Goal: Information Seeking & Learning: Learn about a topic

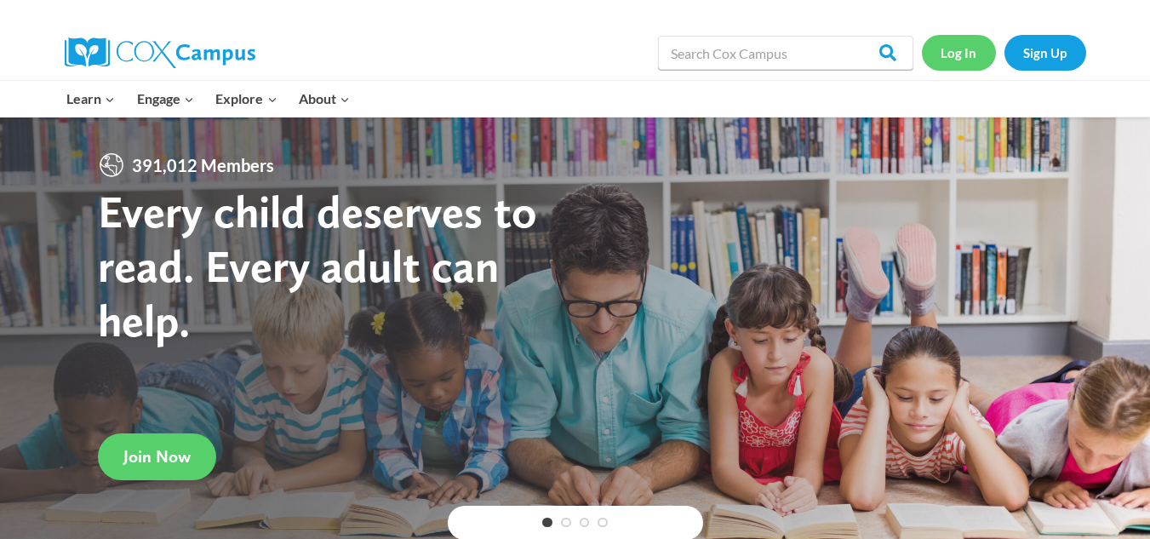
click at [954, 52] on link "Log In" at bounding box center [959, 52] width 74 height 35
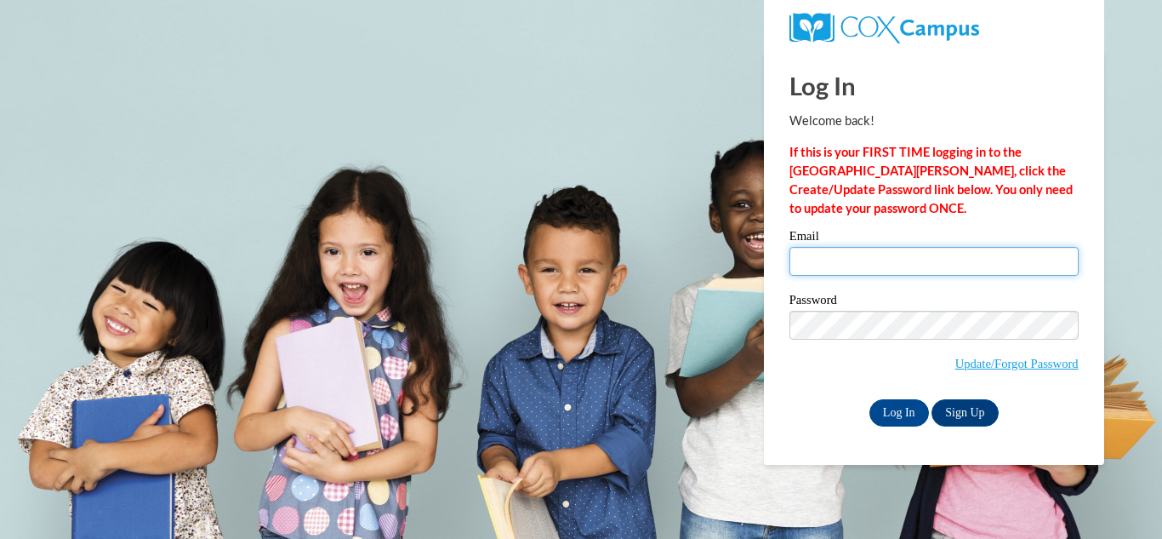
click at [927, 270] on input "Email" at bounding box center [934, 261] width 289 height 29
type input "tonieanderson90@gmail.com"
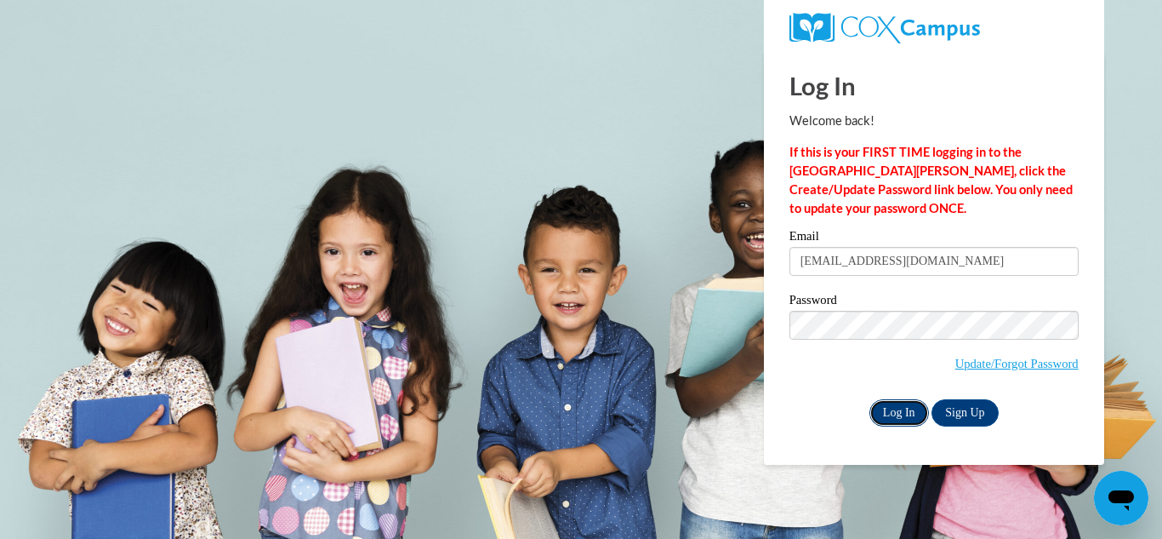
click at [899, 413] on input "Log In" at bounding box center [900, 412] width 60 height 27
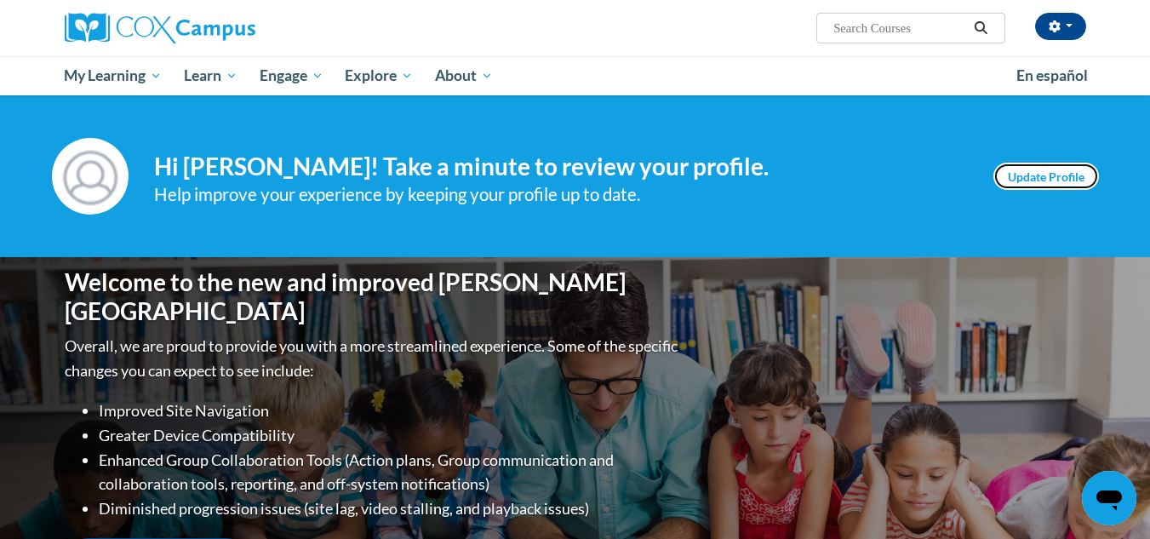
click at [1054, 178] on link "Update Profile" at bounding box center [1046, 176] width 106 height 27
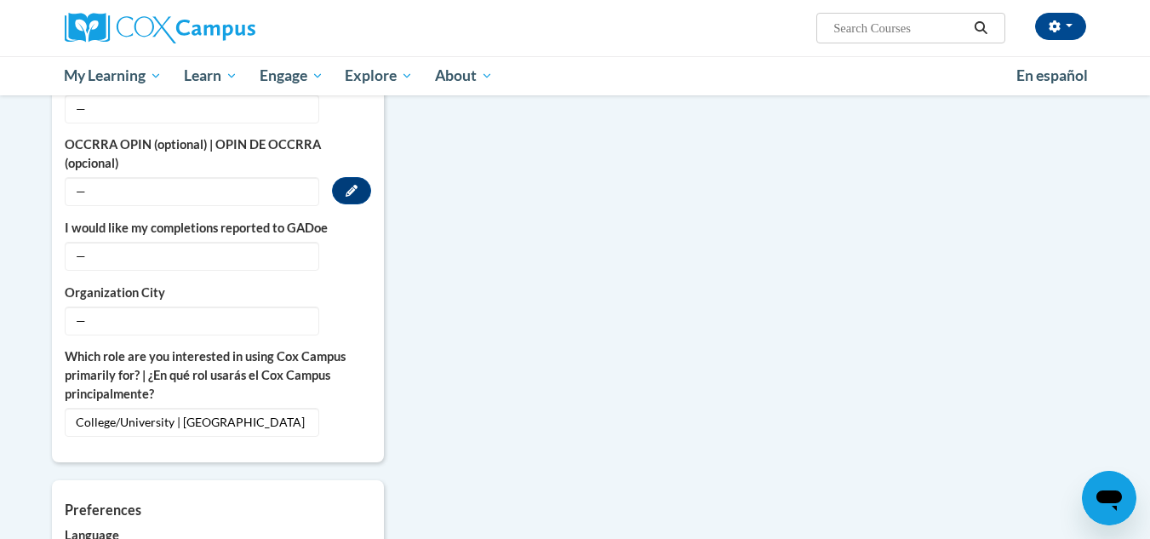
scroll to position [1106, 0]
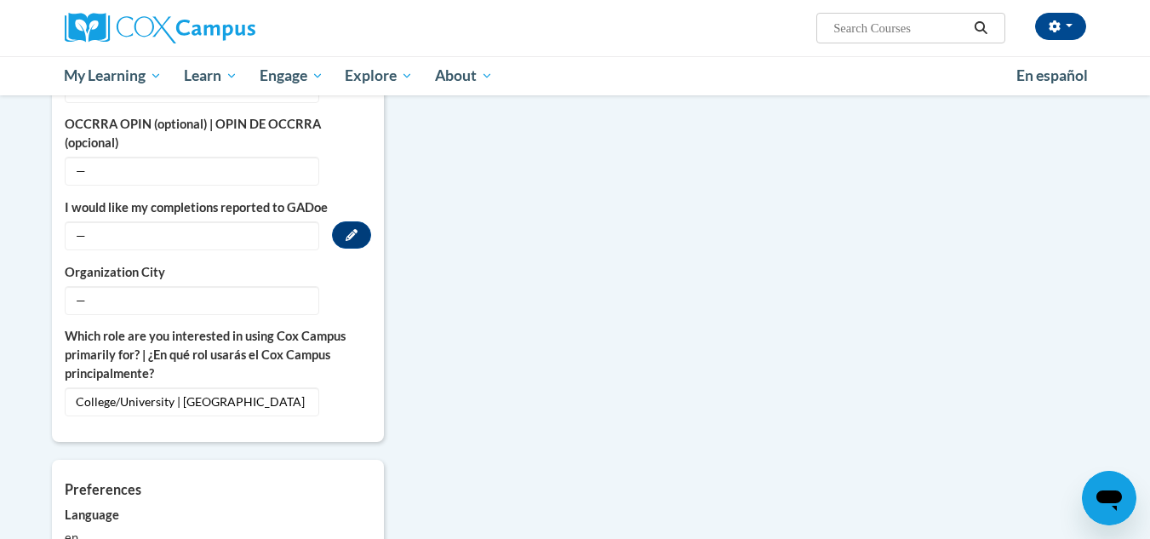
click at [266, 221] on span "—" at bounding box center [192, 235] width 254 height 29
click at [94, 224] on span "—" at bounding box center [192, 235] width 254 height 29
click at [71, 221] on span "—" at bounding box center [192, 235] width 254 height 29
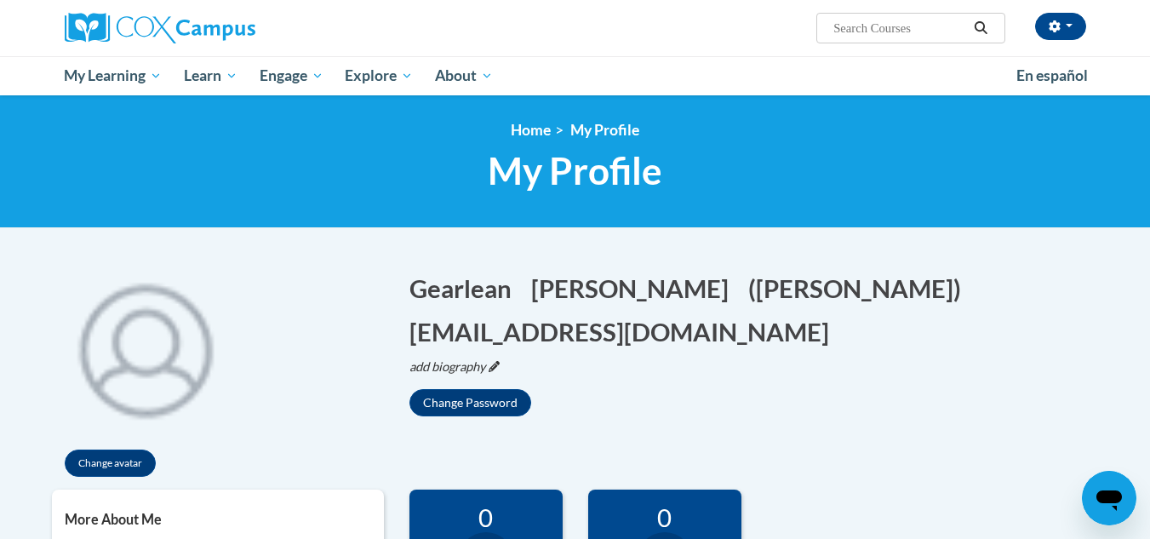
scroll to position [85, 0]
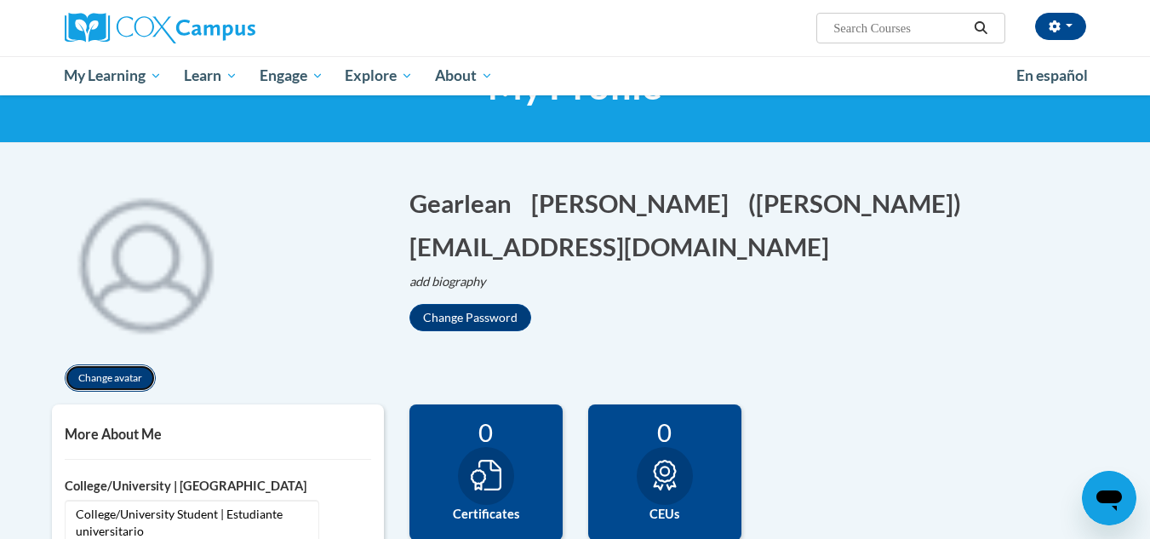
click at [135, 365] on button "Change avatar" at bounding box center [110, 377] width 91 height 27
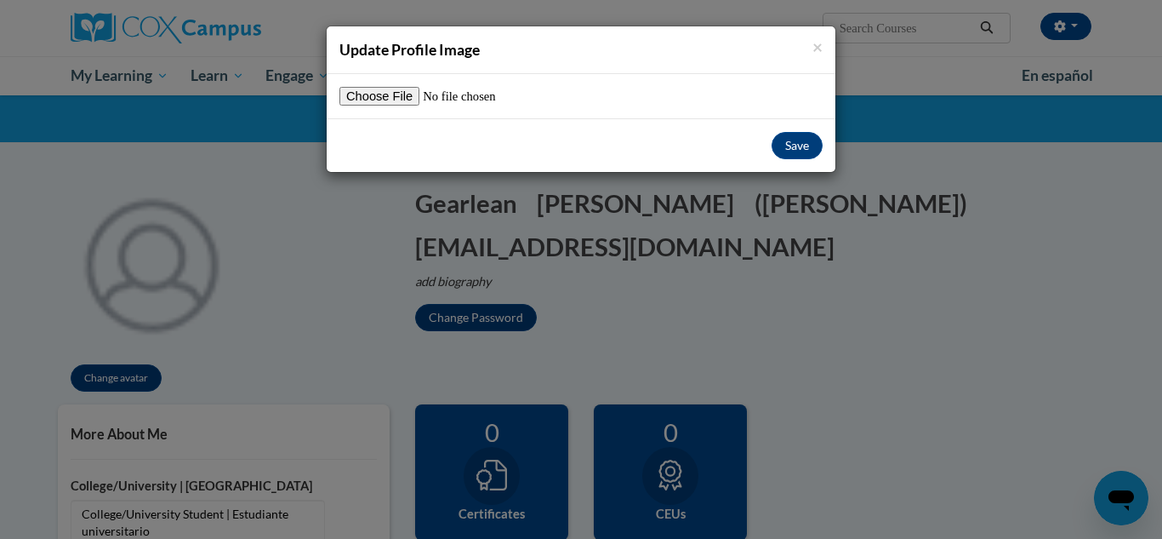
click at [784, 317] on div "× Update Profile Image Save" at bounding box center [581, 269] width 1162 height 539
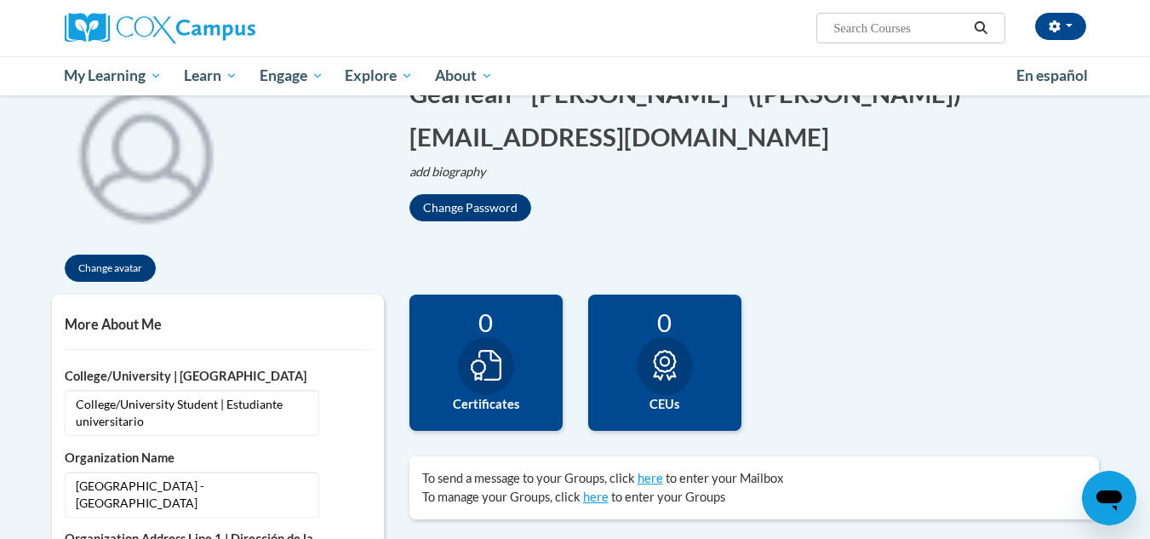
scroll to position [170, 0]
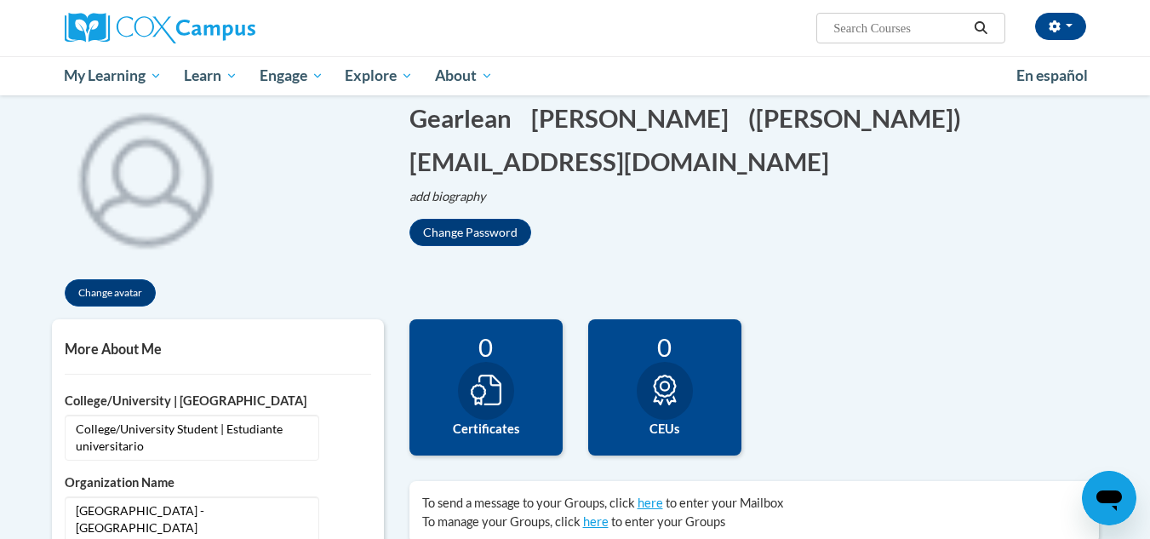
click at [685, 387] on div at bounding box center [665, 391] width 56 height 58
click at [486, 377] on icon at bounding box center [486, 389] width 31 height 31
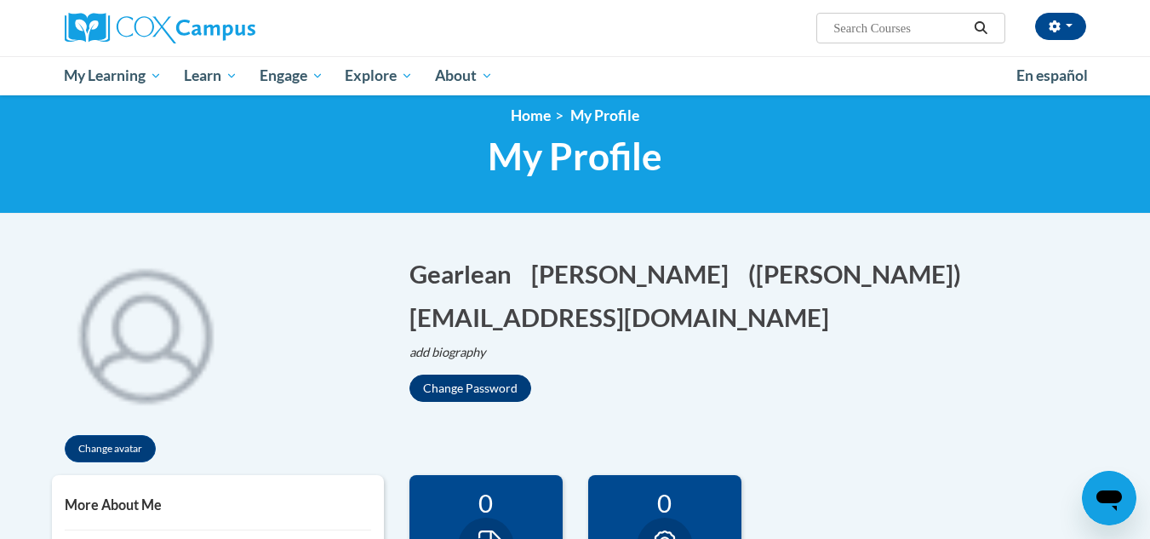
scroll to position [0, 0]
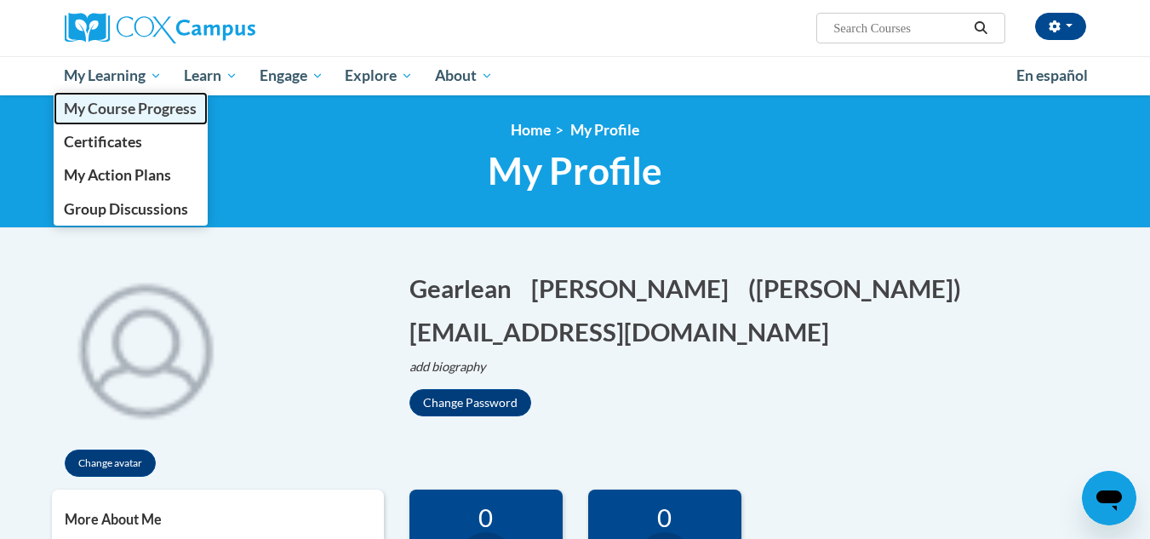
click at [100, 105] on span "My Course Progress" at bounding box center [130, 109] width 133 height 18
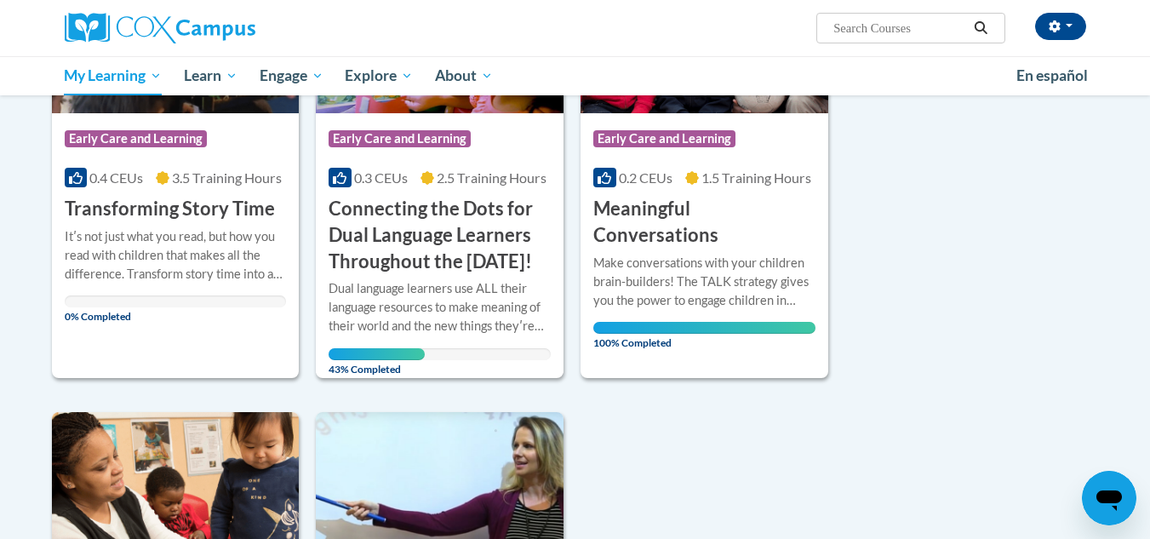
scroll to position [340, 0]
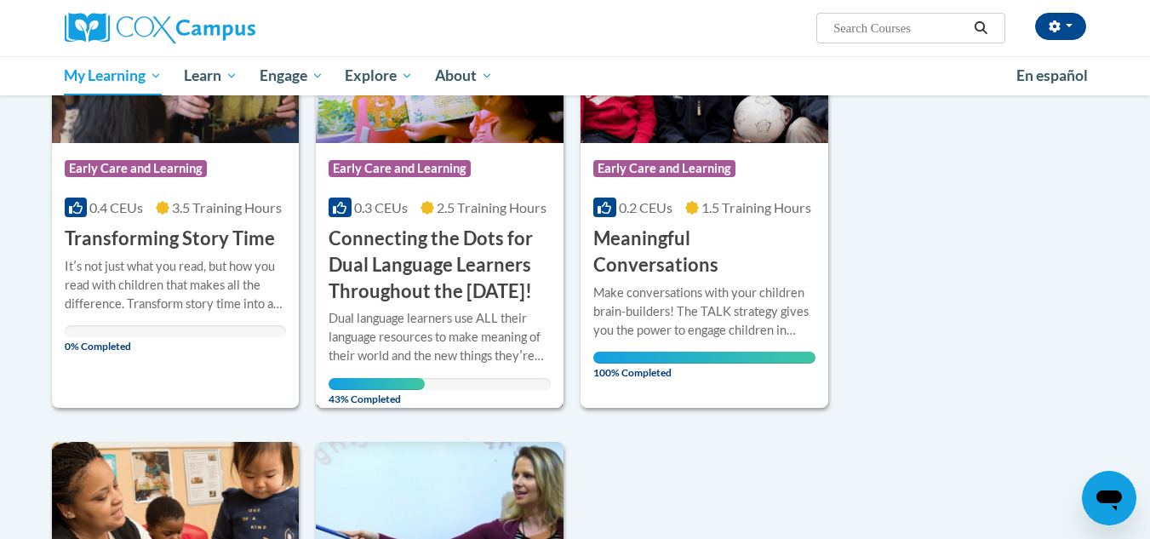
click at [367, 390] on div "Dual language learners use ALL their language resources to make meaning of thei…" at bounding box center [439, 349] width 222 height 81
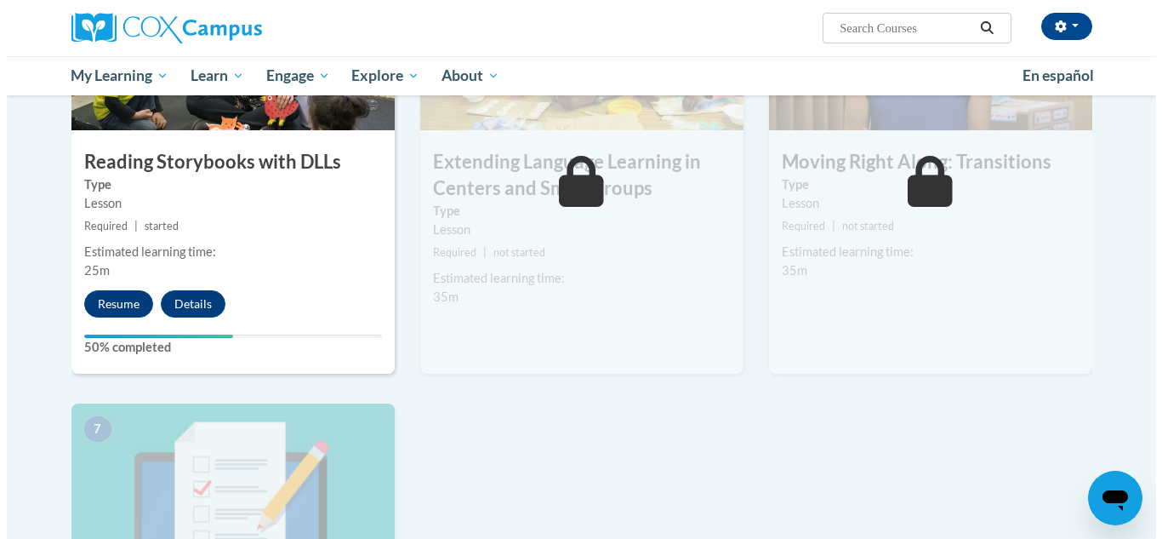
scroll to position [1021, 0]
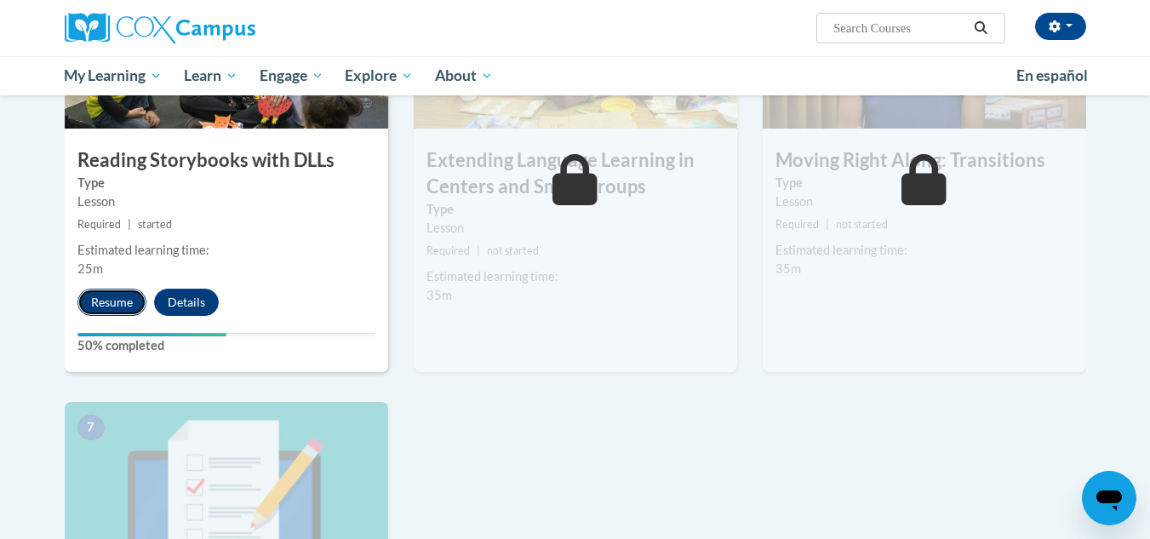
click at [105, 314] on button "Resume" at bounding box center [111, 301] width 69 height 27
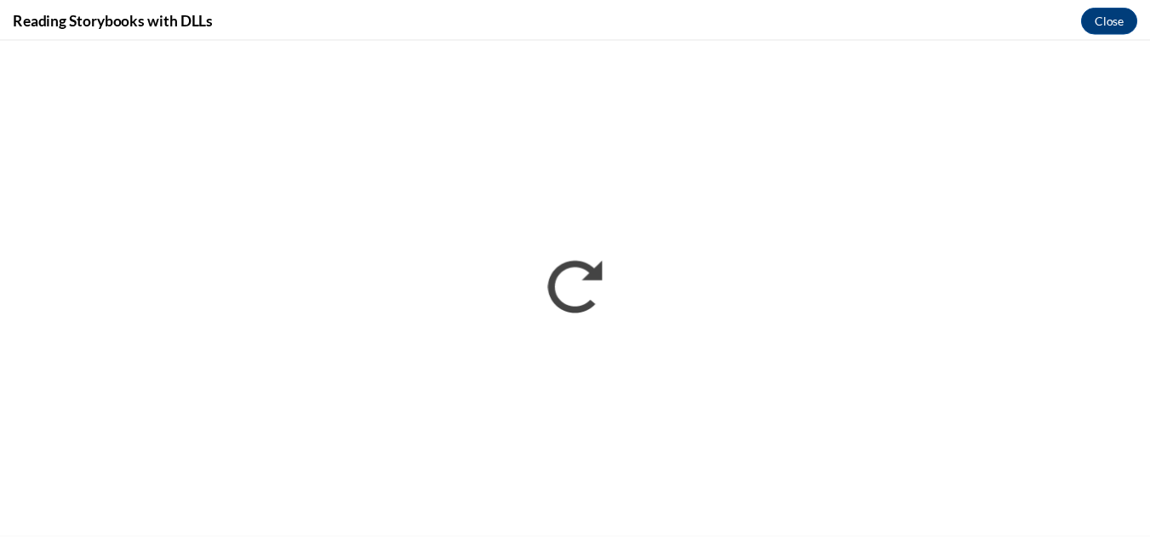
scroll to position [0, 0]
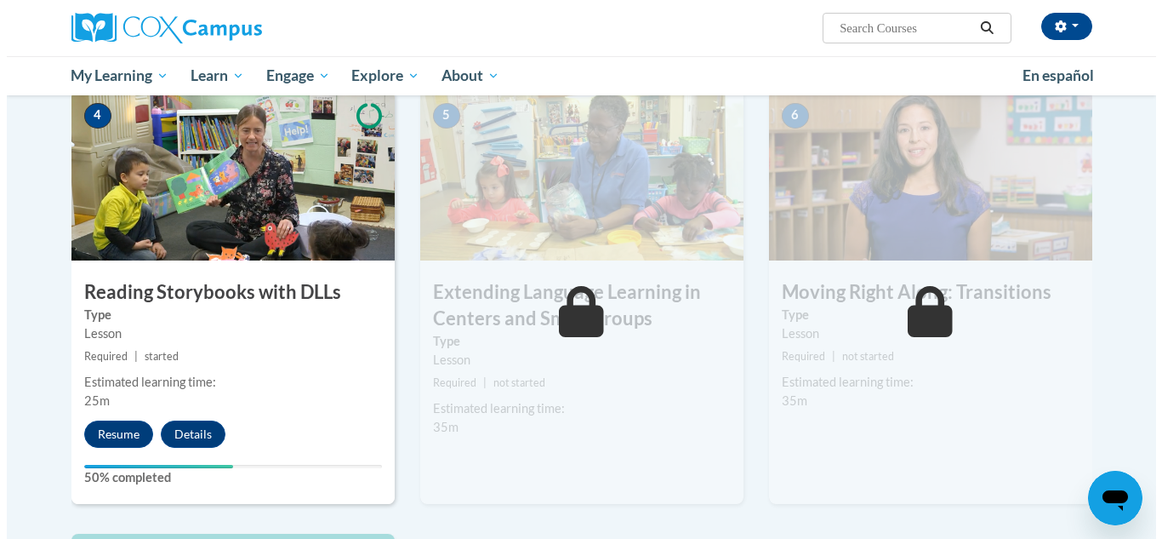
scroll to position [910, 0]
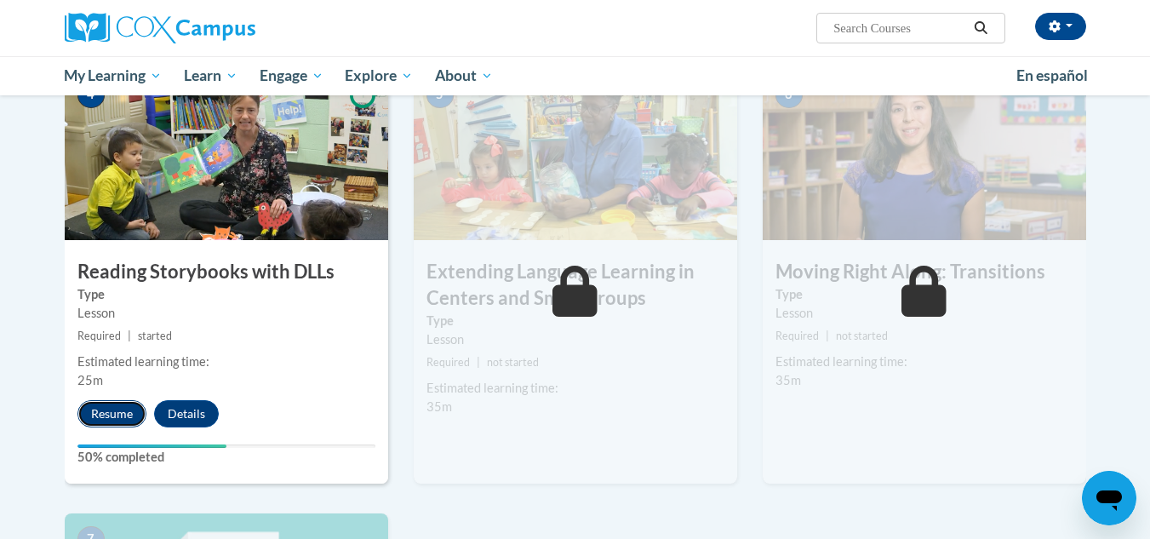
click at [112, 413] on button "Resume" at bounding box center [111, 413] width 69 height 27
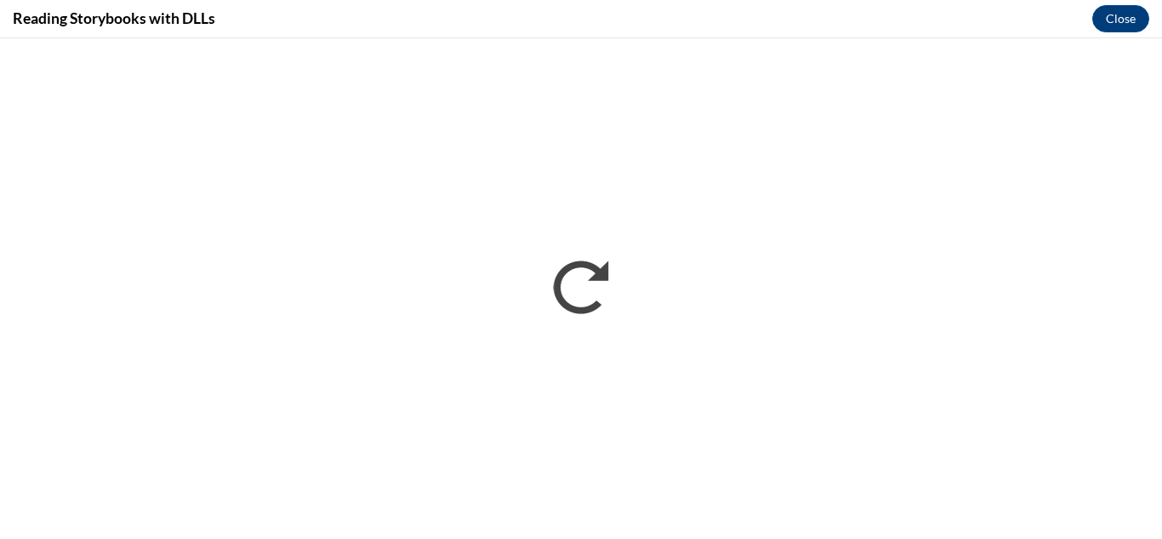
scroll to position [0, 0]
click at [1119, 23] on button "Close" at bounding box center [1121, 18] width 57 height 27
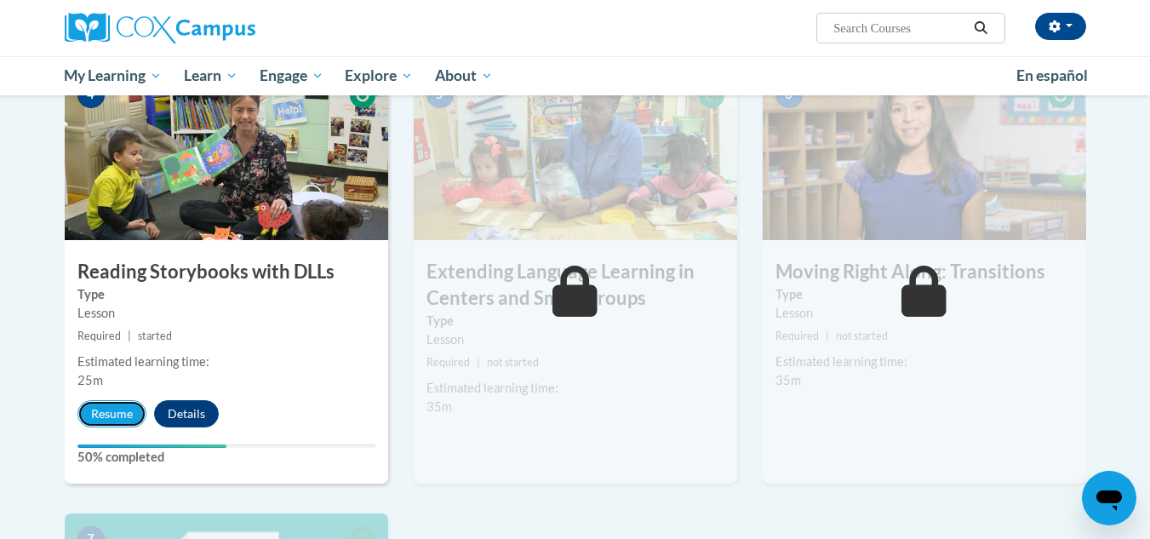
click at [123, 421] on button "Resume" at bounding box center [111, 413] width 69 height 27
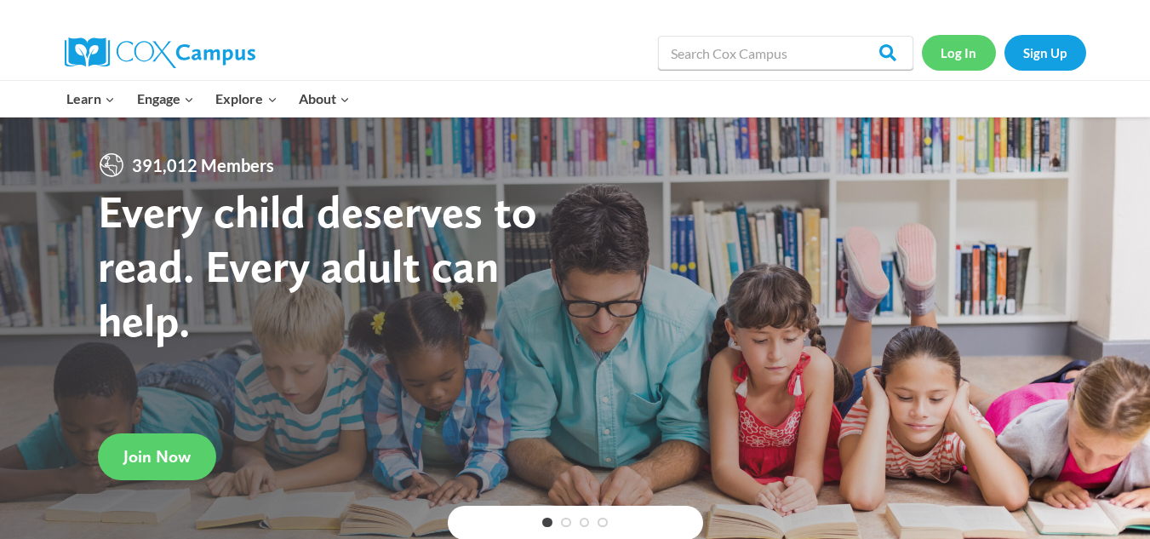
click at [970, 55] on link "Log In" at bounding box center [959, 52] width 74 height 35
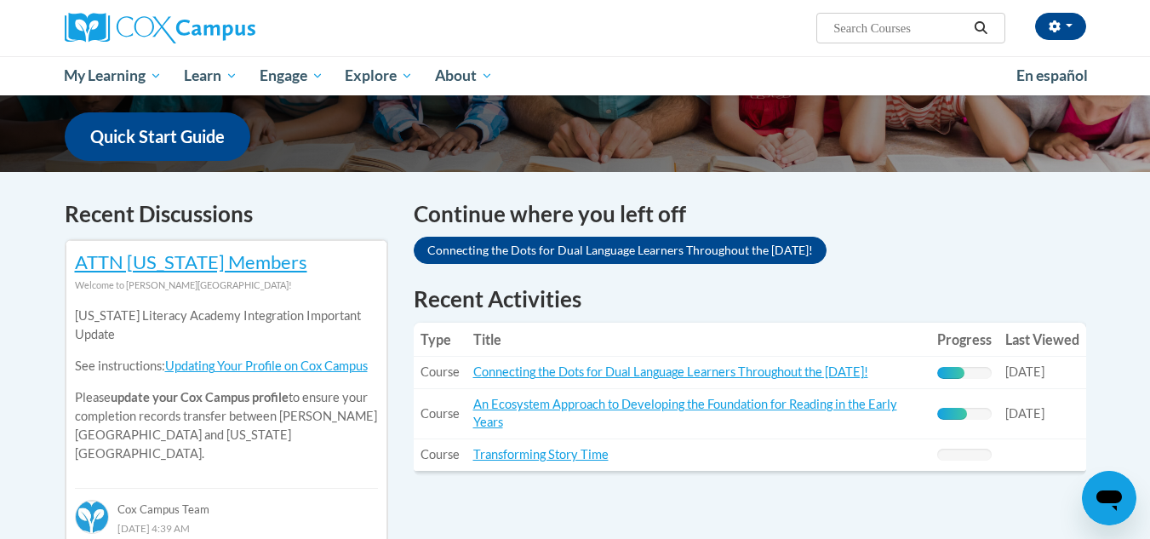
scroll to position [255, 0]
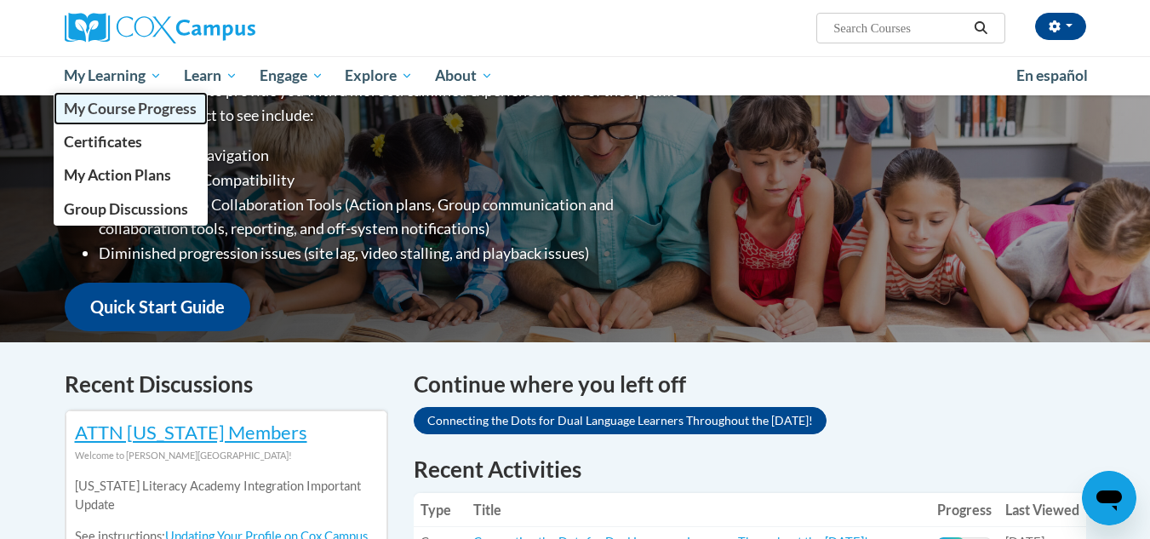
click at [114, 111] on span "My Course Progress" at bounding box center [130, 109] width 133 height 18
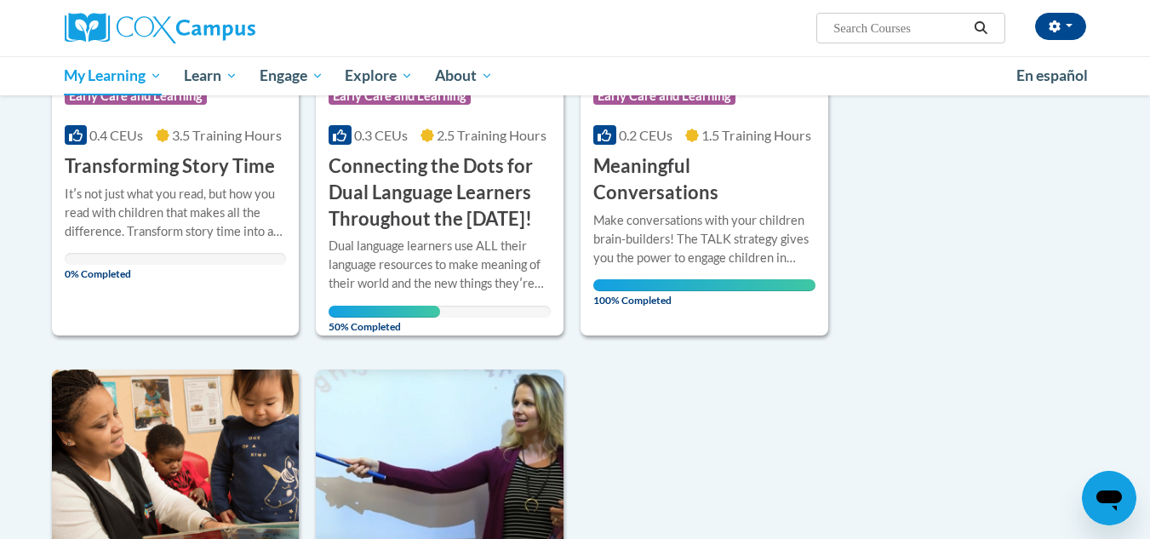
scroll to position [340, 0]
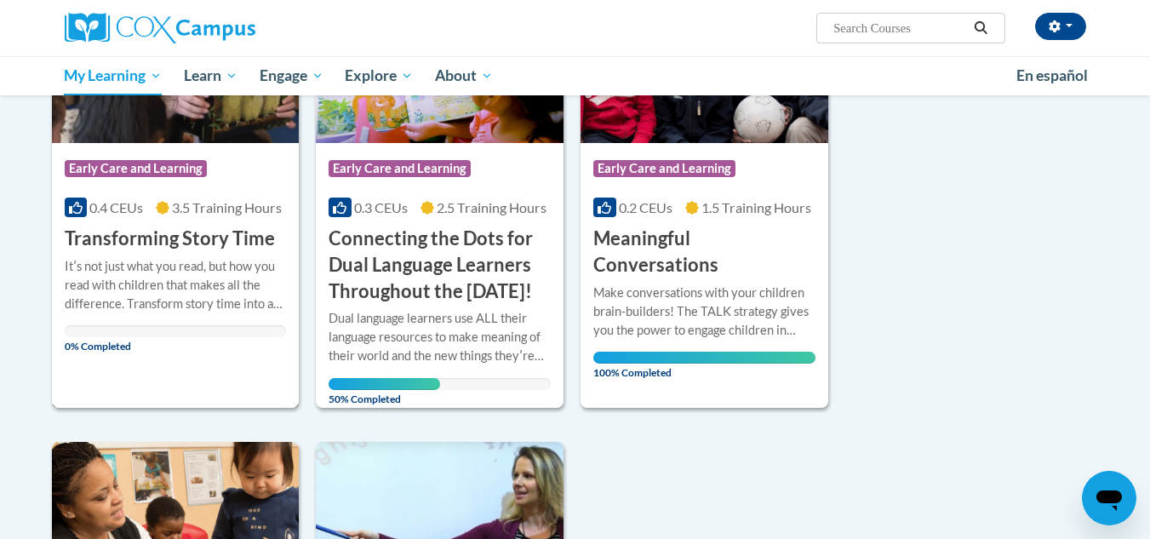
click at [131, 244] on h3 "Transforming Story Time" at bounding box center [170, 239] width 210 height 26
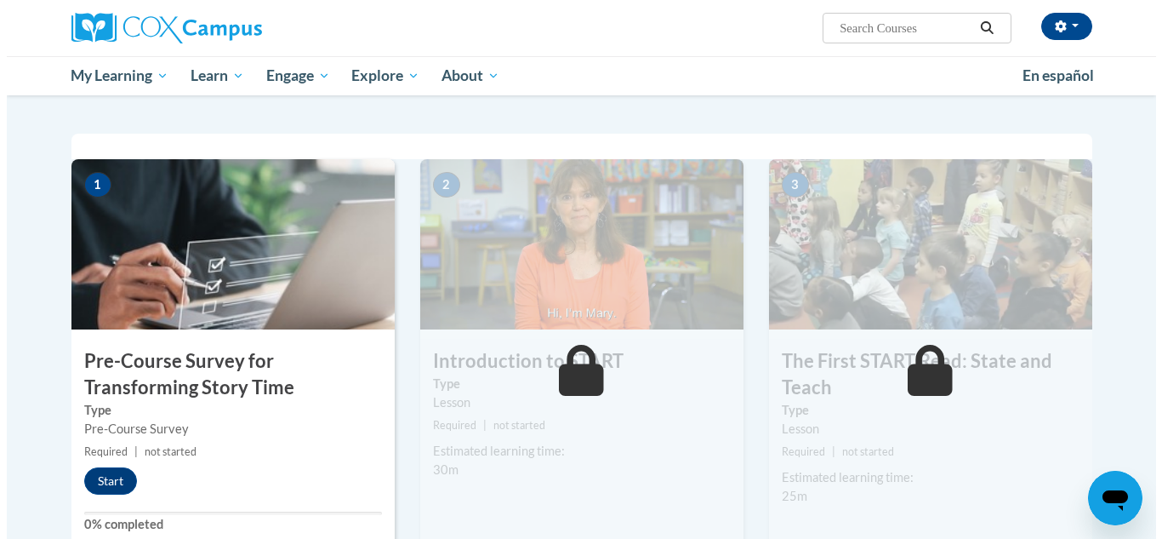
scroll to position [425, 0]
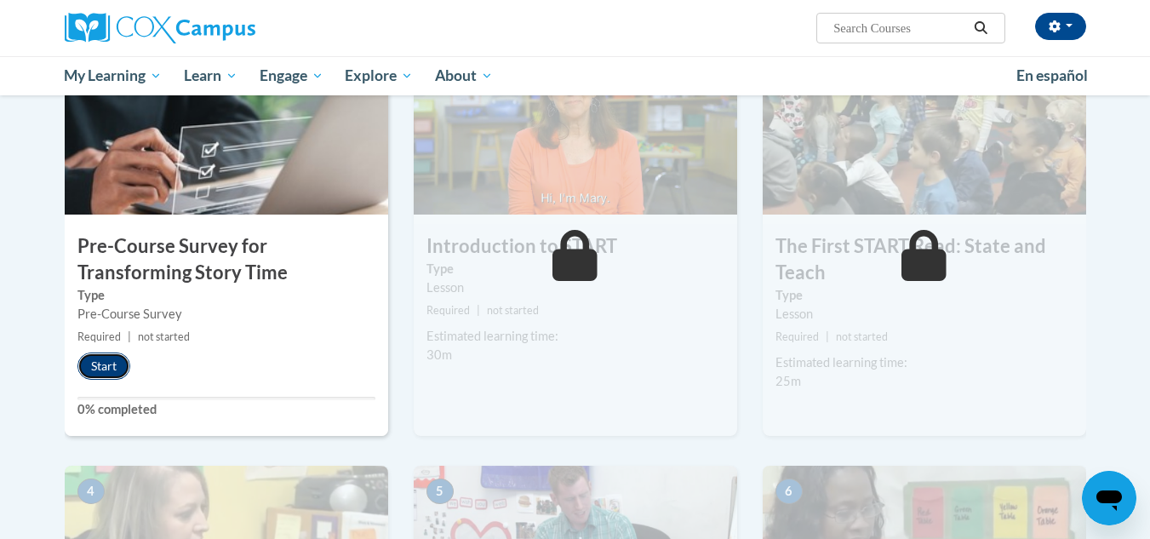
click at [97, 358] on button "Start" at bounding box center [103, 365] width 53 height 27
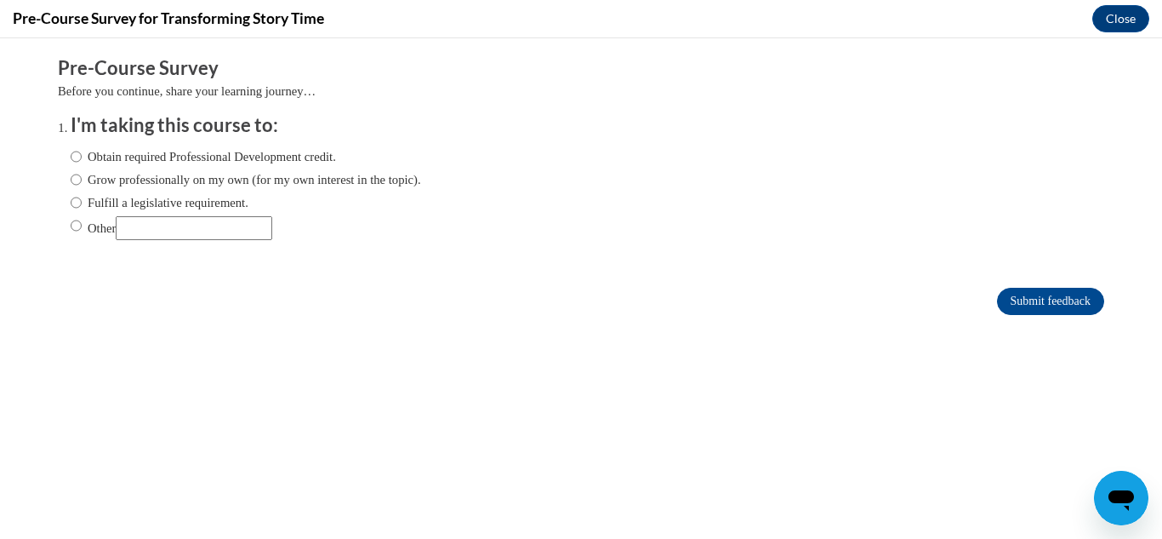
scroll to position [0, 0]
click at [71, 158] on input "Obtain required Professional Development credit." at bounding box center [76, 156] width 11 height 19
radio input "true"
click at [71, 204] on input "Fulfill a legislative requirement." at bounding box center [76, 202] width 11 height 19
radio input "true"
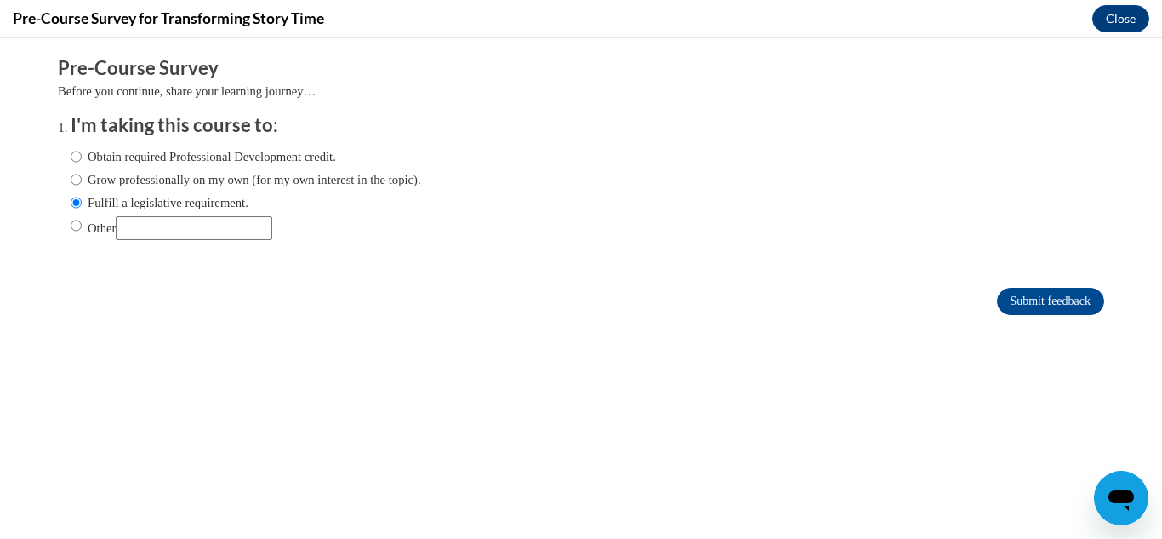
click at [134, 237] on input "Other" at bounding box center [194, 228] width 157 height 24
type input "Obtain required professional development credit and Fulfill a legislative requi…"
click at [71, 225] on input "Other" at bounding box center [76, 225] width 11 height 19
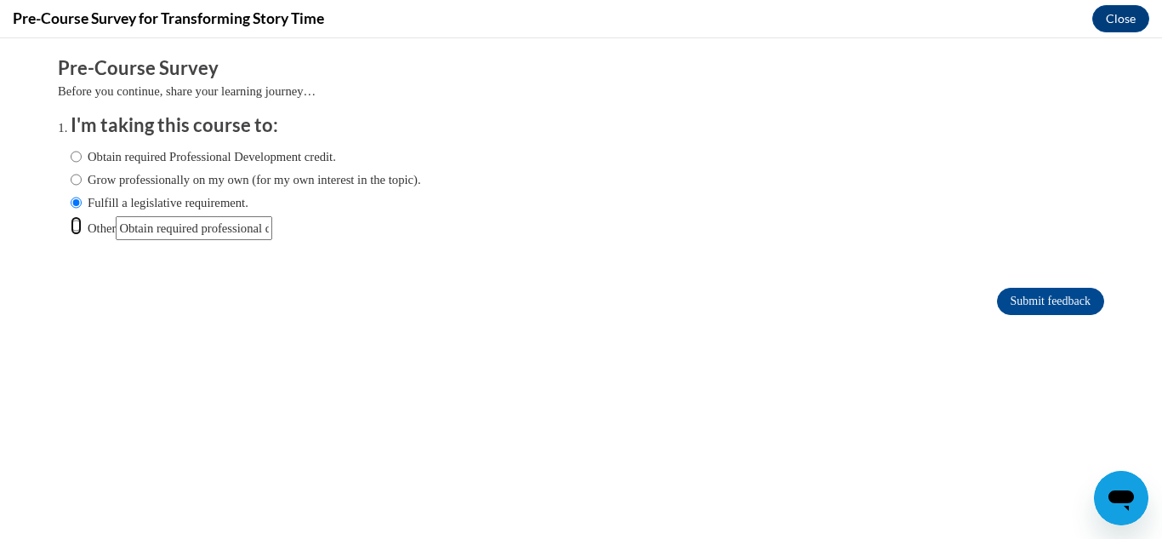
radio input "true"
click at [263, 226] on input "Other" at bounding box center [194, 228] width 157 height 24
click at [270, 224] on input "Other" at bounding box center [194, 228] width 157 height 24
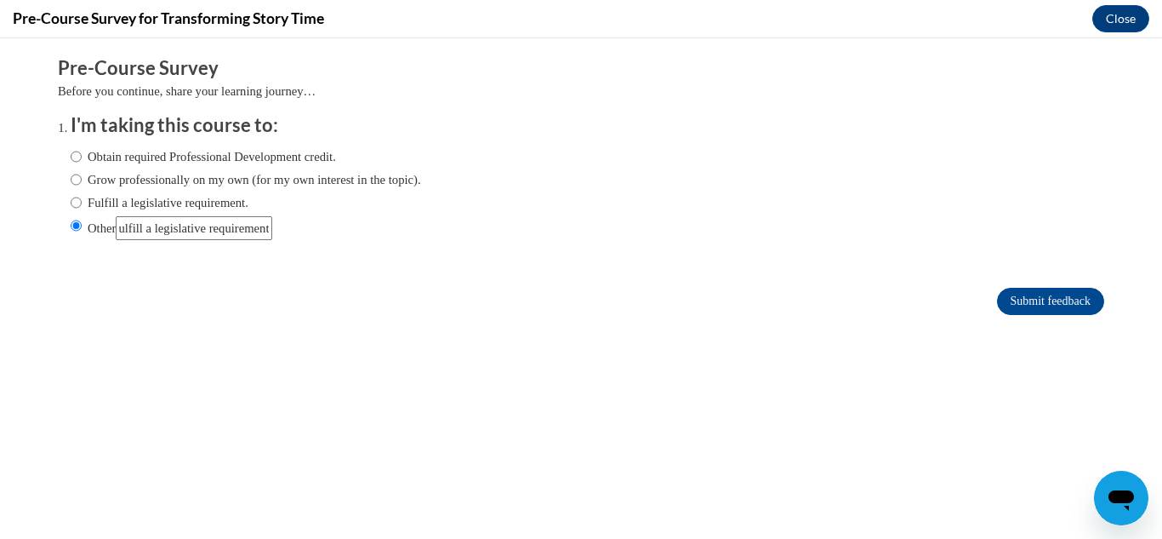
drag, startPoint x: 268, startPoint y: 231, endPoint x: 275, endPoint y: 223, distance: 10.2
click at [272, 226] on input "Other" at bounding box center [194, 228] width 157 height 24
type input "Obtain required professional development credit & Fulfill a legislative require…"
click at [1042, 301] on input "Submit feedback" at bounding box center [1050, 301] width 107 height 27
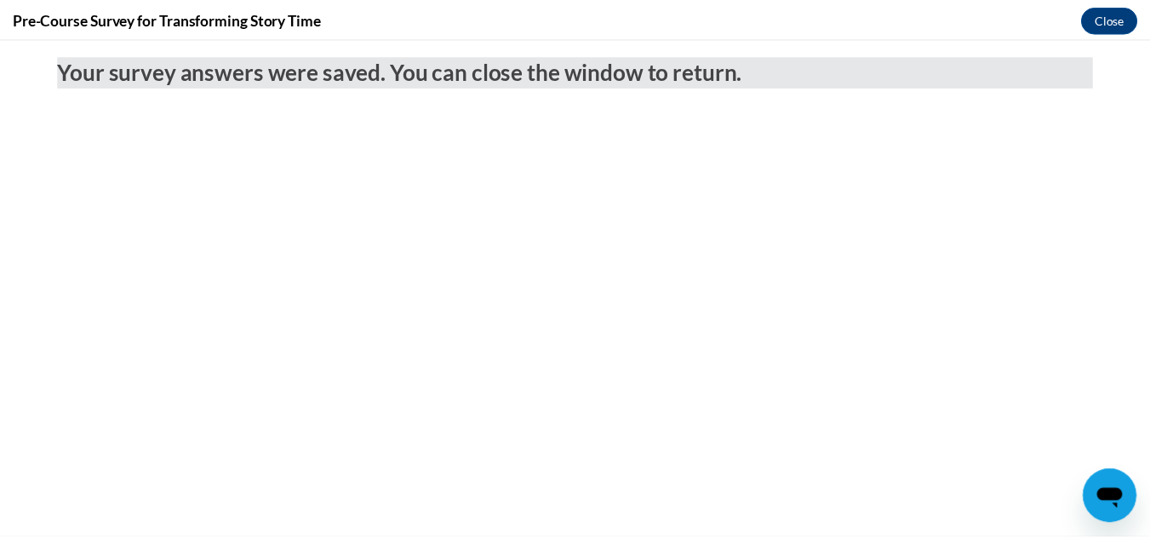
scroll to position [0, 0]
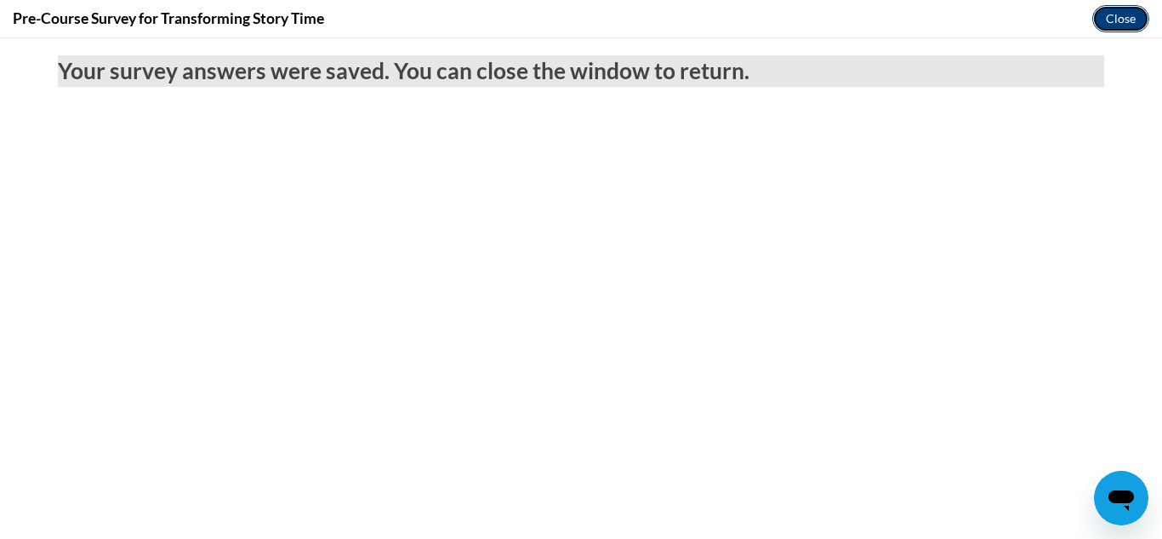
click at [1140, 14] on button "Close" at bounding box center [1121, 18] width 57 height 27
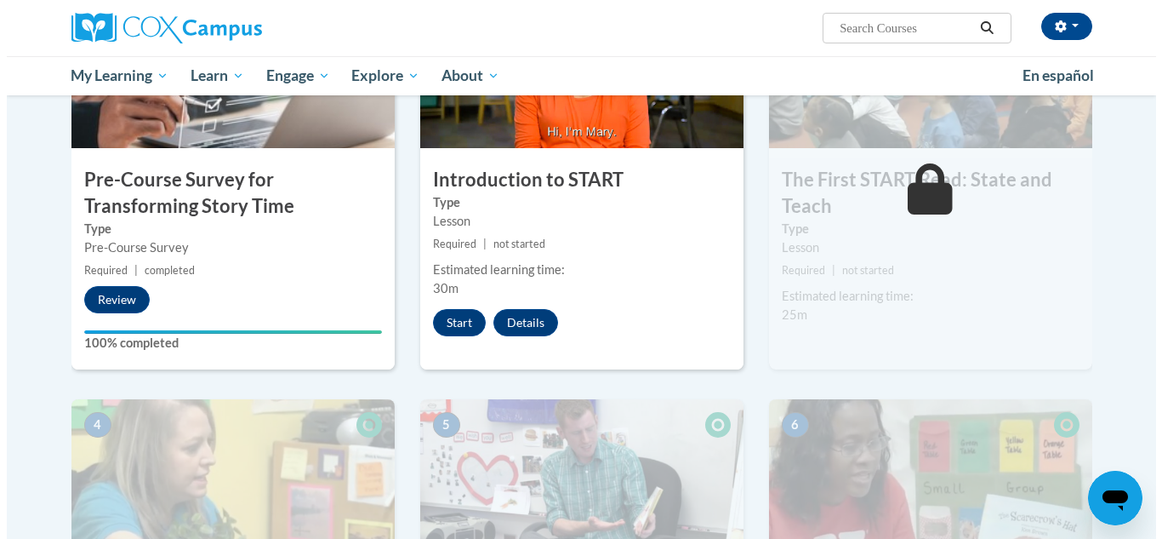
scroll to position [511, 0]
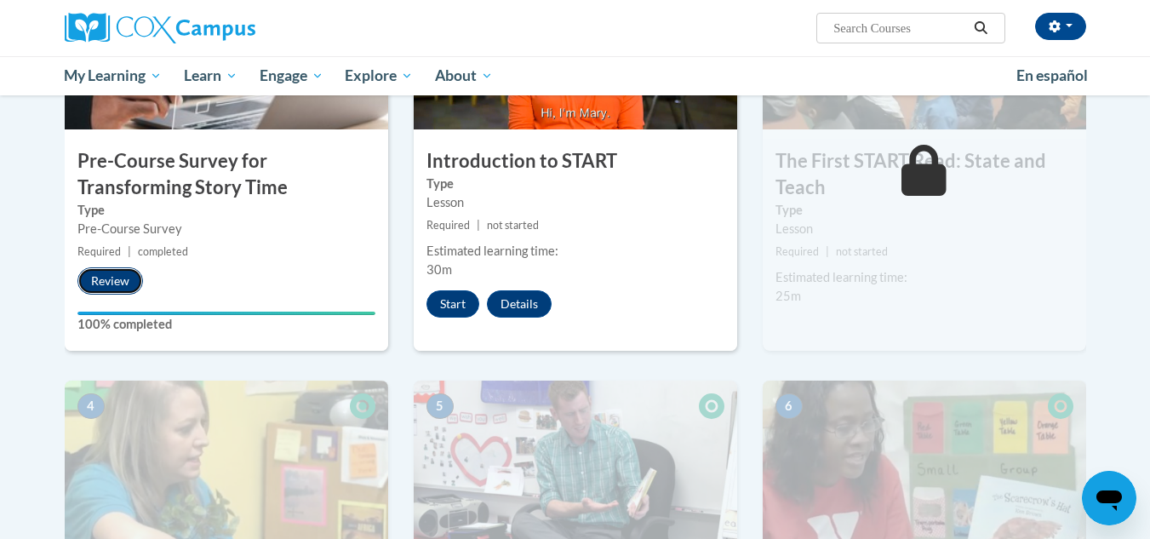
click at [121, 283] on button "Review" at bounding box center [110, 280] width 66 height 27
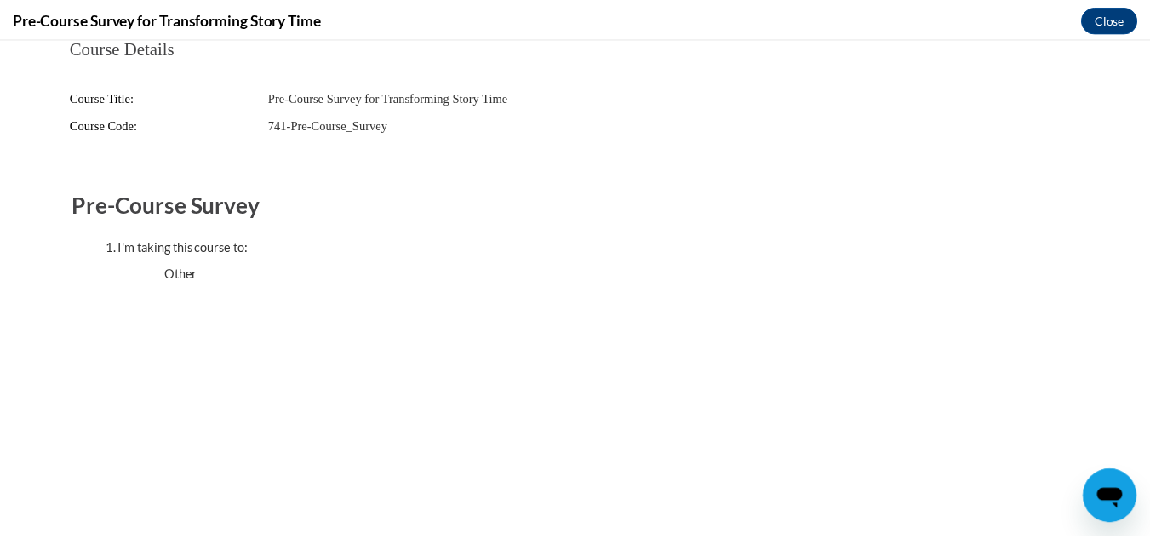
scroll to position [0, 0]
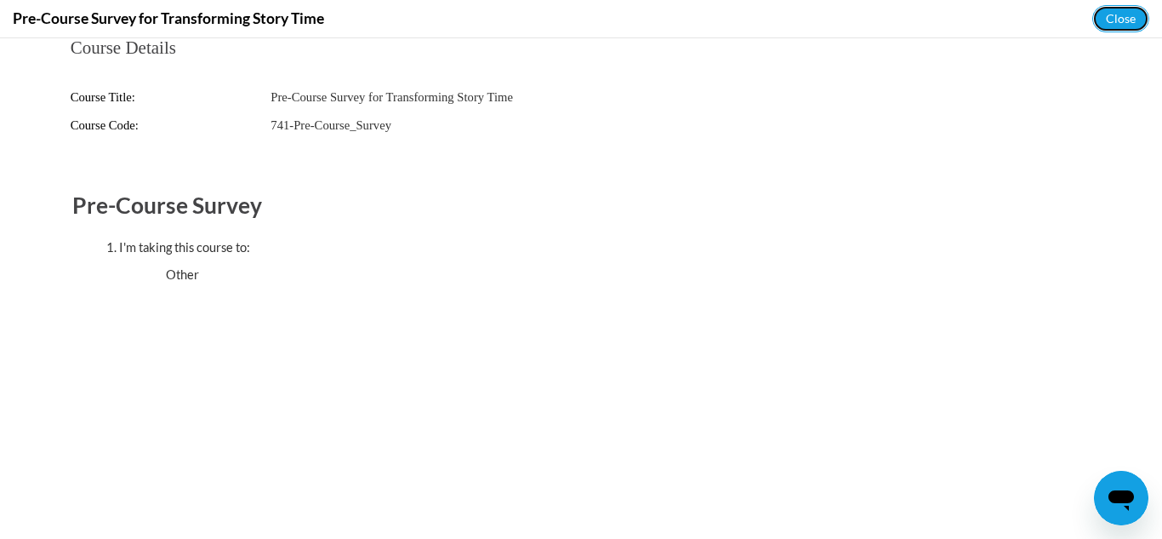
drag, startPoint x: 1128, startPoint y: 9, endPoint x: 1115, endPoint y: 14, distance: 14.5
click at [1123, 12] on button "Close" at bounding box center [1121, 18] width 57 height 27
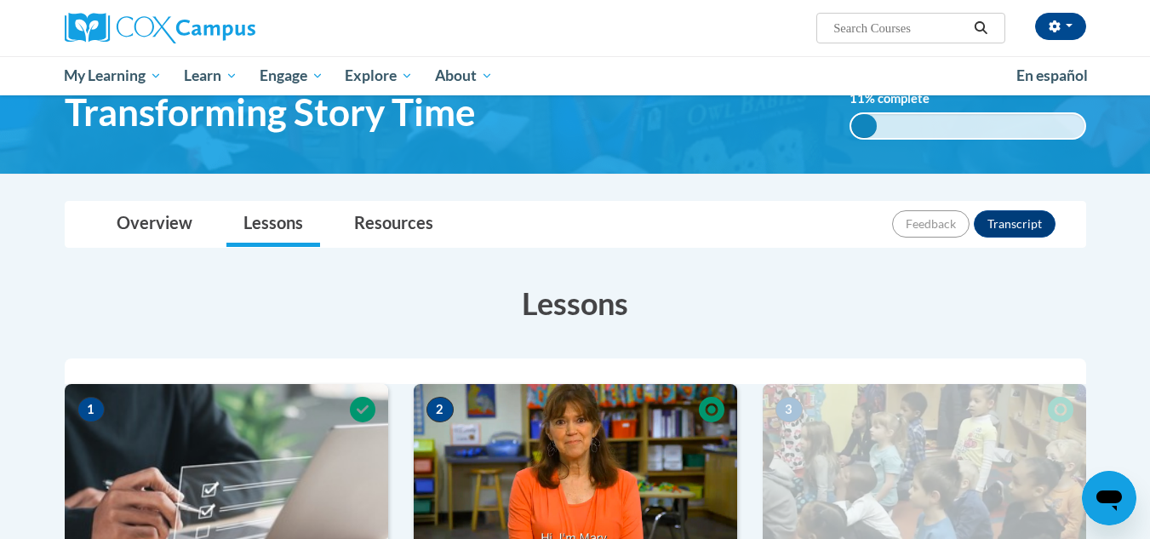
scroll to position [85, 0]
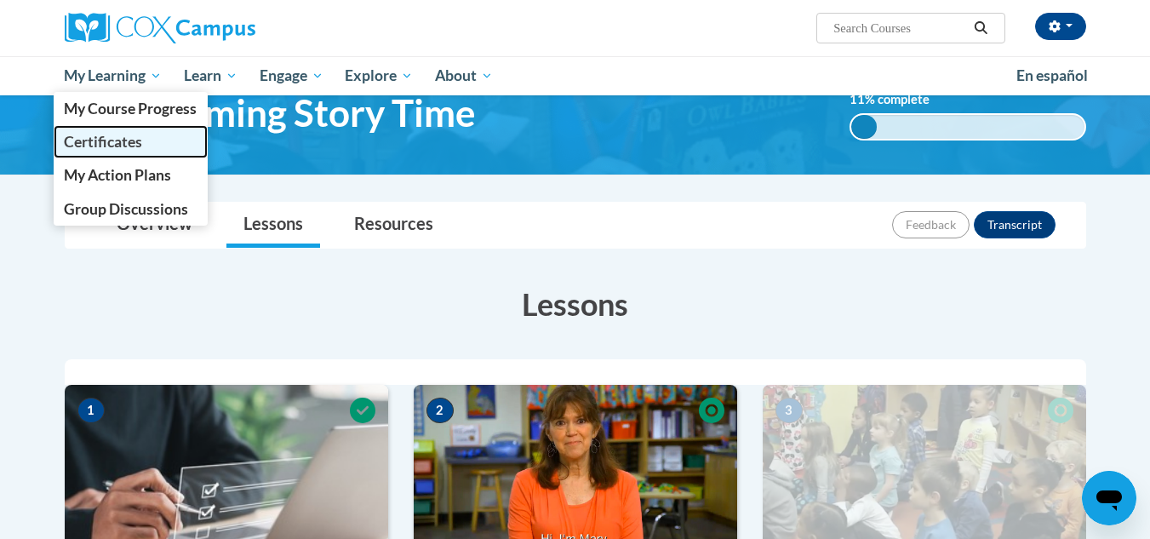
click at [121, 133] on span "Certificates" at bounding box center [103, 142] width 78 height 18
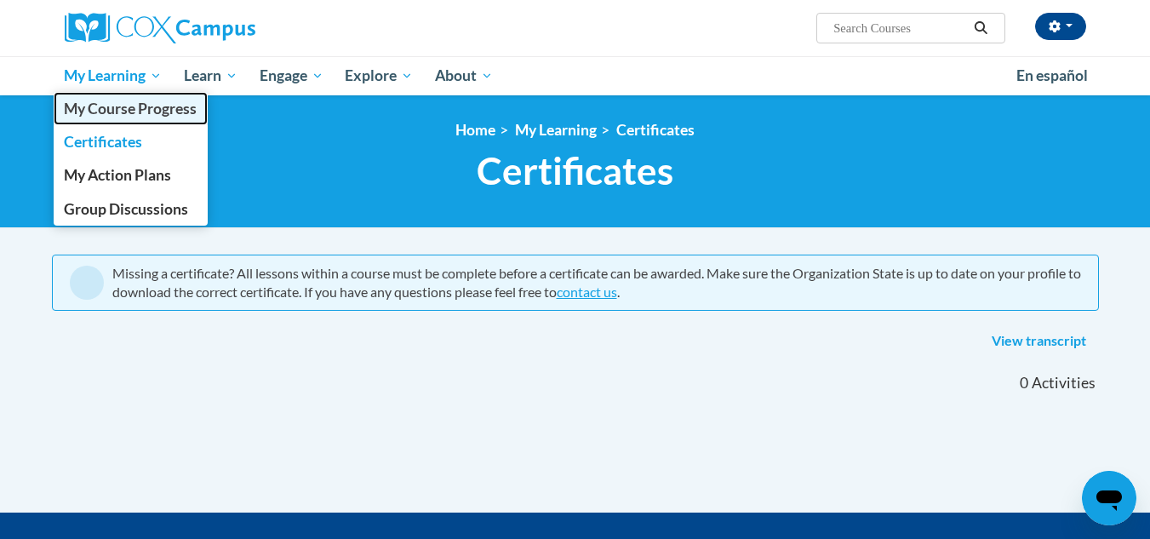
click at [111, 97] on link "My Course Progress" at bounding box center [131, 108] width 155 height 33
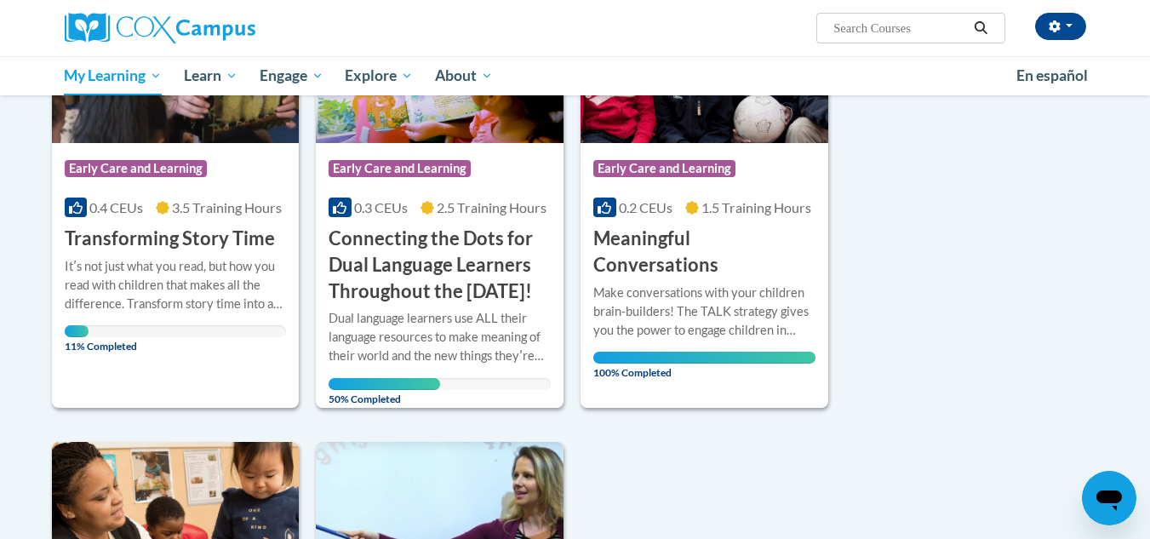
scroll to position [255, 0]
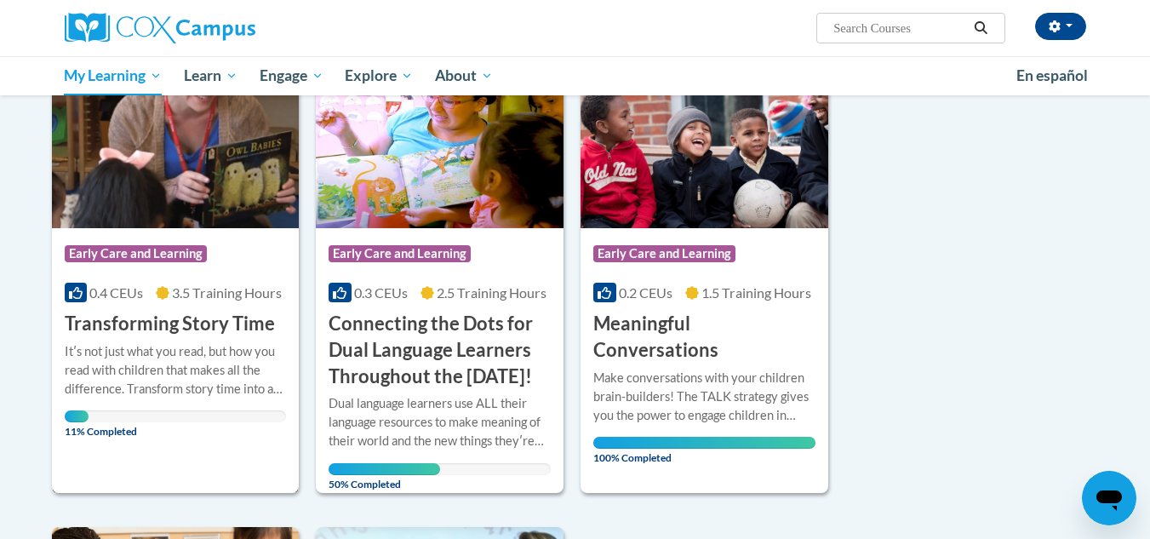
click at [146, 320] on h3 "Transforming Story Time" at bounding box center [170, 324] width 210 height 26
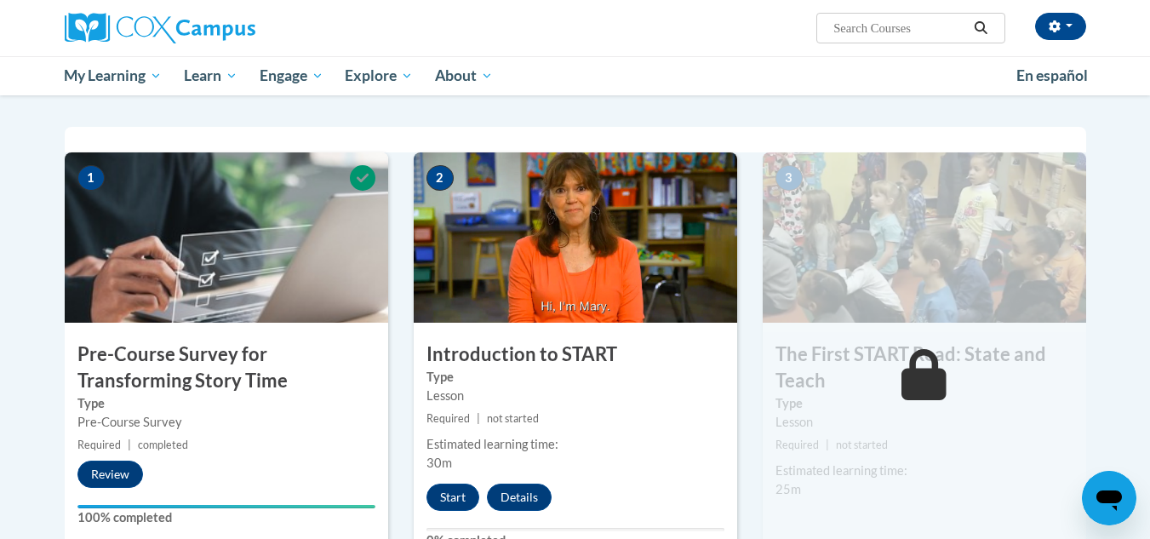
scroll to position [255, 0]
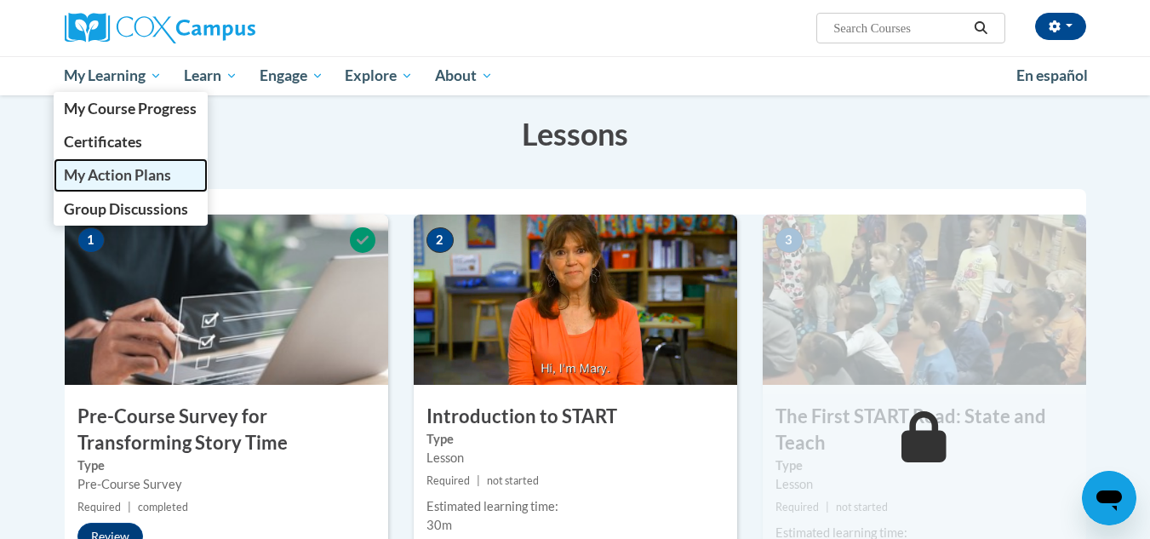
click at [119, 172] on span "My Action Plans" at bounding box center [117, 175] width 107 height 18
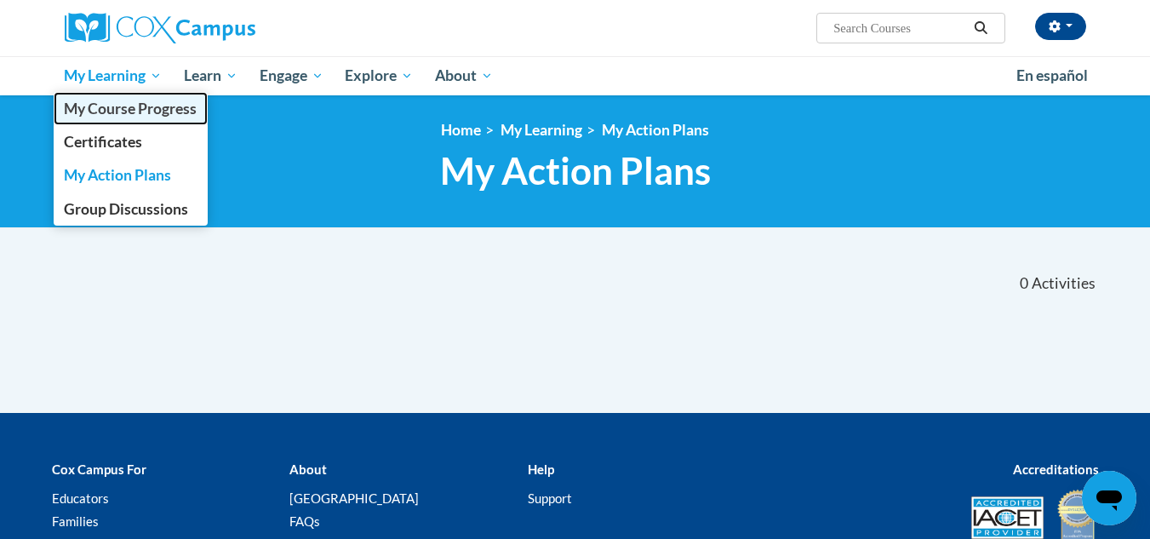
click at [141, 106] on span "My Course Progress" at bounding box center [130, 109] width 133 height 18
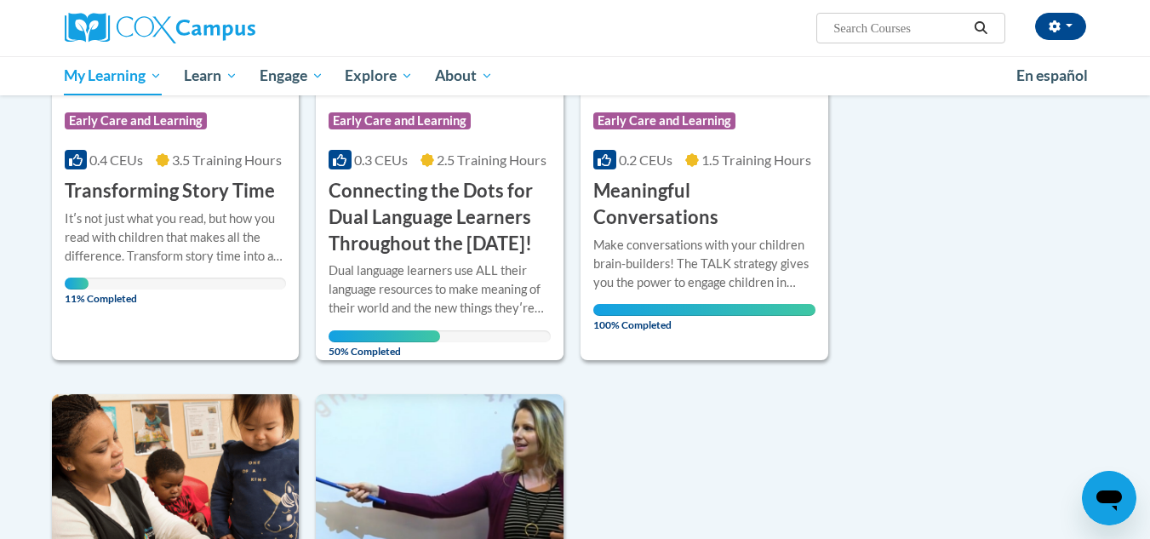
scroll to position [313, 0]
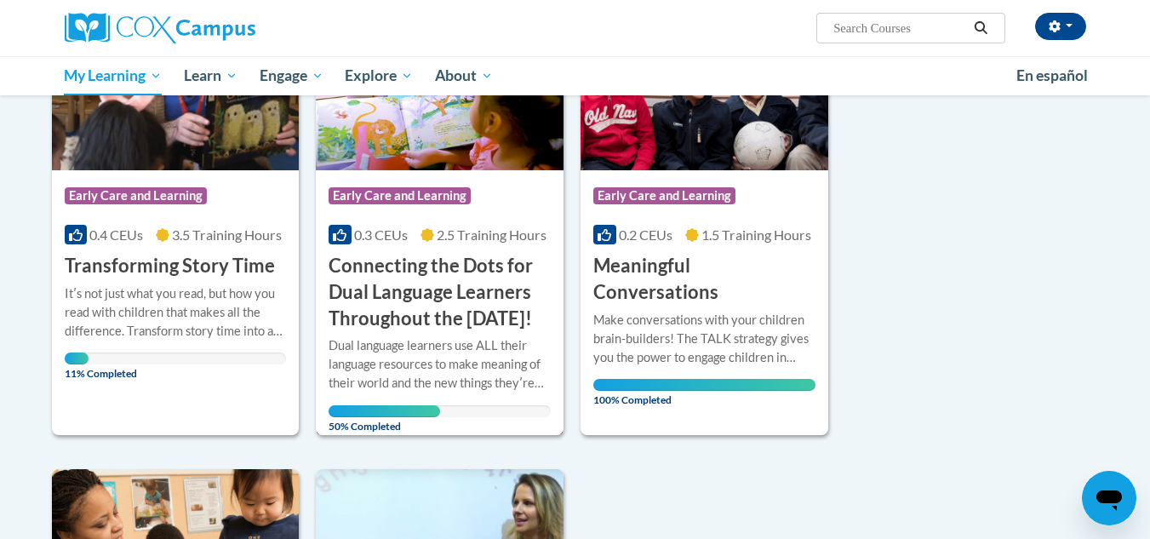
click at [419, 281] on h3 "Connecting the Dots for Dual Language Learners Throughout the Preschool Day!" at bounding box center [439, 292] width 222 height 78
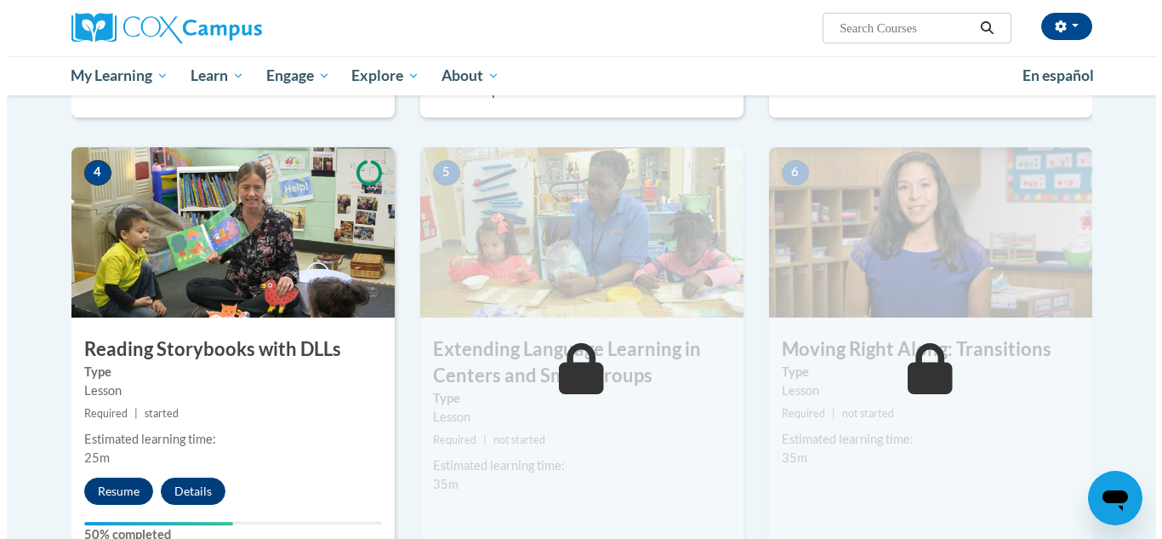
scroll to position [1021, 0]
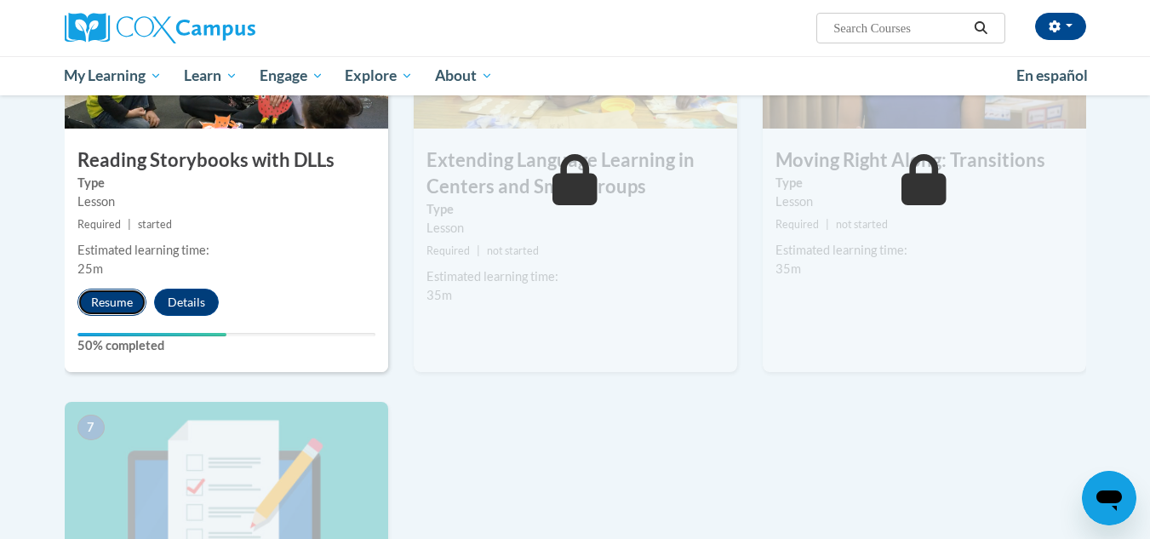
click at [104, 308] on button "Resume" at bounding box center [111, 301] width 69 height 27
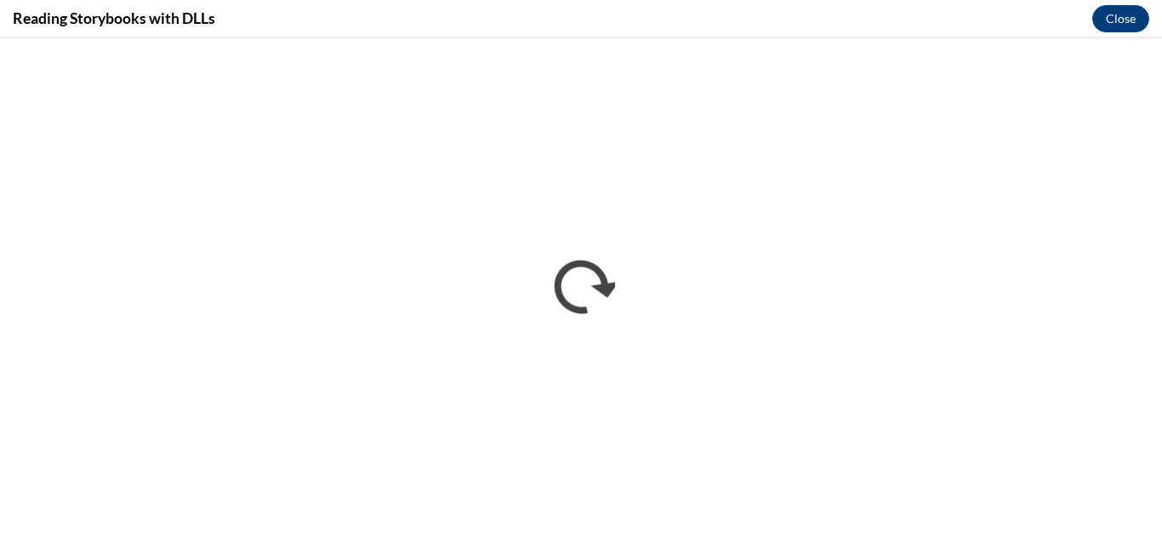
scroll to position [0, 0]
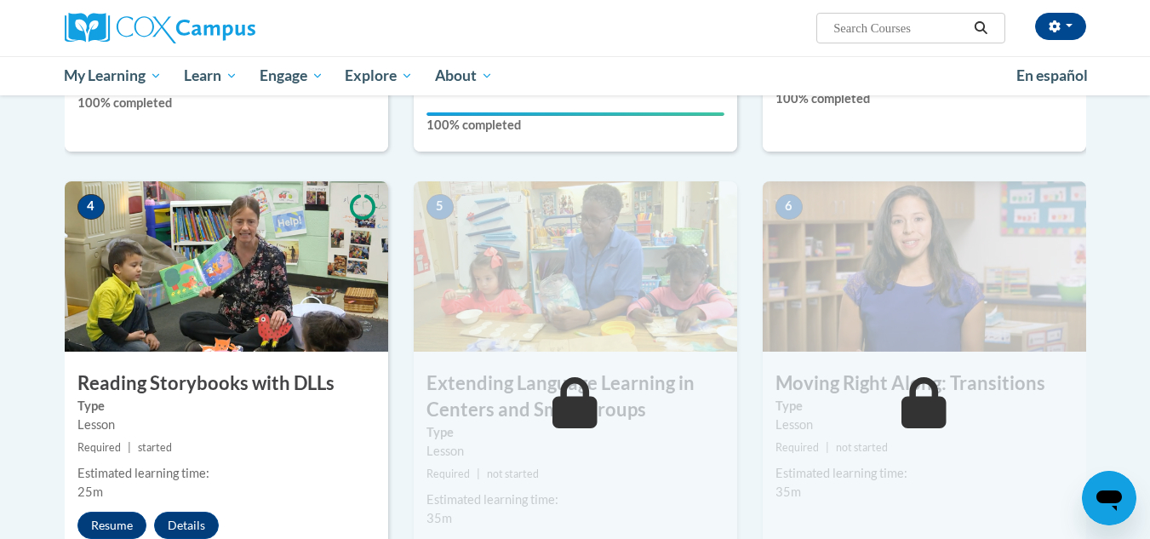
scroll to position [910, 0]
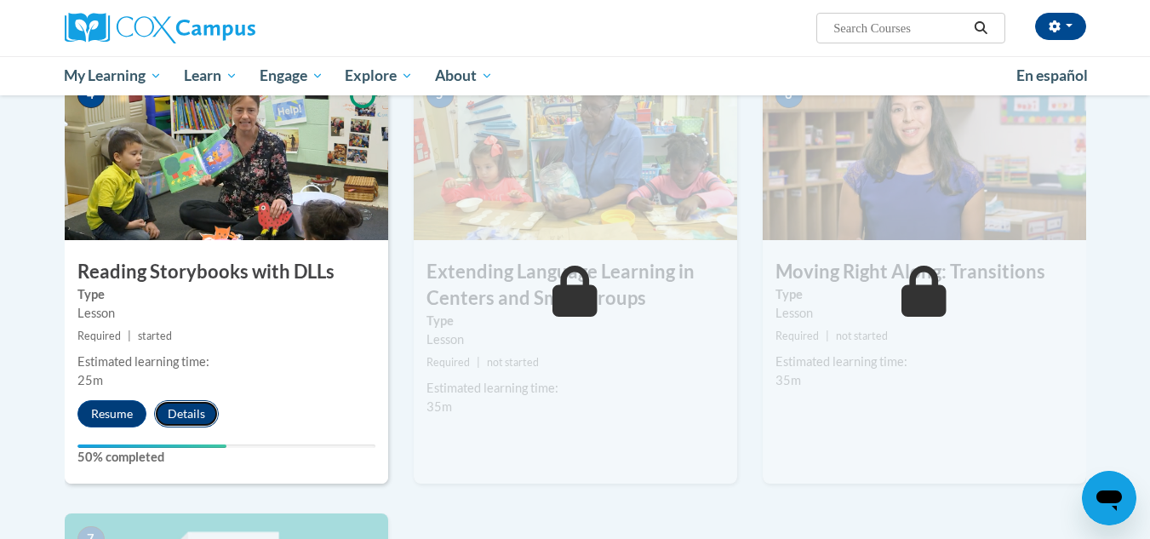
click at [192, 416] on button "Details" at bounding box center [186, 413] width 65 height 27
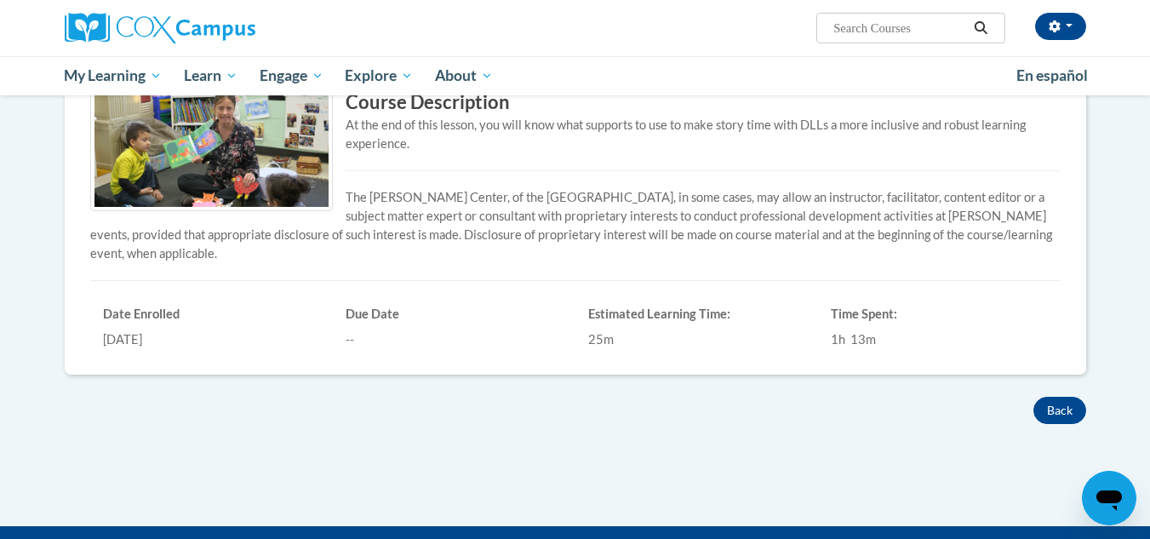
scroll to position [379, 0]
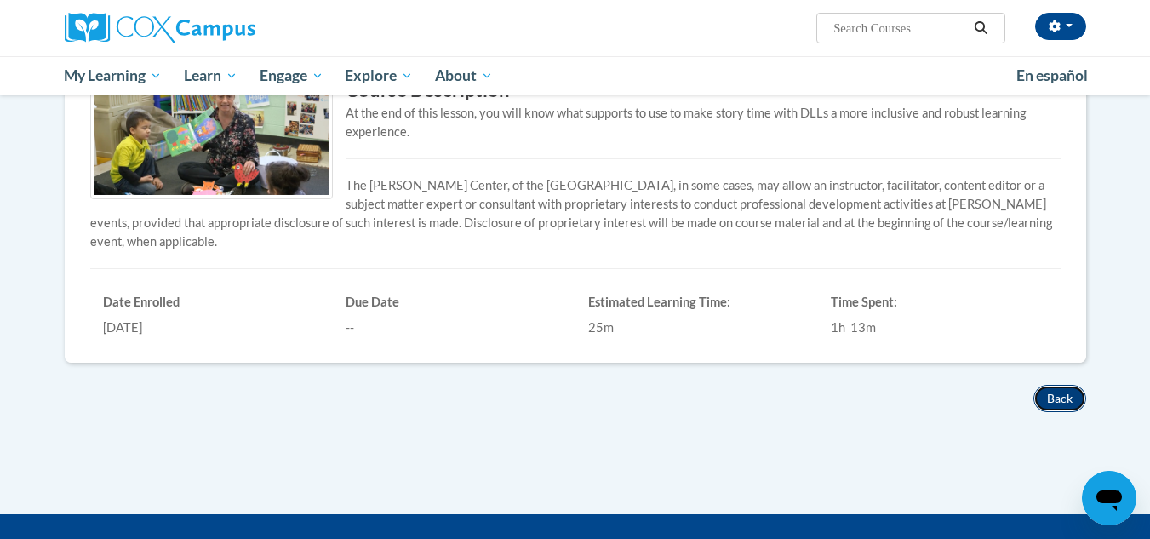
click at [1064, 396] on button "Back" at bounding box center [1059, 398] width 53 height 27
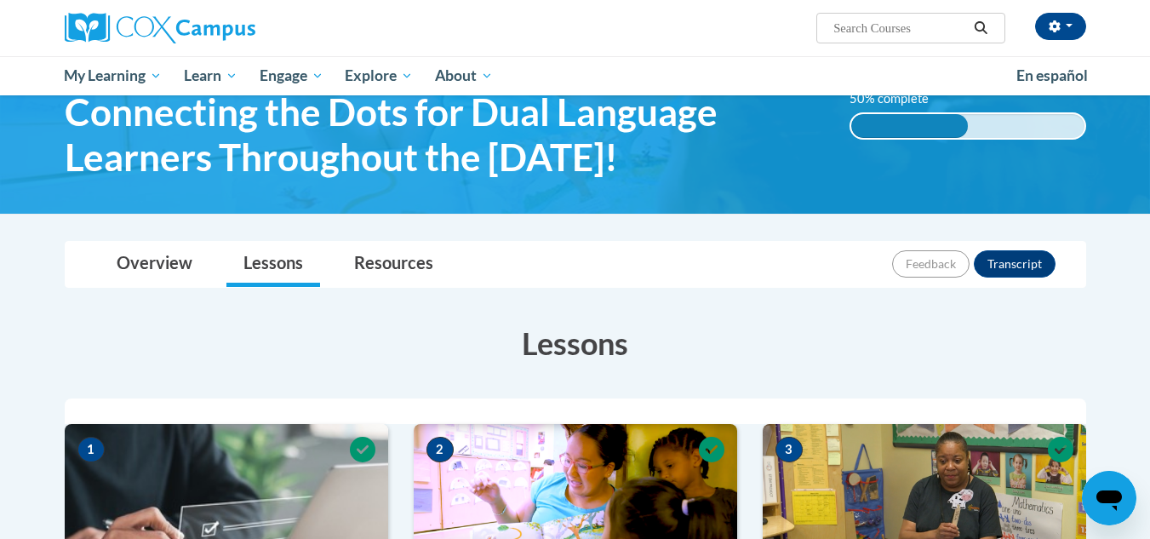
scroll to position [85, 0]
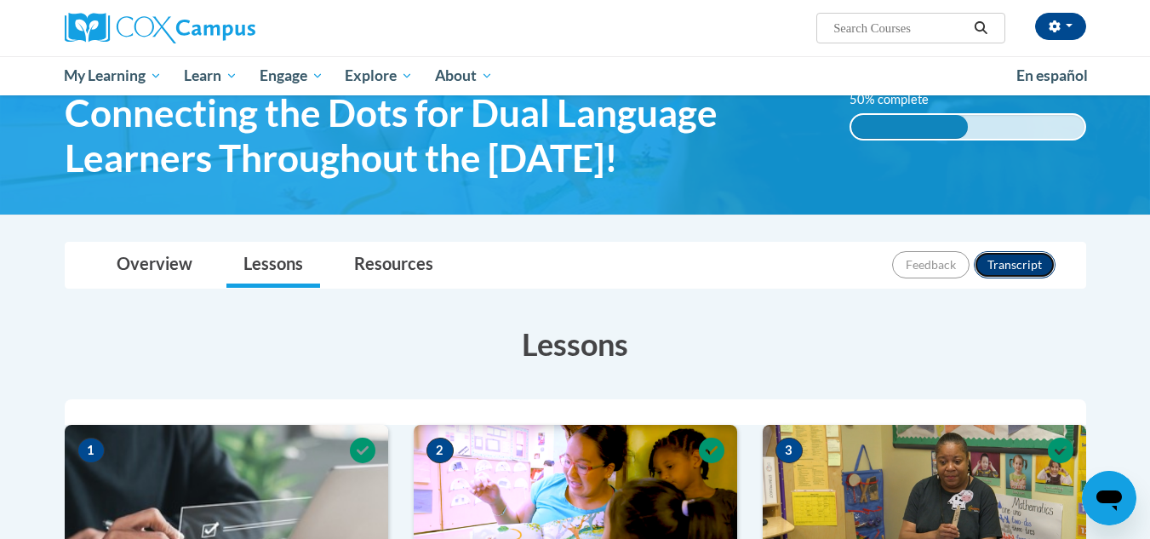
click at [1013, 261] on button "Transcript" at bounding box center [1015, 264] width 82 height 27
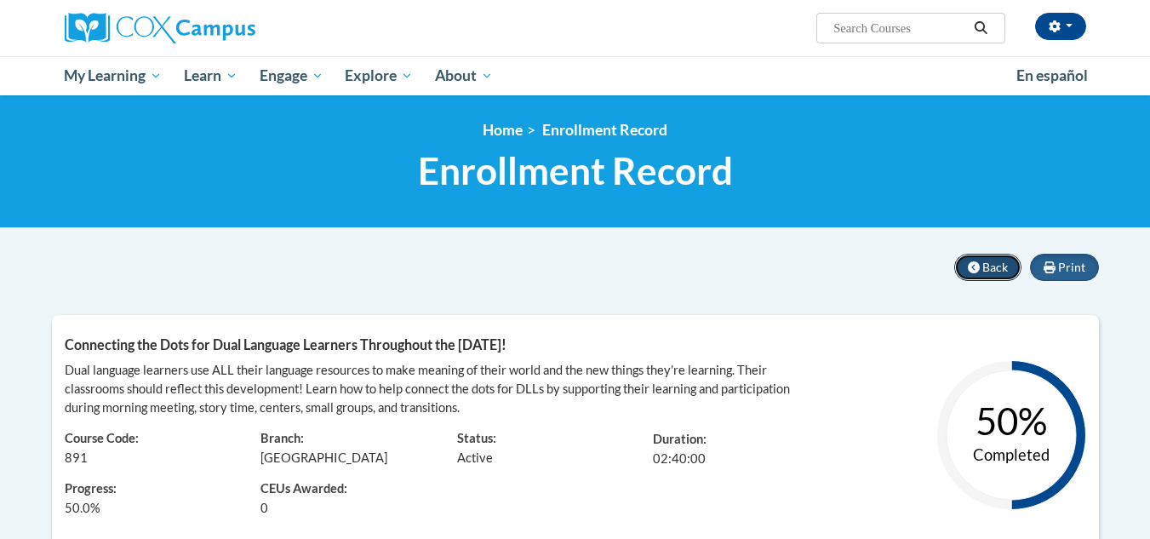
click at [996, 268] on span "Back" at bounding box center [995, 267] width 26 height 14
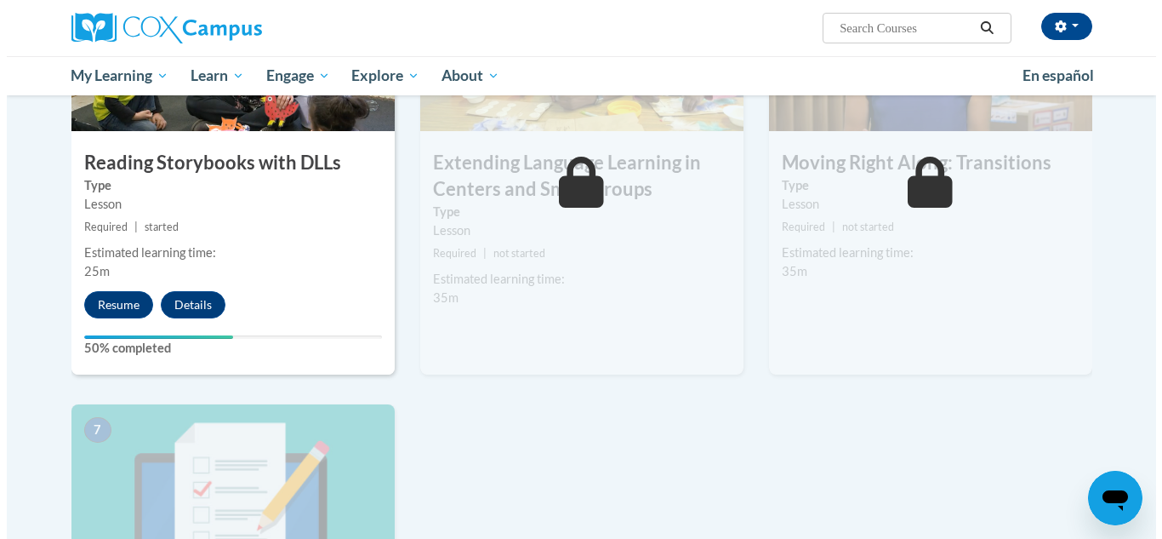
scroll to position [1021, 0]
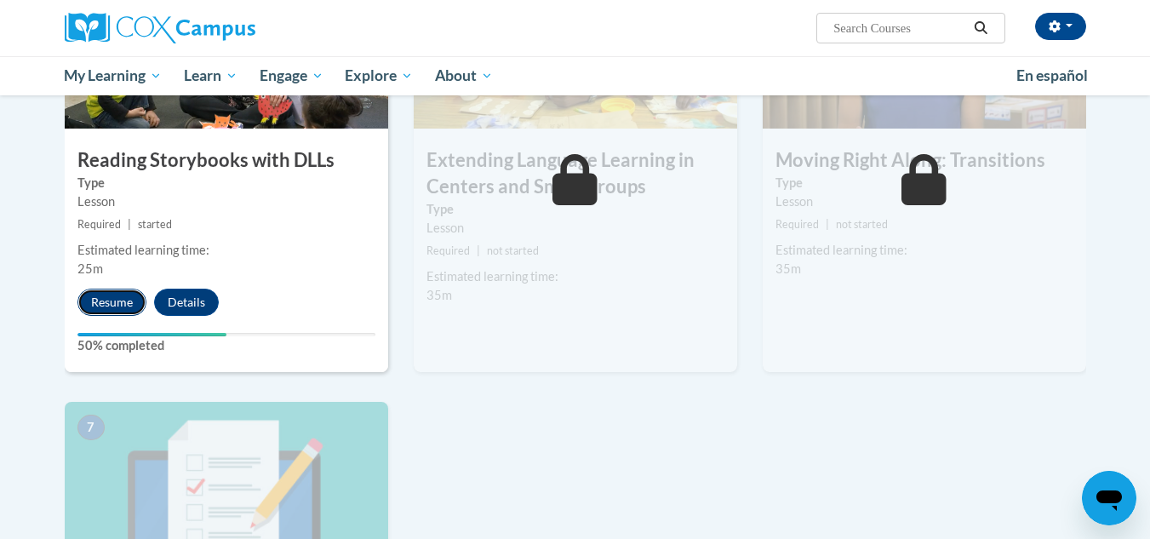
click at [107, 311] on button "Resume" at bounding box center [111, 301] width 69 height 27
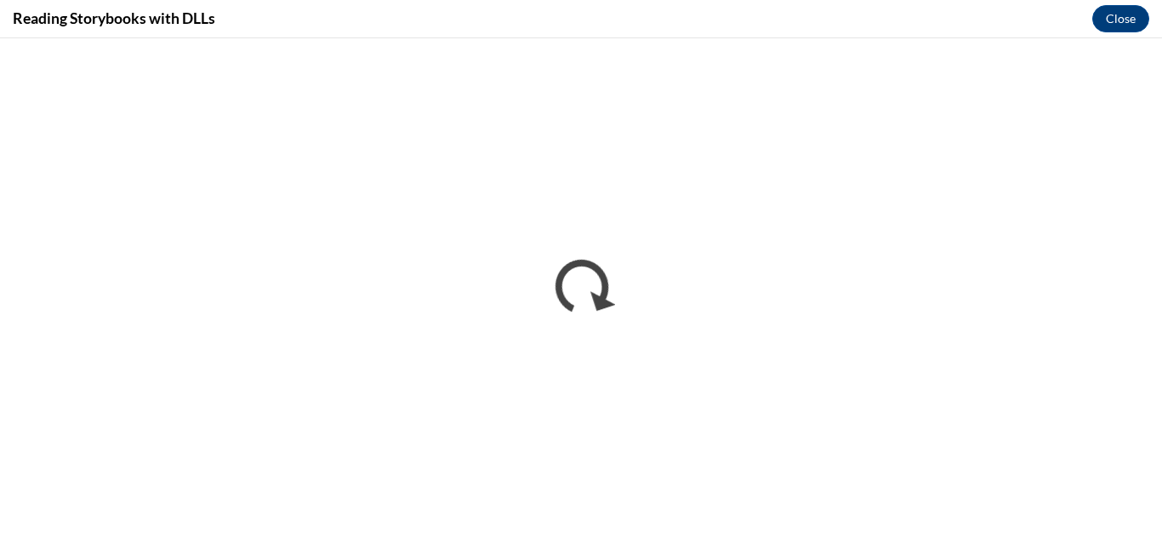
scroll to position [0, 0]
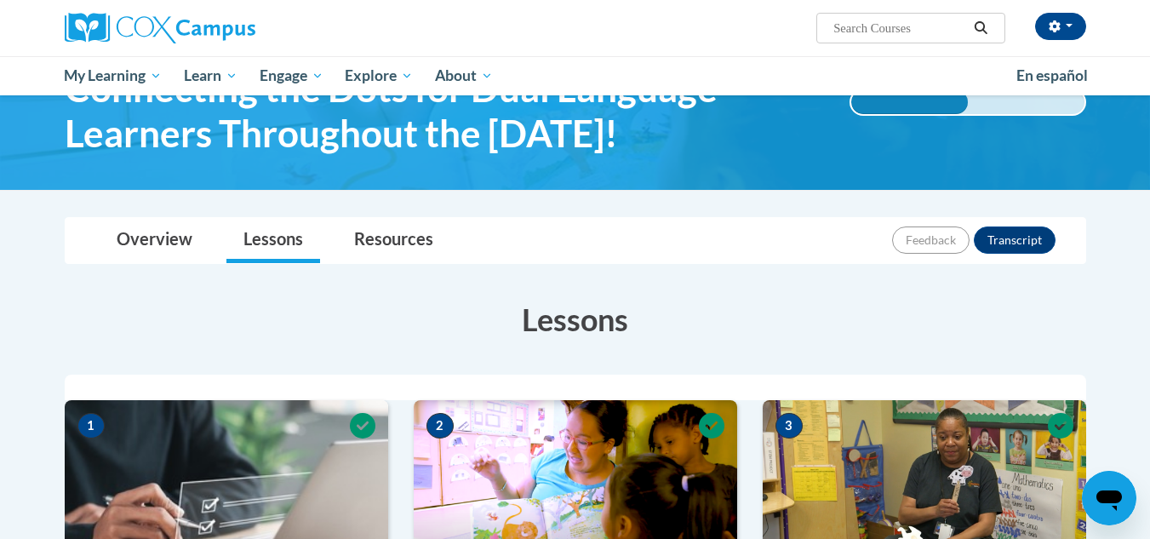
scroll to position [340, 0]
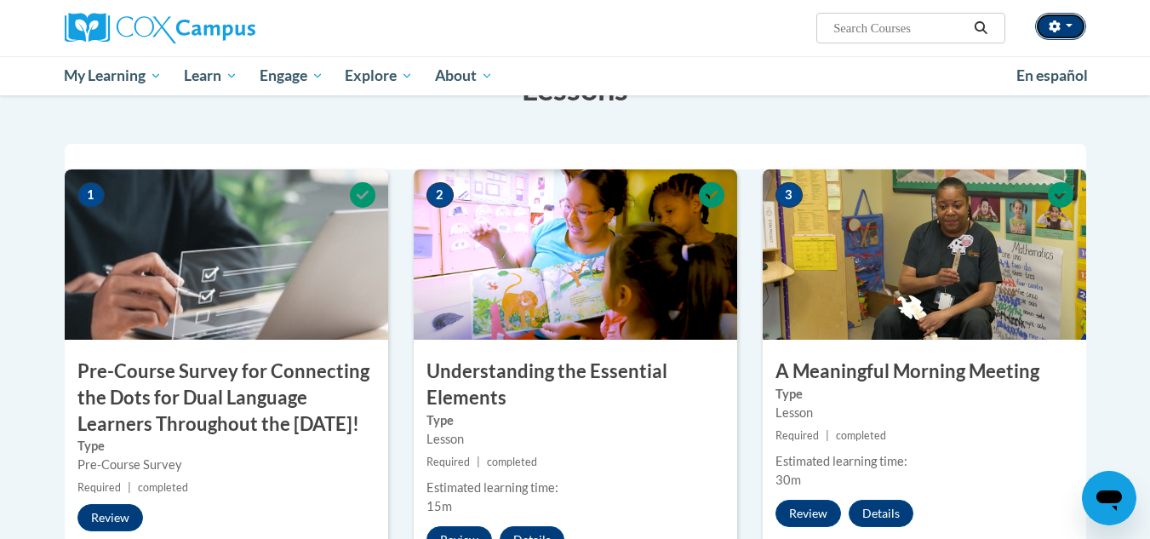
click at [1073, 18] on button "button" at bounding box center [1060, 26] width 51 height 27
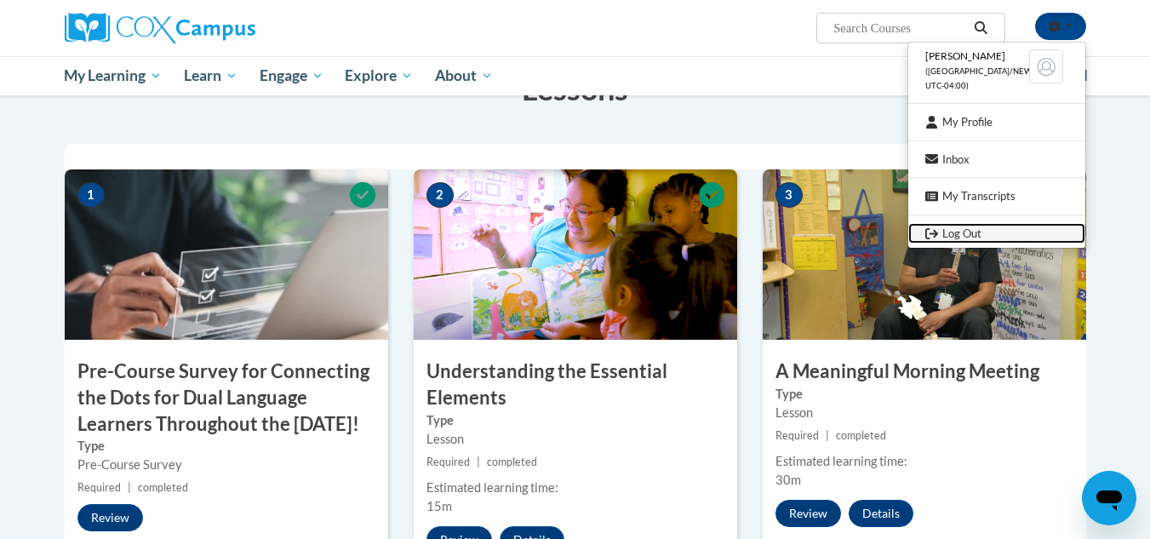
click at [968, 231] on link "Log Out" at bounding box center [996, 233] width 177 height 21
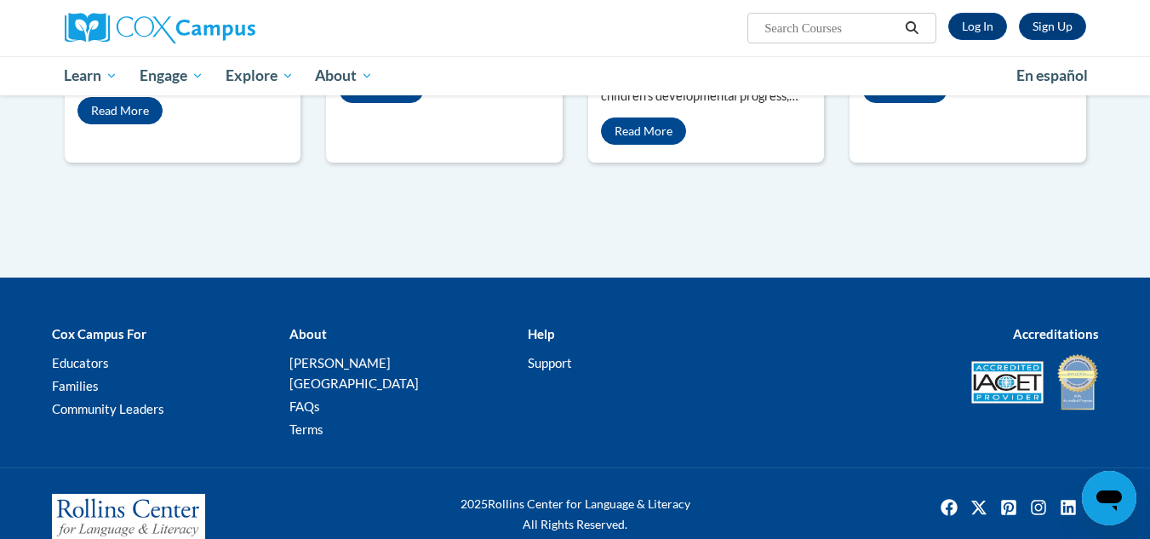
scroll to position [979, 0]
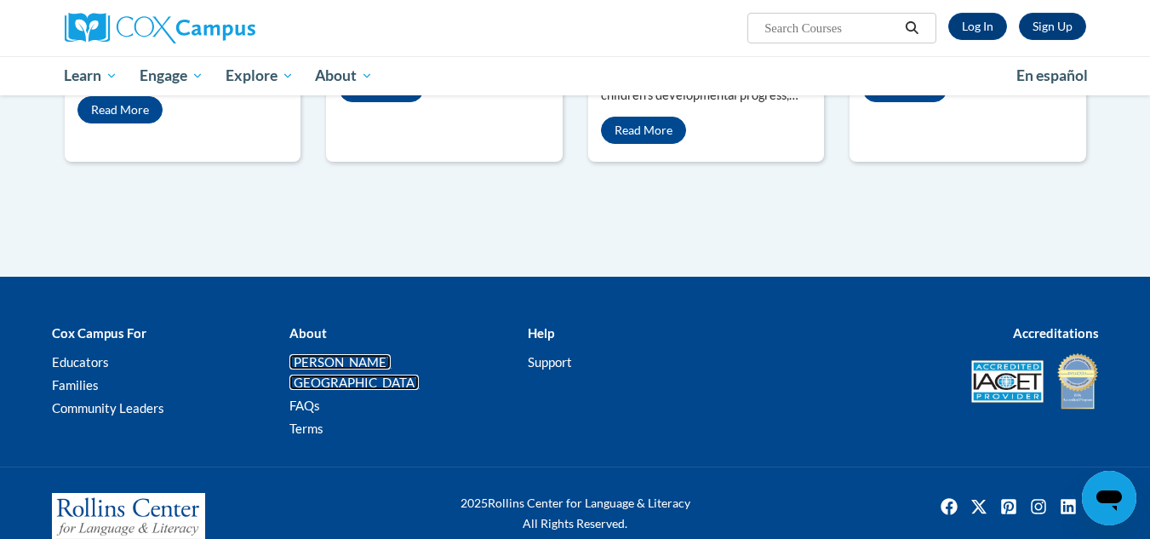
click at [341, 354] on link "[PERSON_NAME][GEOGRAPHIC_DATA]" at bounding box center [353, 372] width 129 height 36
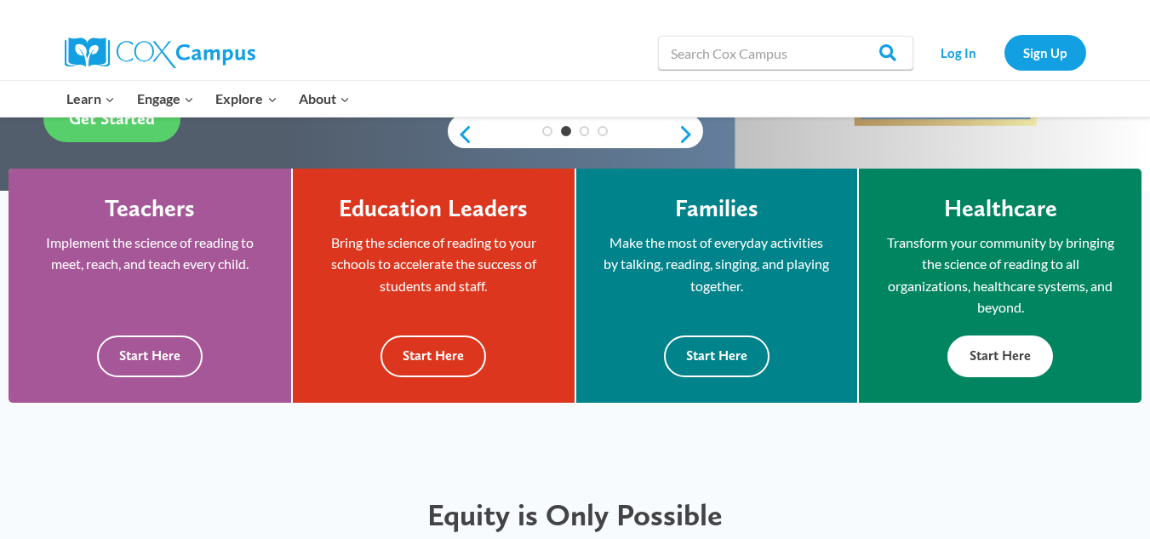
scroll to position [425, 0]
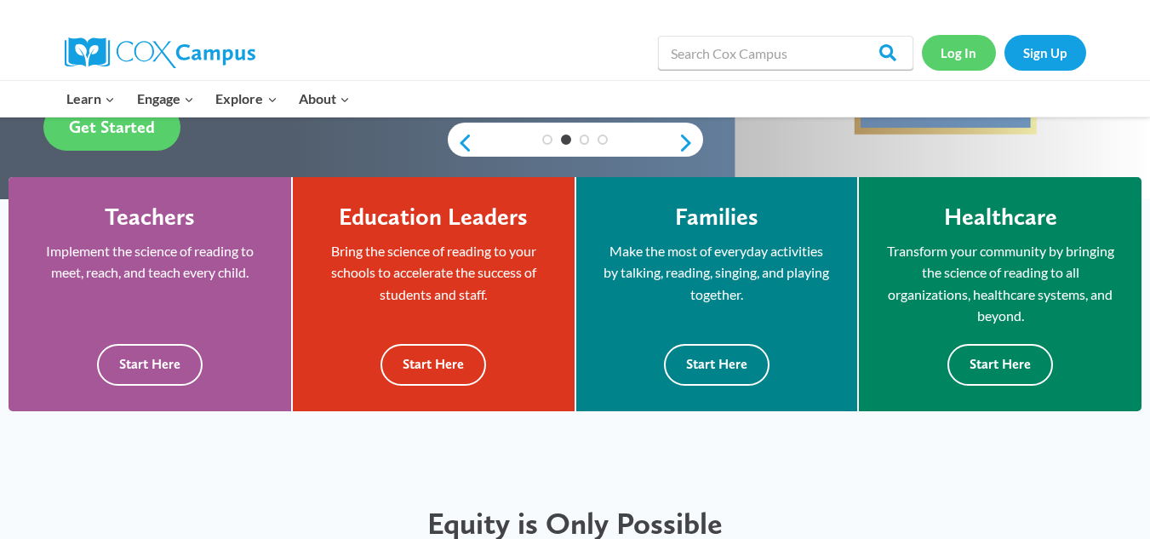
click at [966, 59] on link "Log In" at bounding box center [959, 52] width 74 height 35
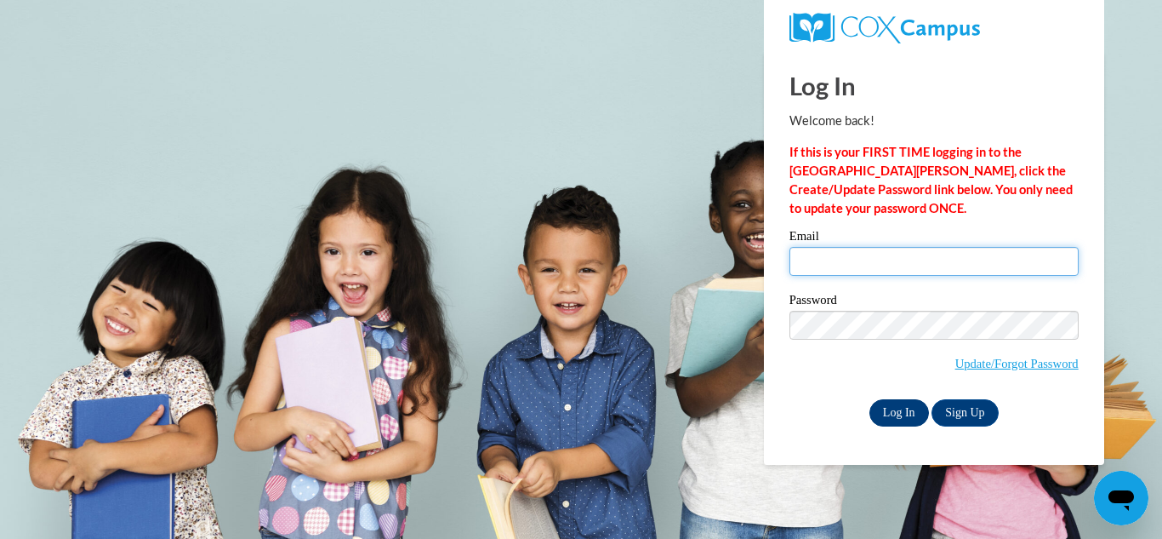
type input "[EMAIL_ADDRESS][DOMAIN_NAME]"
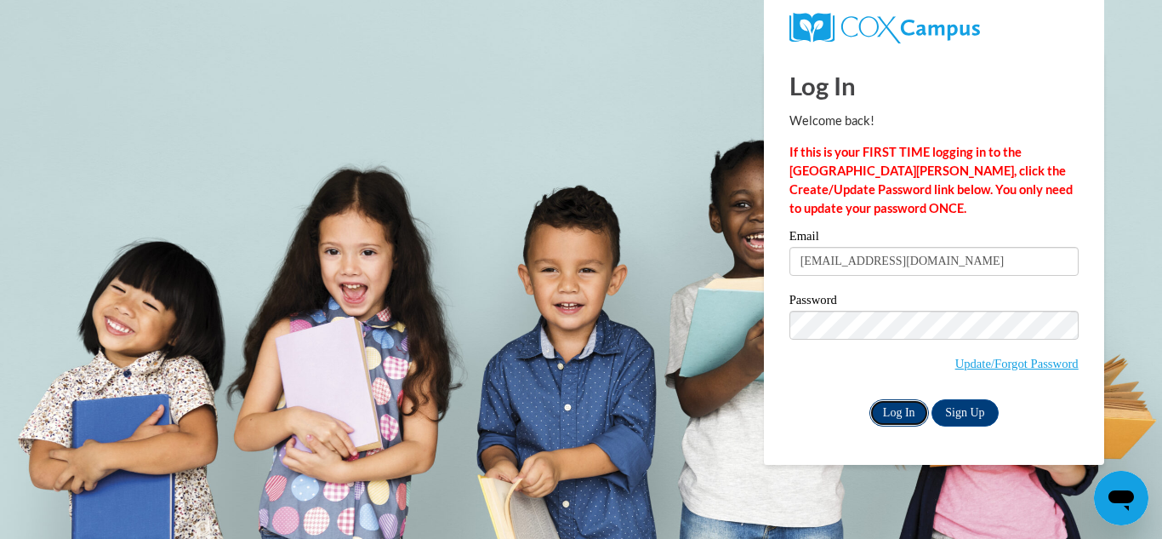
click at [905, 411] on input "Log In" at bounding box center [900, 412] width 60 height 27
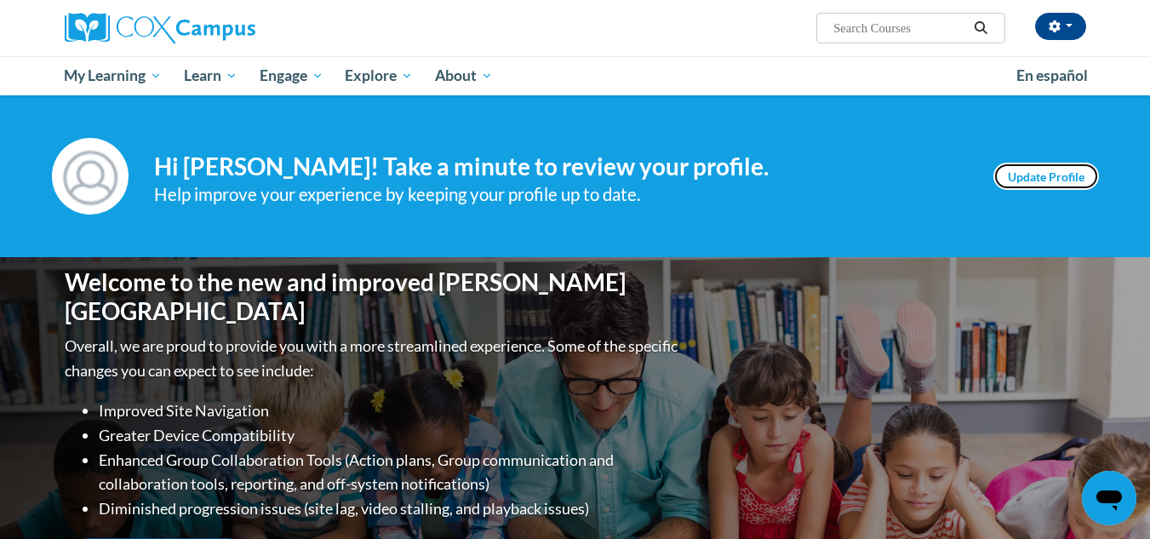
click at [1037, 171] on link "Update Profile" at bounding box center [1046, 176] width 106 height 27
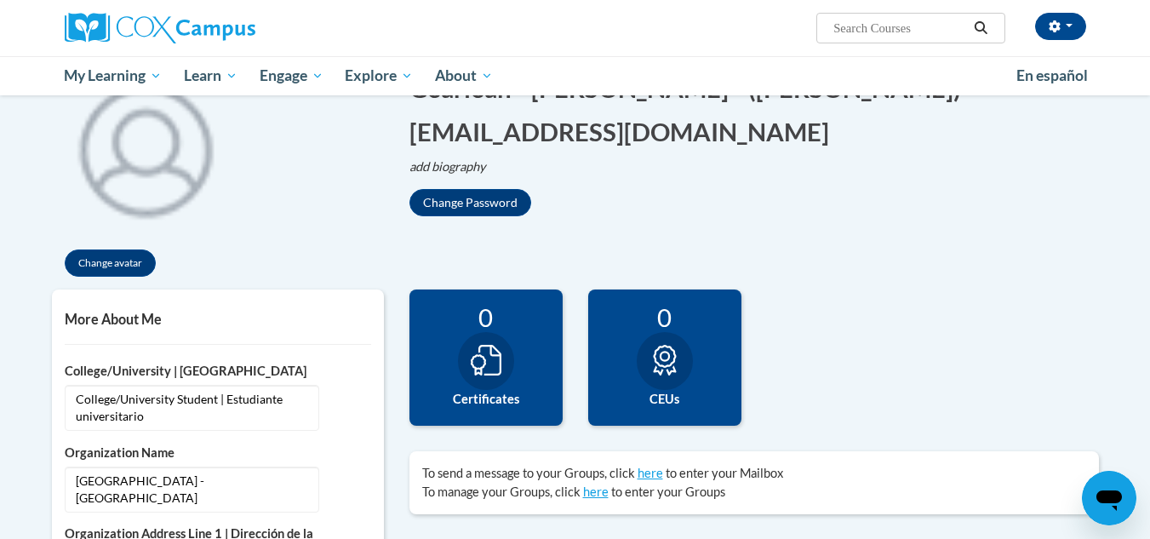
scroll to position [170, 0]
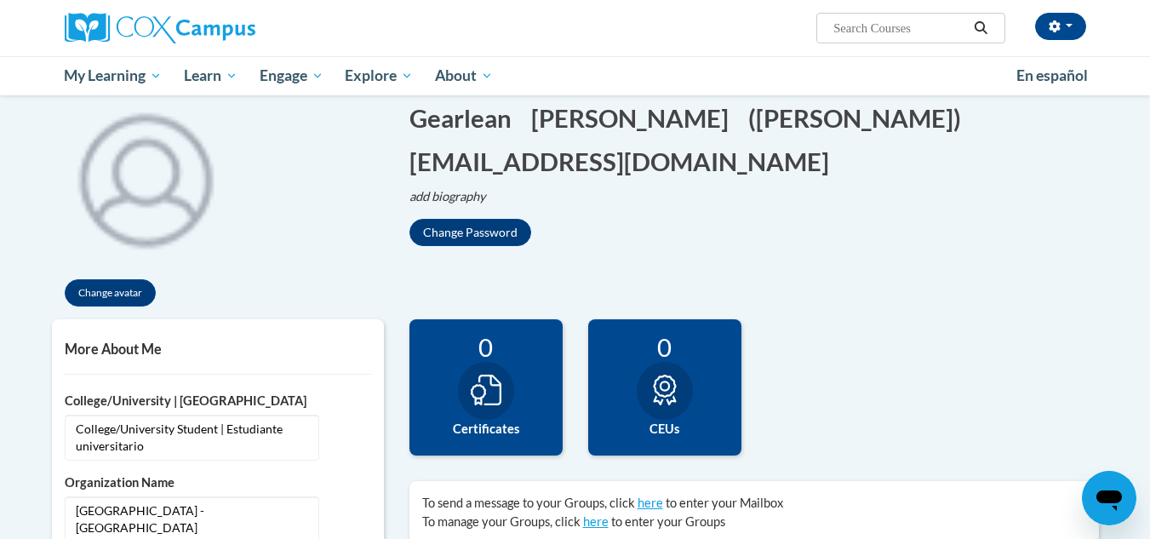
click at [484, 380] on icon at bounding box center [486, 389] width 31 height 31
drag, startPoint x: 484, startPoint y: 384, endPoint x: 655, endPoint y: 384, distance: 171.0
click at [577, 384] on div "21 Completions 0 Certificates 0 CEUs 0 Badges" at bounding box center [754, 400] width 715 height 162
click at [724, 384] on div "0 CEUs" at bounding box center [664, 387] width 153 height 136
drag, startPoint x: 722, startPoint y: 387, endPoint x: 633, endPoint y: 384, distance: 89.4
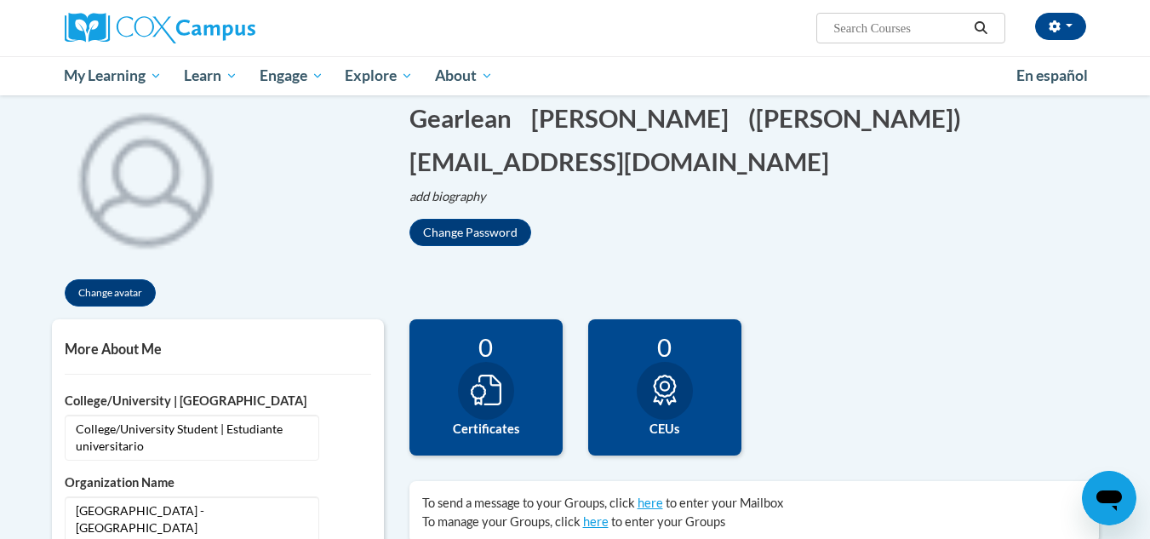
click at [722, 387] on div "0 CEUs" at bounding box center [664, 387] width 153 height 136
drag, startPoint x: 564, startPoint y: 375, endPoint x: 522, endPoint y: 382, distance: 43.1
drag, startPoint x: 522, startPoint y: 382, endPoint x: 465, endPoint y: 384, distance: 56.2
drag, startPoint x: 465, startPoint y: 384, endPoint x: 857, endPoint y: 345, distance: 393.4
click at [857, 345] on div "21 Completions 0 Certificates 0 CEUs 0 Badges" at bounding box center [754, 400] width 715 height 162
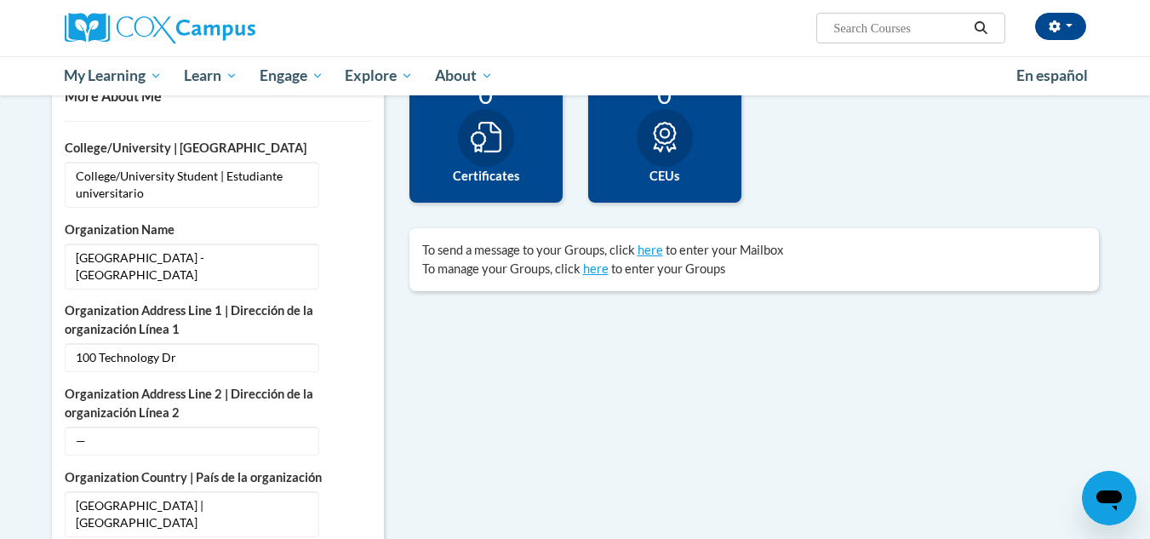
scroll to position [425, 0]
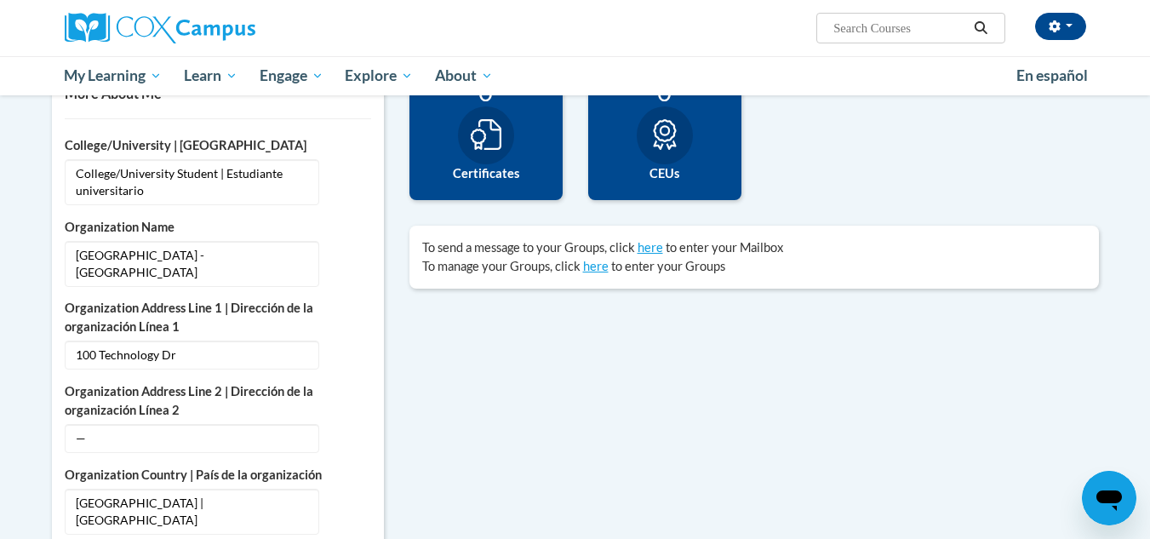
click at [1099, 501] on icon "Open messaging window" at bounding box center [1109, 500] width 26 height 20
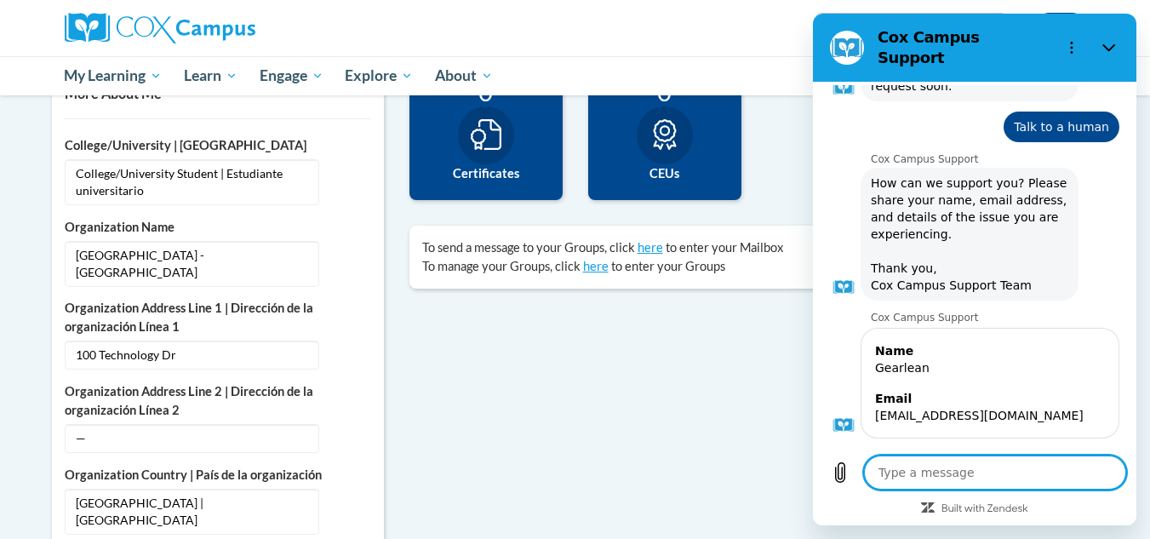
scroll to position [1240, 0]
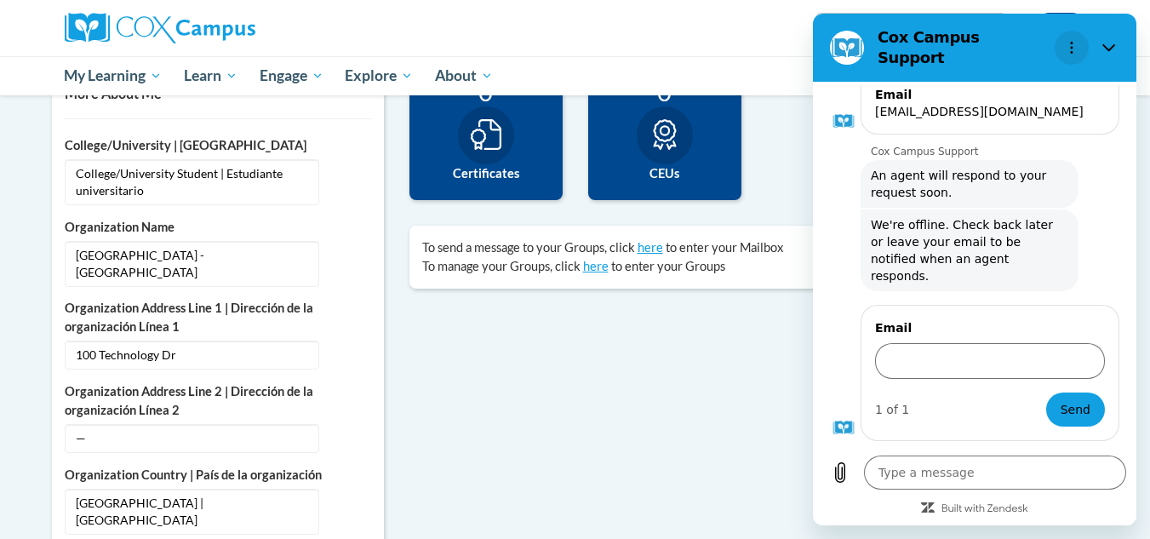
click at [1065, 42] on icon "Options menu" at bounding box center [1072, 48] width 14 height 14
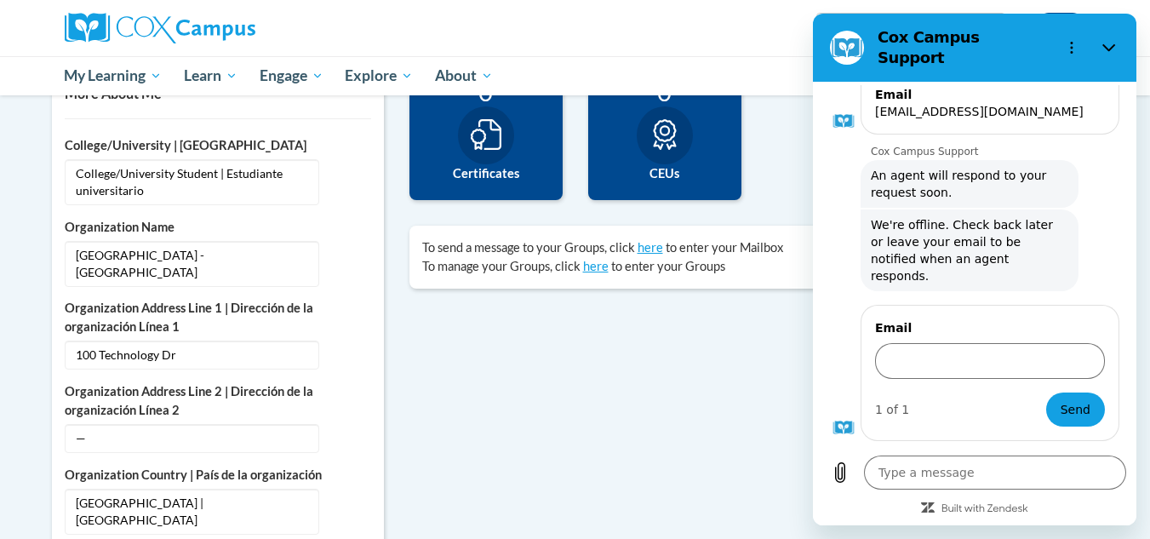
click at [1116, 38] on button "Close" at bounding box center [1109, 48] width 34 height 34
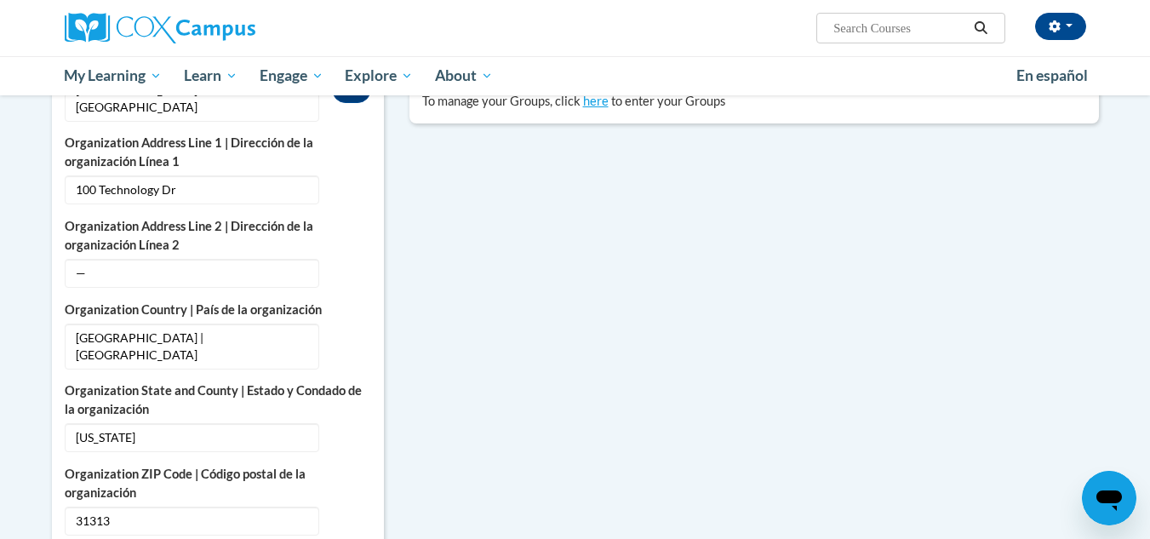
scroll to position [511, 0]
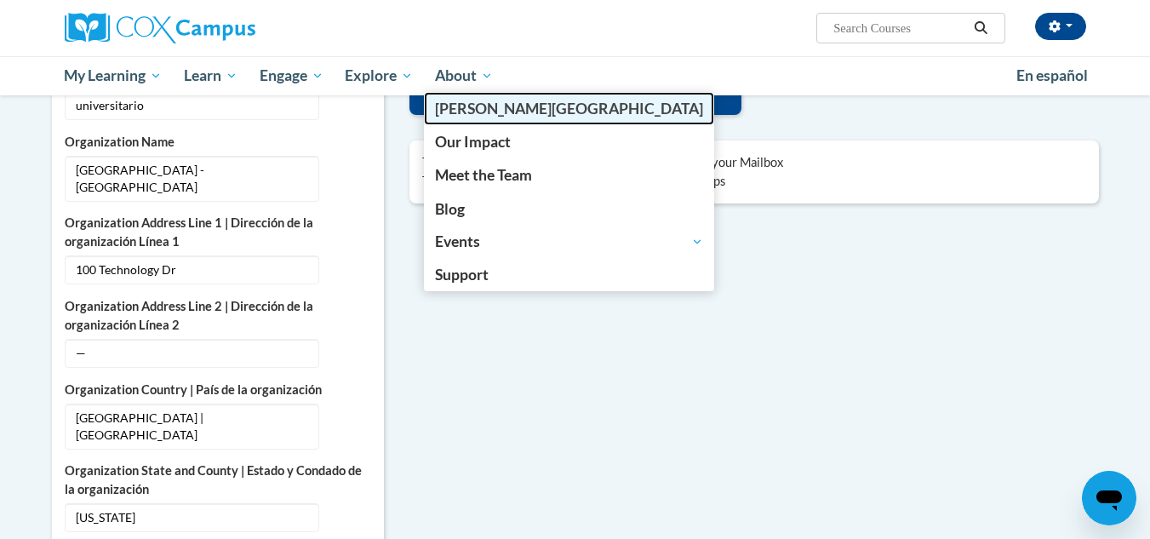
click at [452, 105] on span "[PERSON_NAME][GEOGRAPHIC_DATA]" at bounding box center [569, 109] width 268 height 18
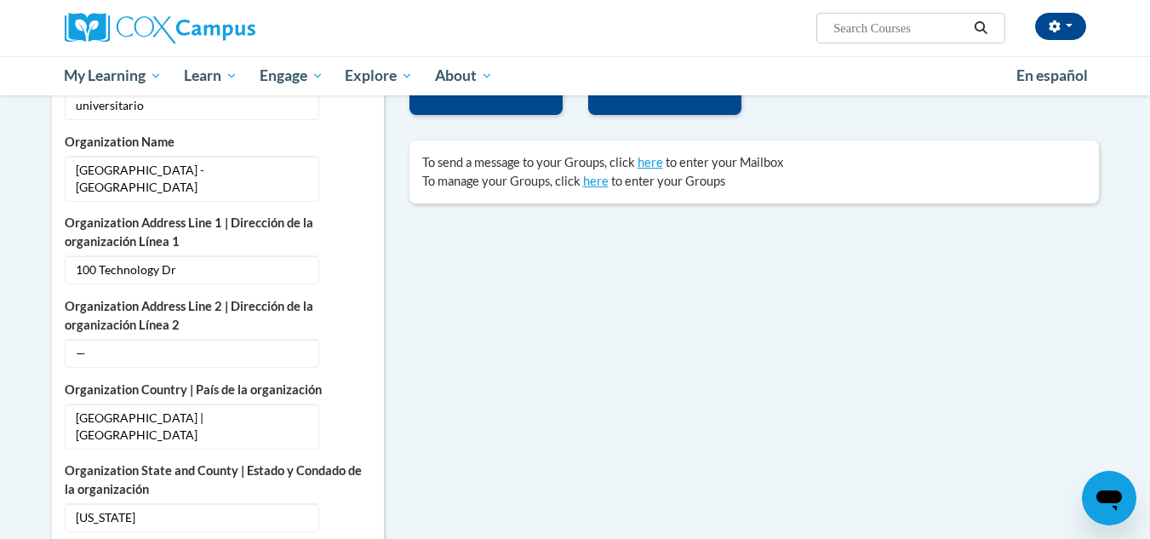
type textarea "x"
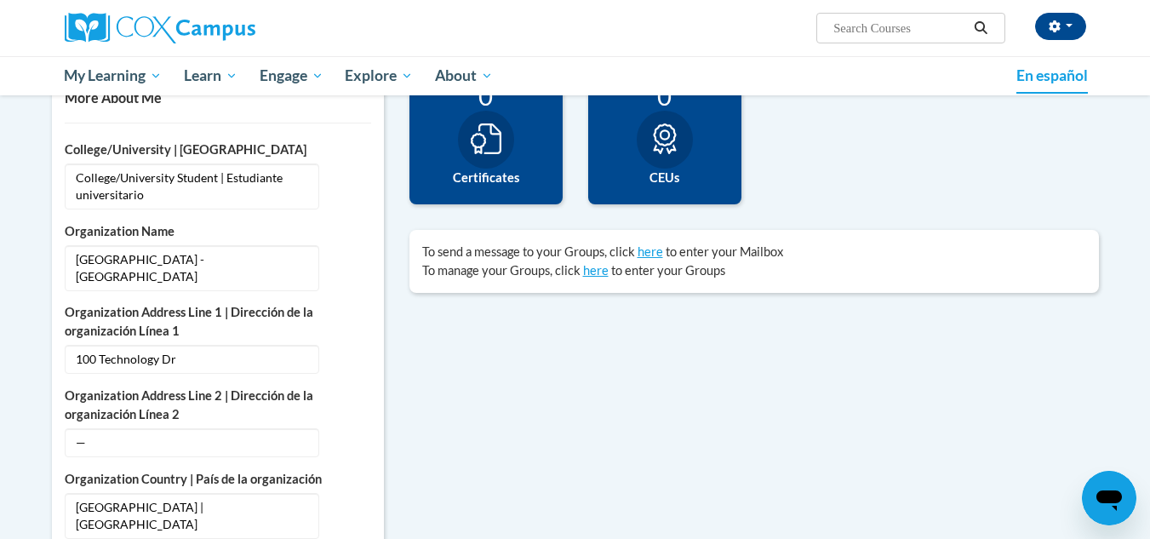
scroll to position [340, 0]
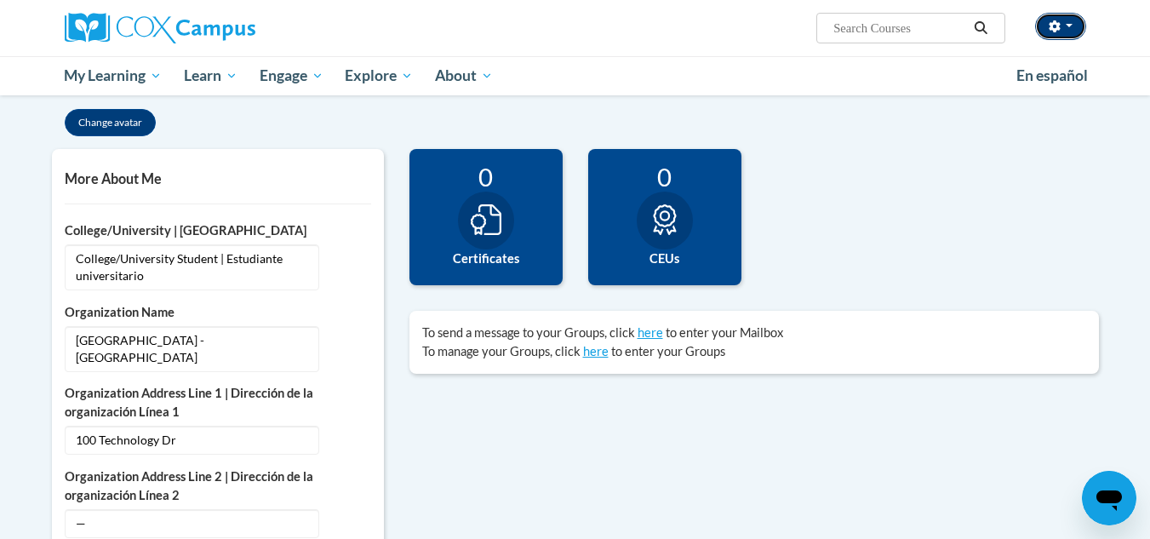
click at [1076, 31] on button "button" at bounding box center [1060, 26] width 51 height 27
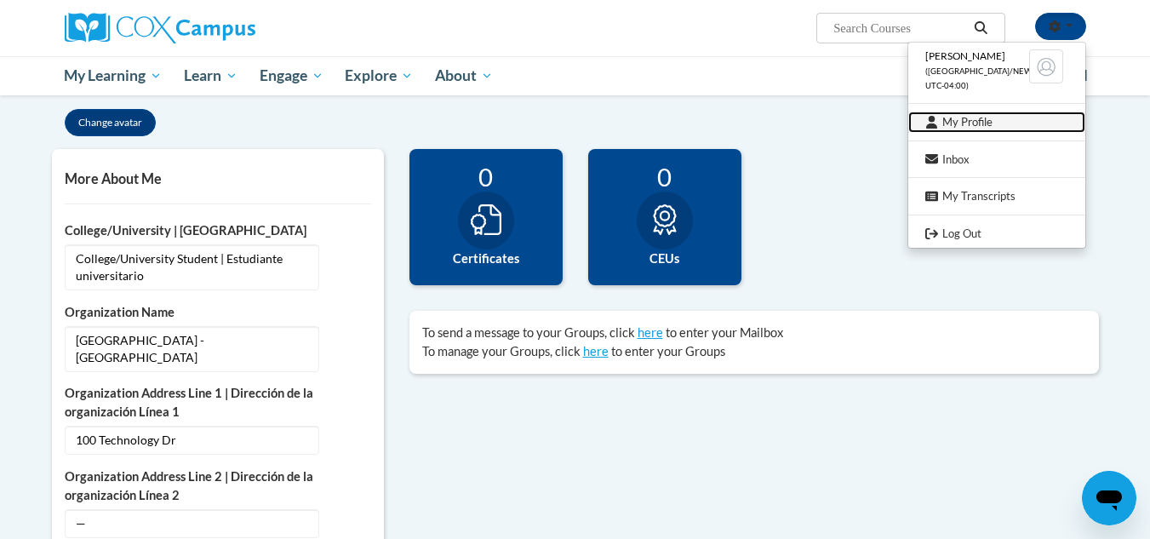
click at [982, 118] on link "My Profile" at bounding box center [996, 121] width 177 height 21
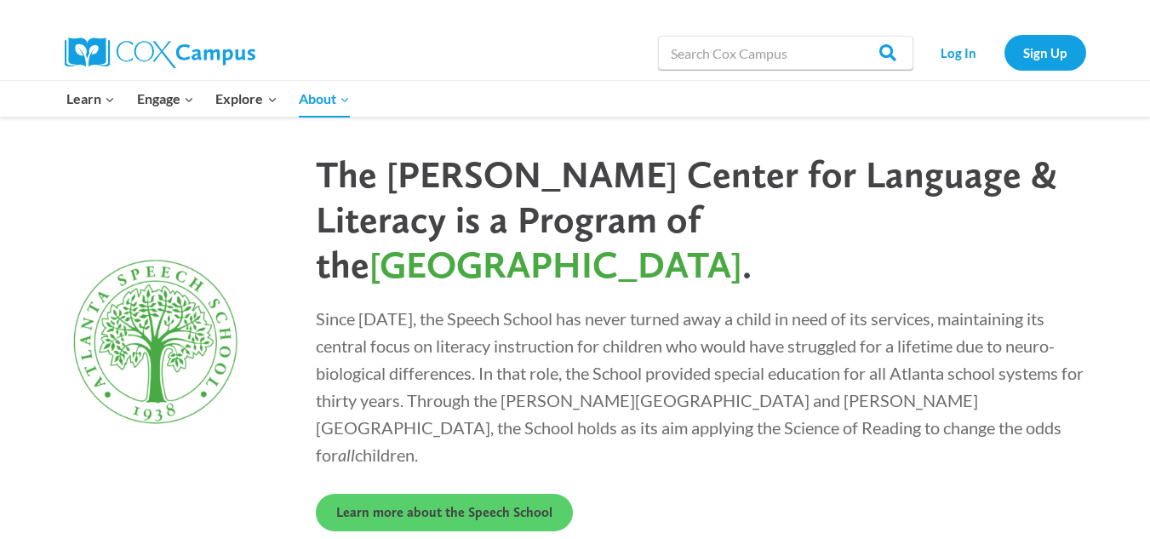
scroll to position [4644, 0]
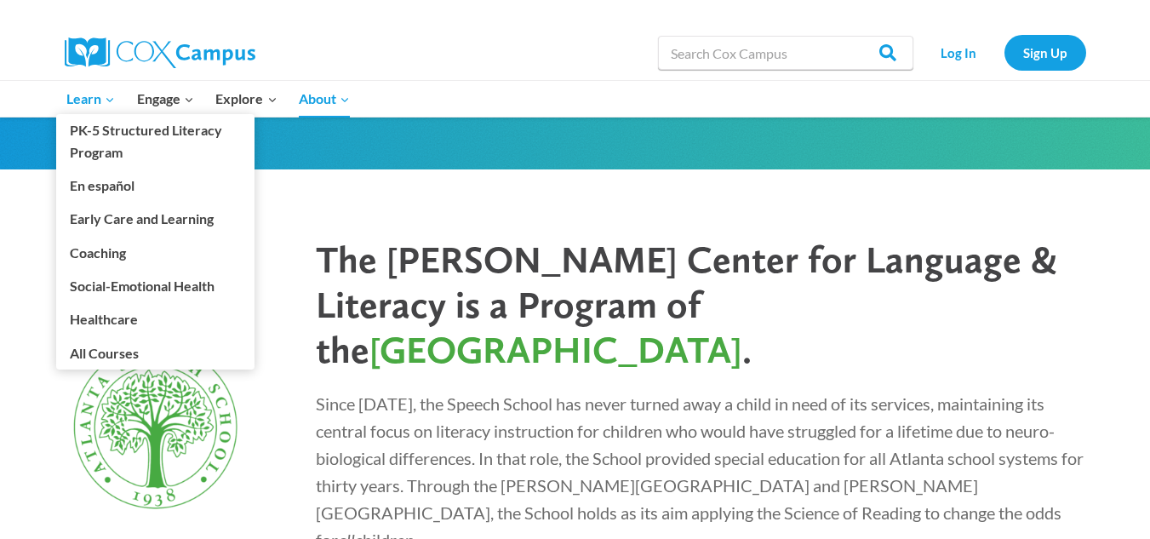
click at [106, 100] on icon "Expand" at bounding box center [110, 100] width 12 height 12
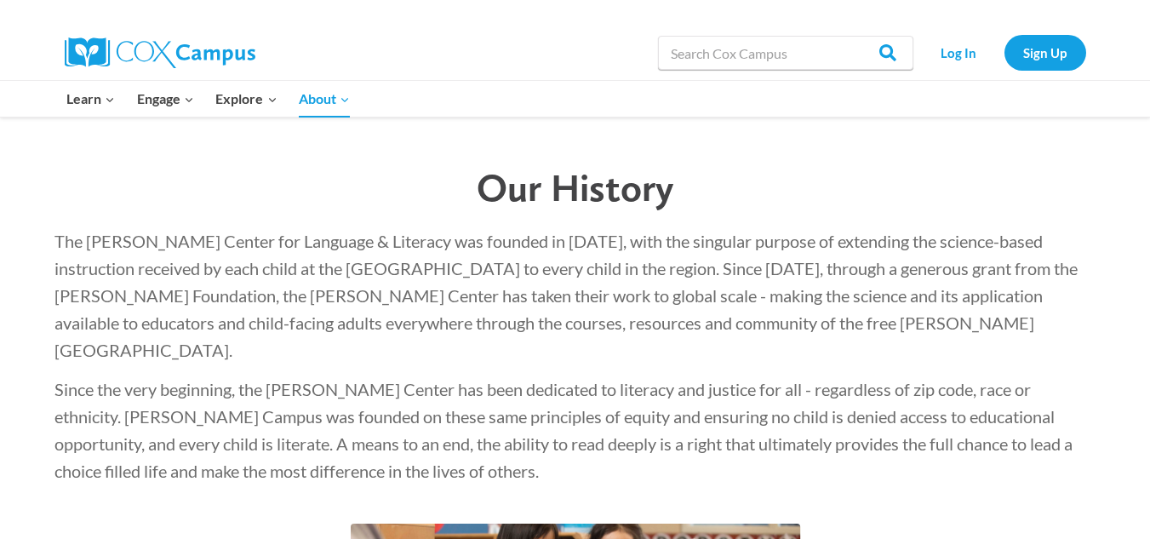
scroll to position [2431, 0]
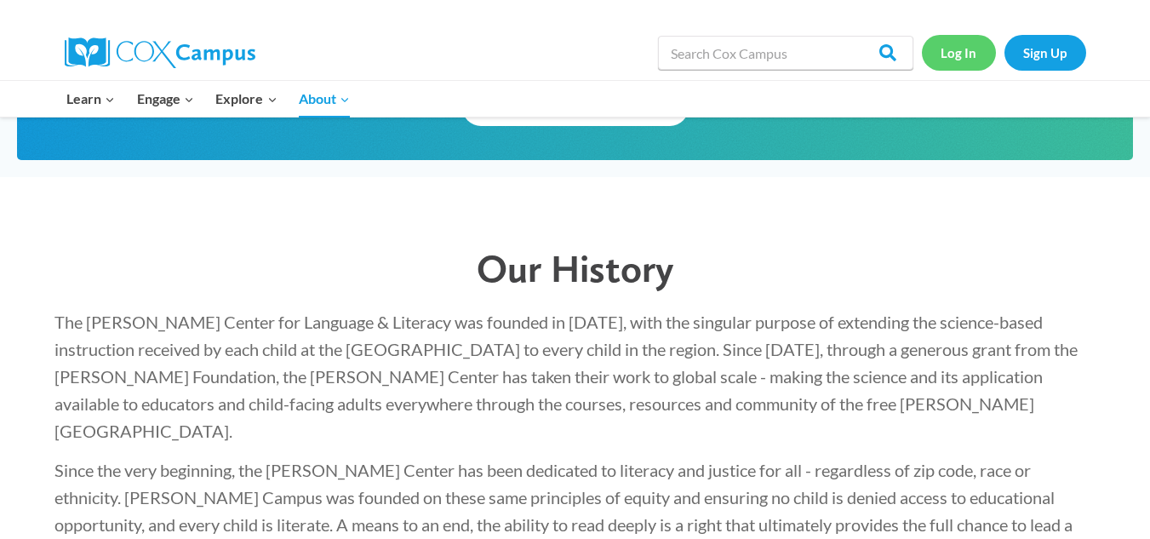
click at [971, 57] on link "Log In" at bounding box center [959, 52] width 74 height 35
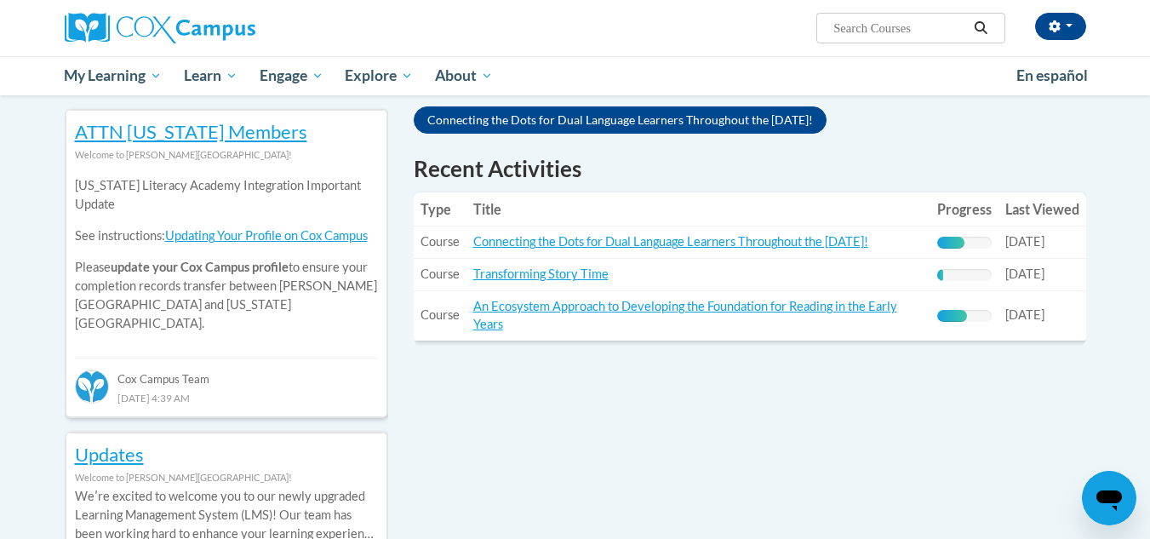
scroll to position [596, 0]
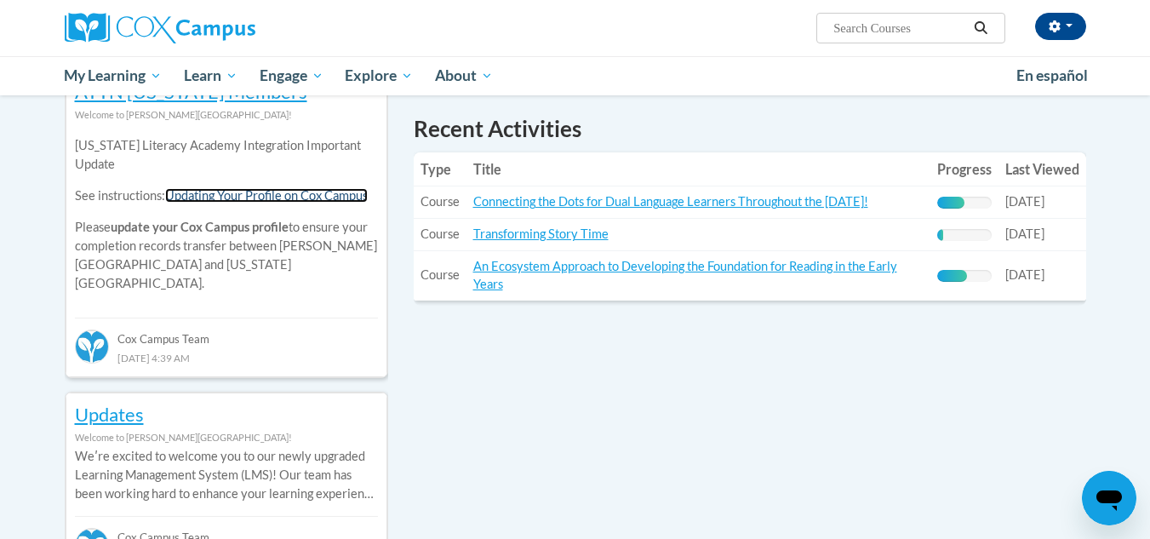
click at [247, 202] on link "Updating Your Profile on Cox Campus" at bounding box center [266, 195] width 203 height 14
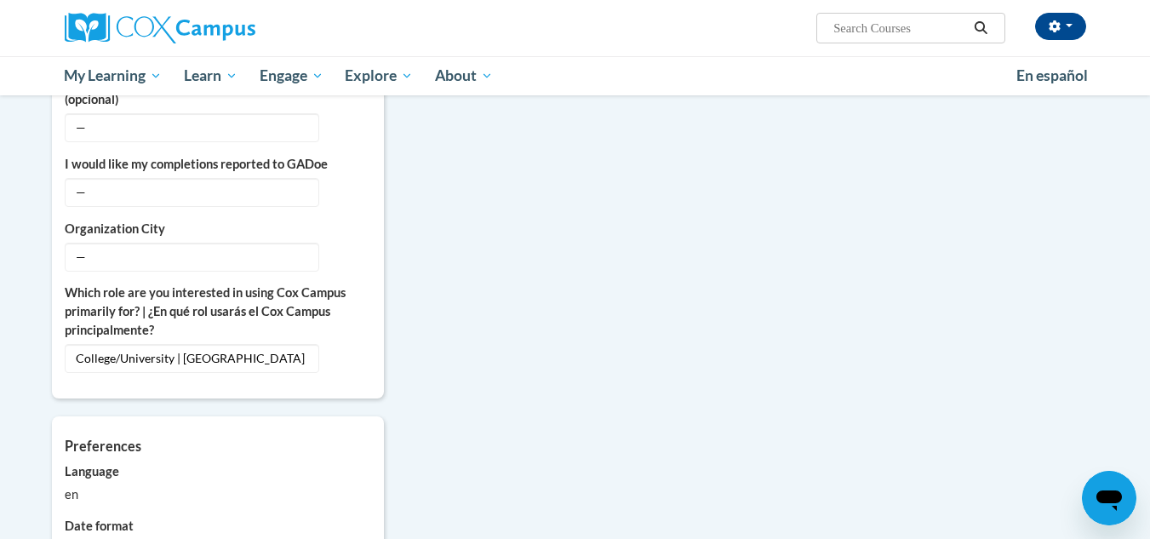
scroll to position [1191, 0]
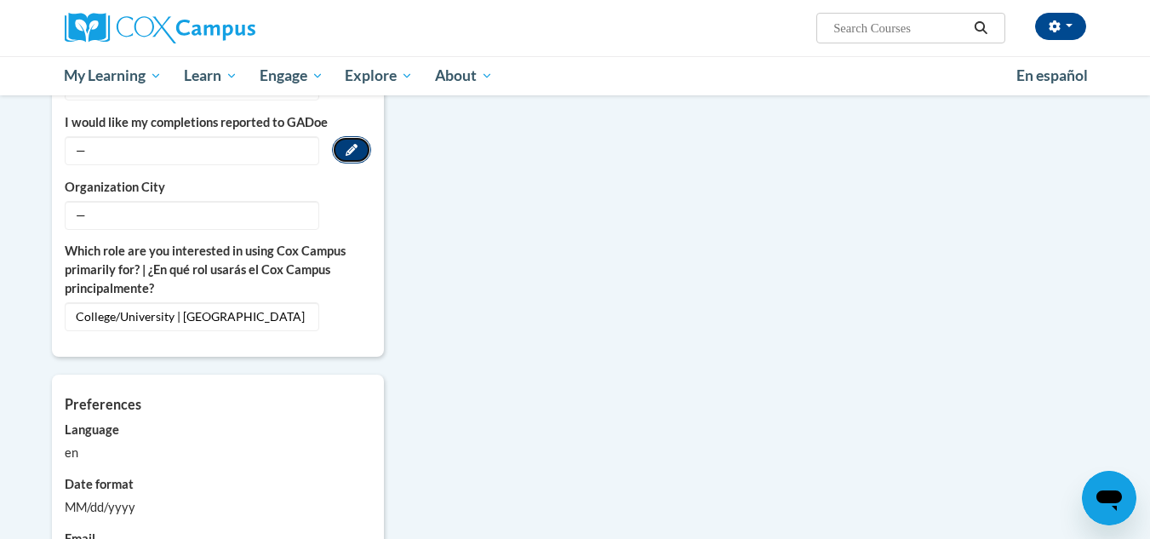
click at [344, 136] on button "Edit" at bounding box center [351, 149] width 39 height 27
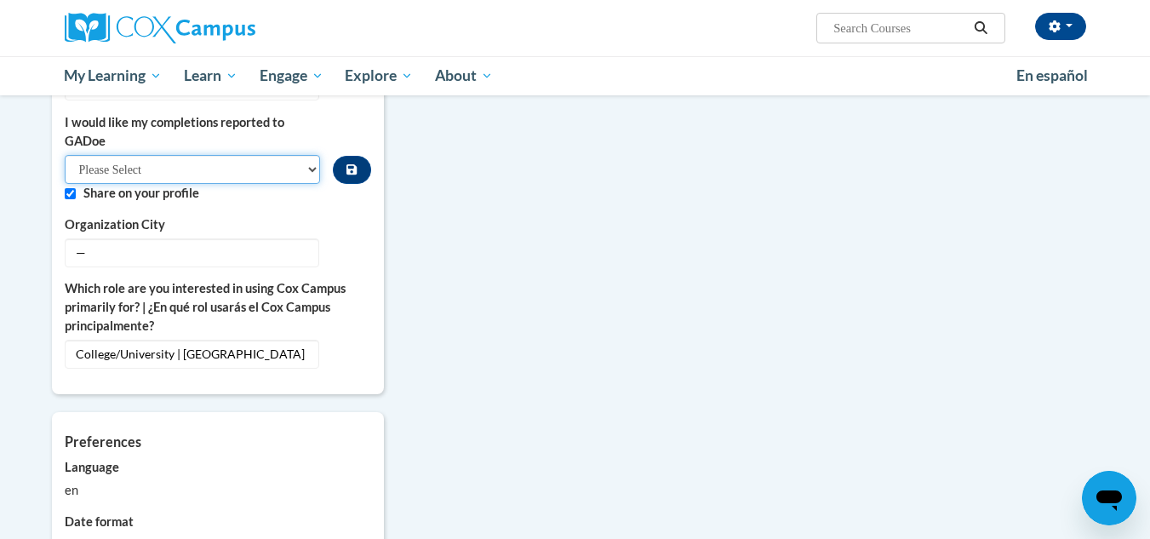
click at [310, 157] on select "Please Select Yes No" at bounding box center [193, 169] width 256 height 29
click at [453, 273] on div "More About Me Click or press to edit any of the profile fields below. Select mu…" at bounding box center [575, 15] width 1072 height 1435
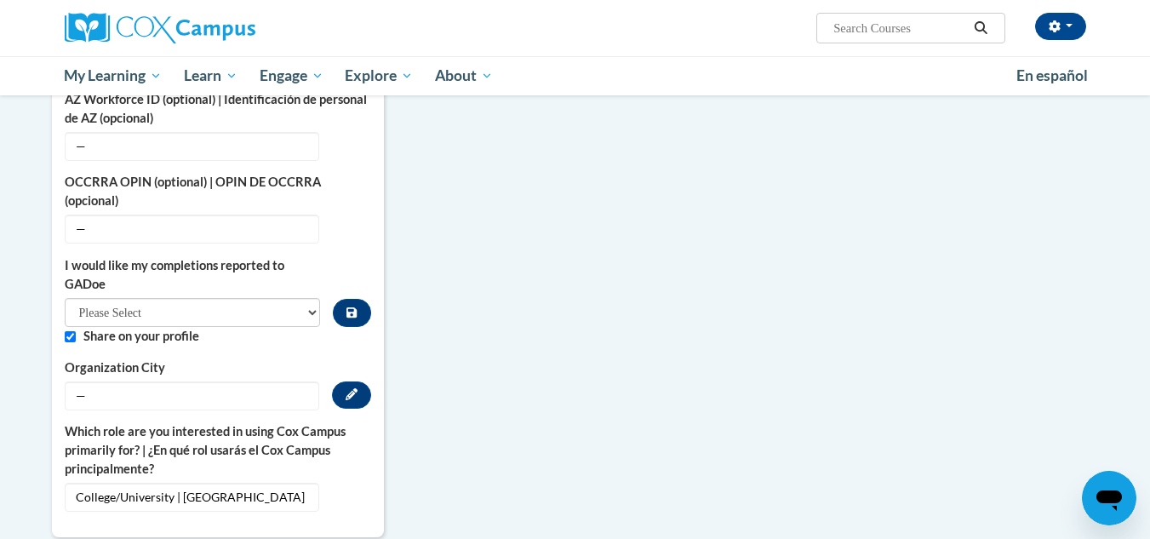
scroll to position [936, 0]
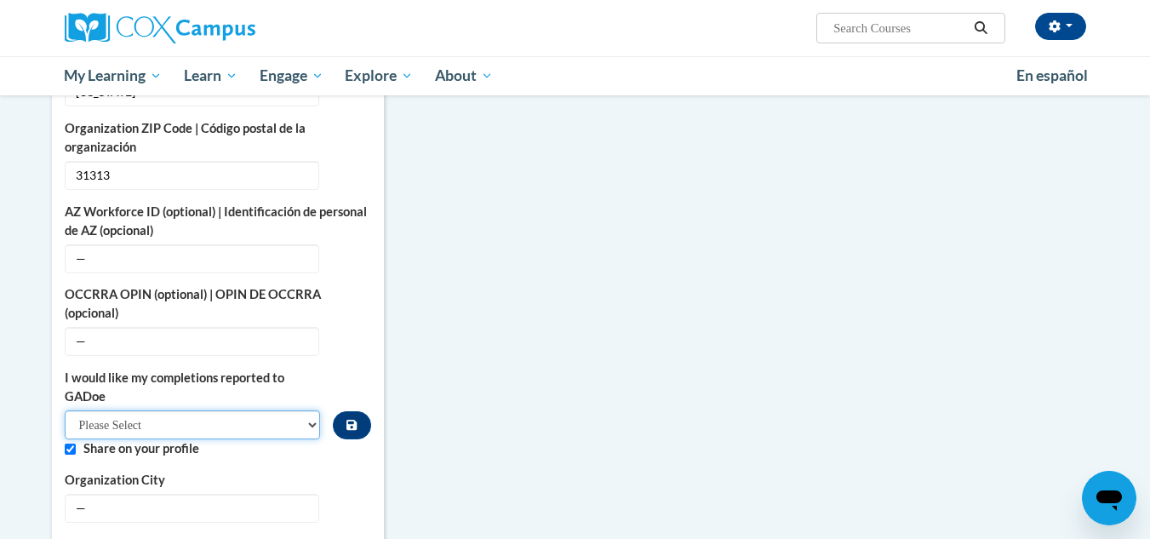
click at [298, 414] on select "Please Select Yes No" at bounding box center [193, 424] width 256 height 29
click at [383, 438] on div "More About Me Click or press to edit any of the profile fields below. Select mu…" at bounding box center [218, 101] width 332 height 1096
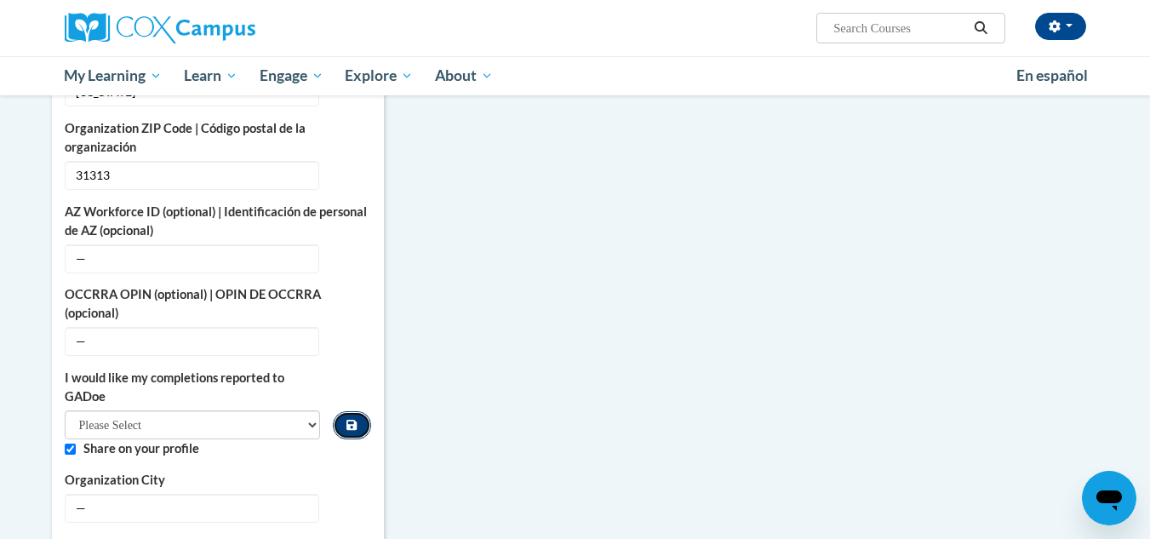
click at [363, 420] on button "Custom profile fields" at bounding box center [351, 425] width 37 height 28
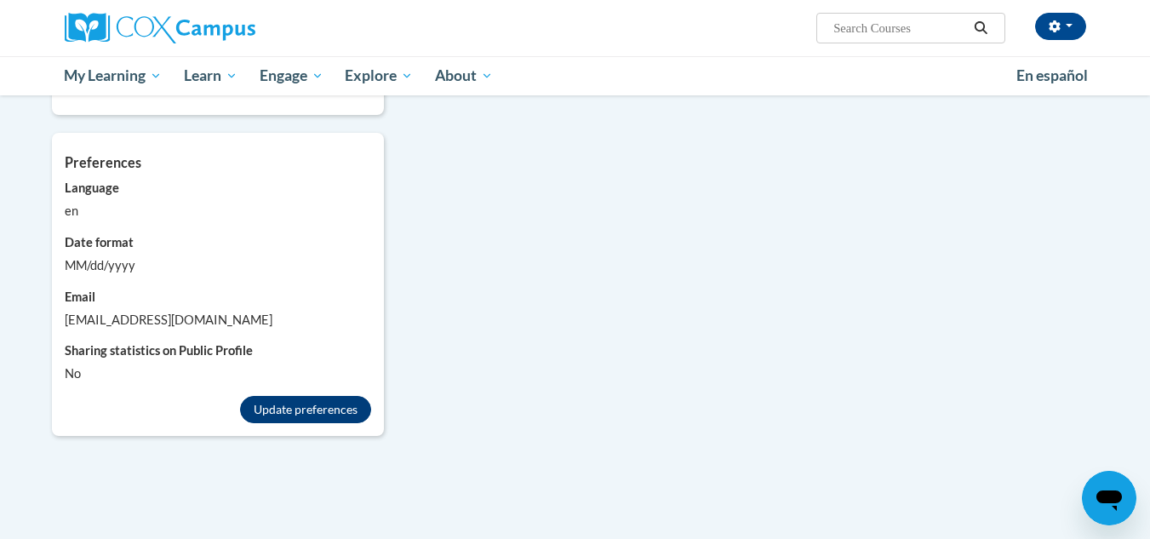
scroll to position [1447, 0]
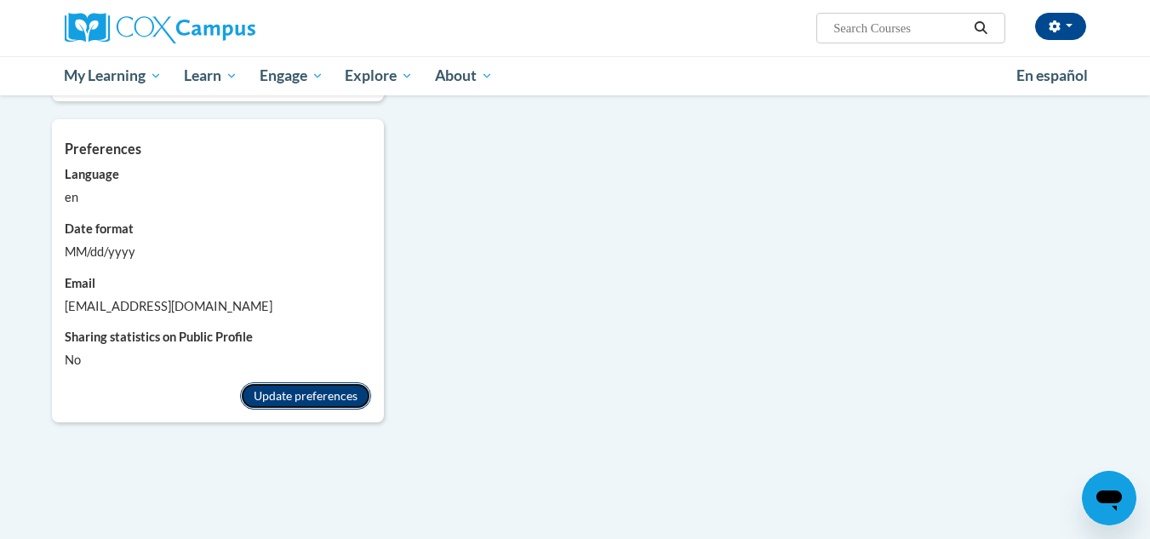
click at [342, 382] on button "Update preferences" at bounding box center [305, 395] width 131 height 27
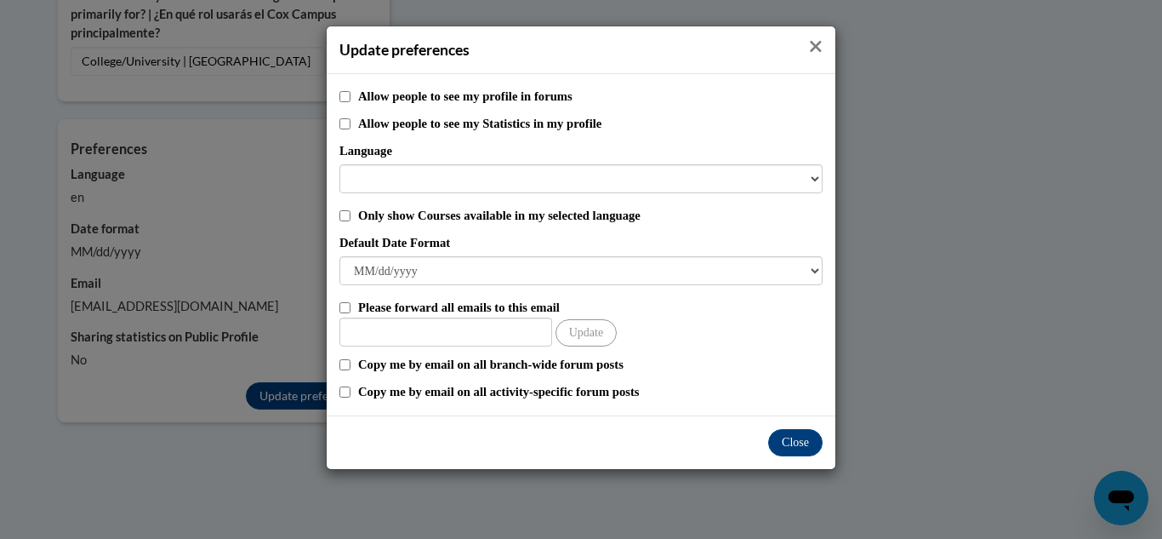
click at [819, 45] on icon "Close" at bounding box center [816, 46] width 11 height 11
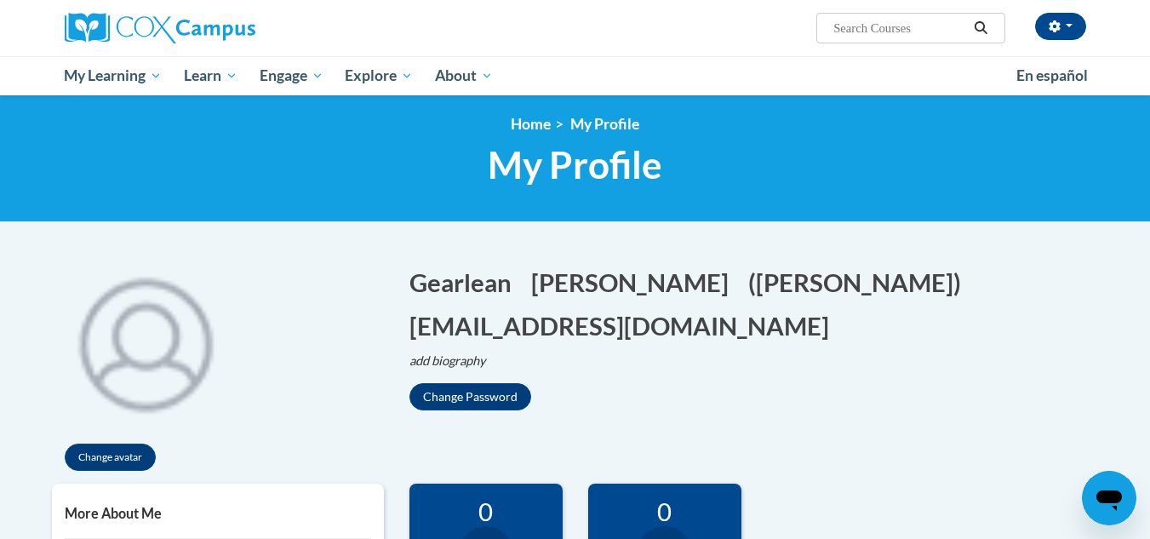
scroll to position [0, 0]
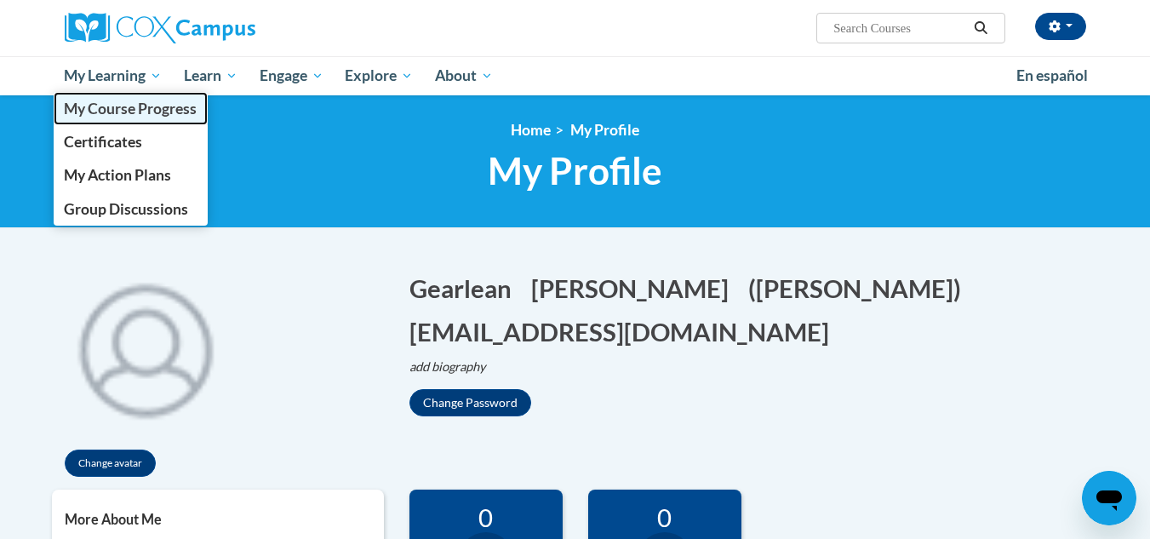
click at [117, 103] on span "My Course Progress" at bounding box center [130, 109] width 133 height 18
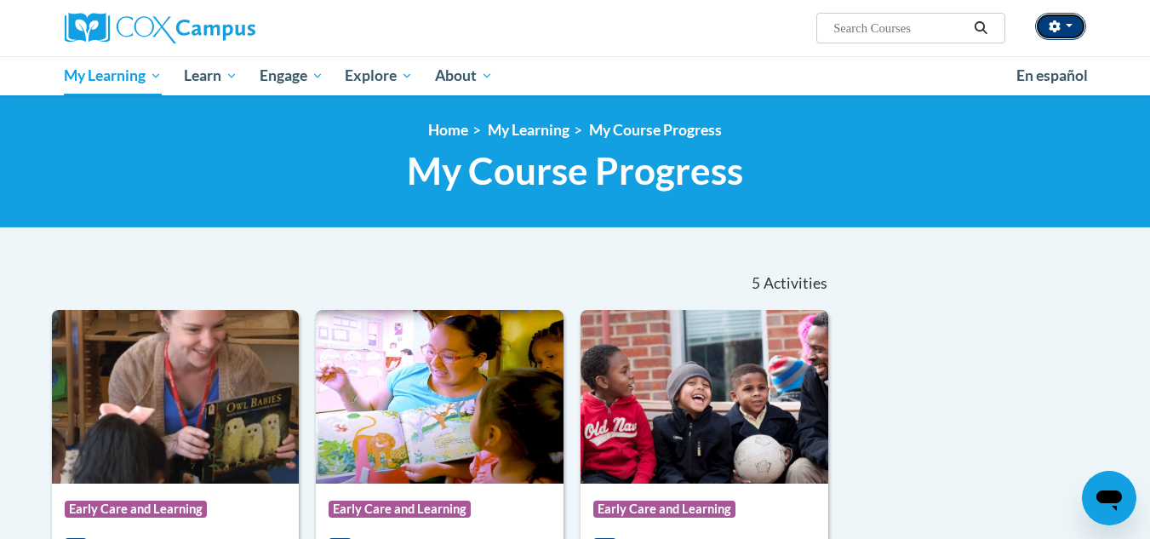
click at [1079, 26] on button "button" at bounding box center [1060, 26] width 51 height 27
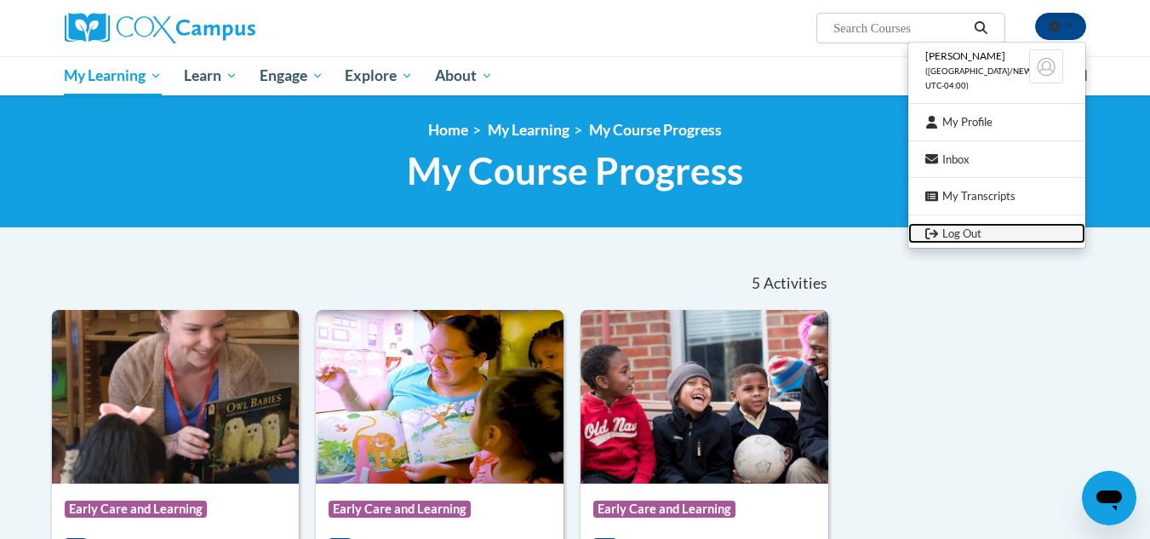
click at [963, 231] on link "Log Out" at bounding box center [996, 233] width 177 height 21
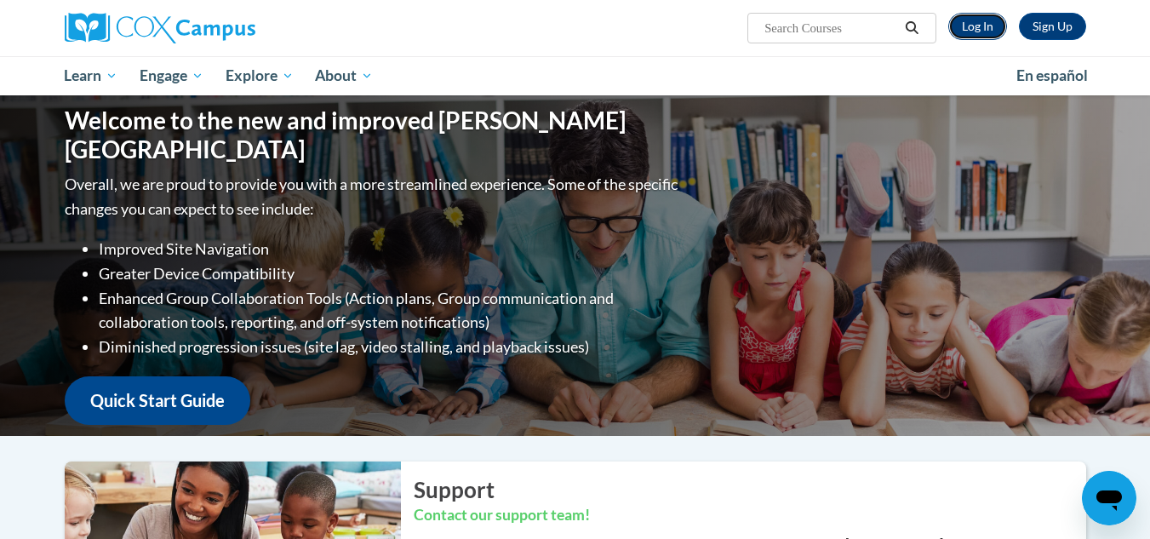
click at [982, 26] on link "Log In" at bounding box center [977, 26] width 59 height 27
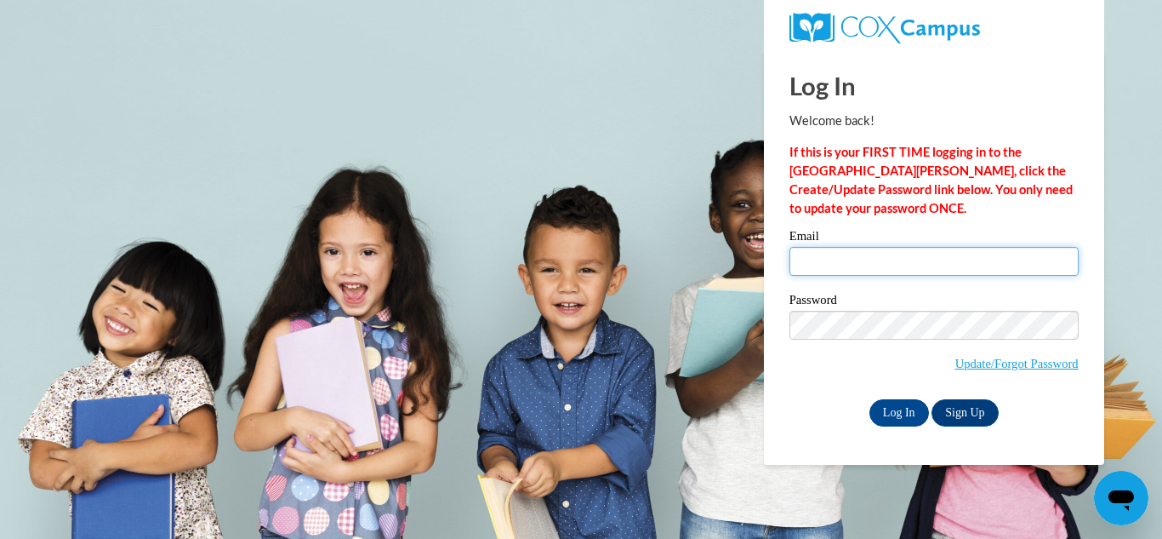
type input "[EMAIL_ADDRESS][DOMAIN_NAME]"
drag, startPoint x: 929, startPoint y: 340, endPoint x: 654, endPoint y: 339, distance: 274.9
click at [654, 340] on body "Log In Welcome back! If this is your FIRST TIME logging in to the NEW Cox Campu…" at bounding box center [581, 269] width 1162 height 539
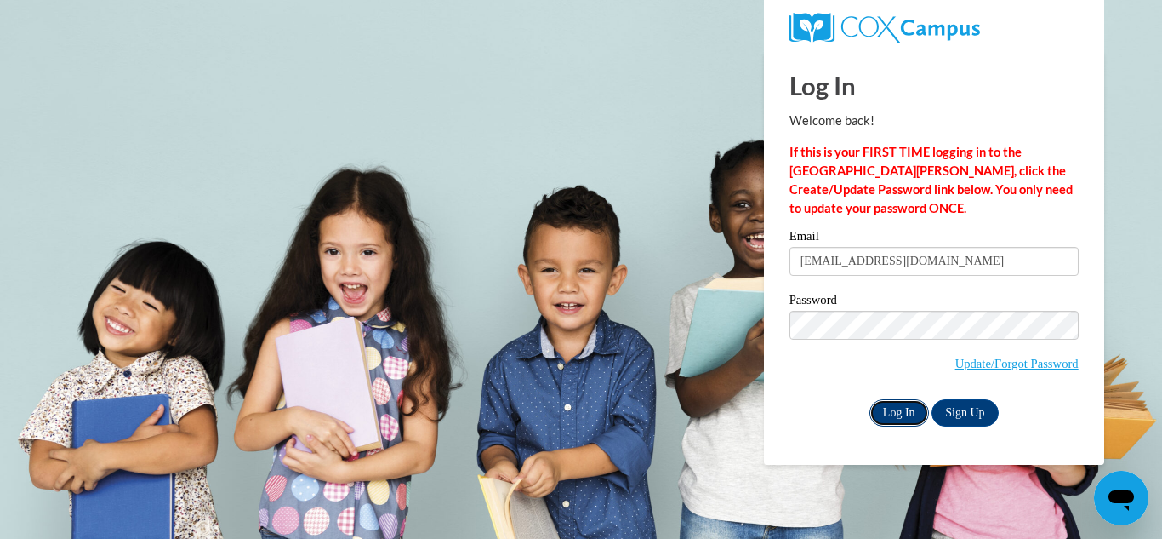
click at [890, 404] on input "Log In" at bounding box center [900, 412] width 60 height 27
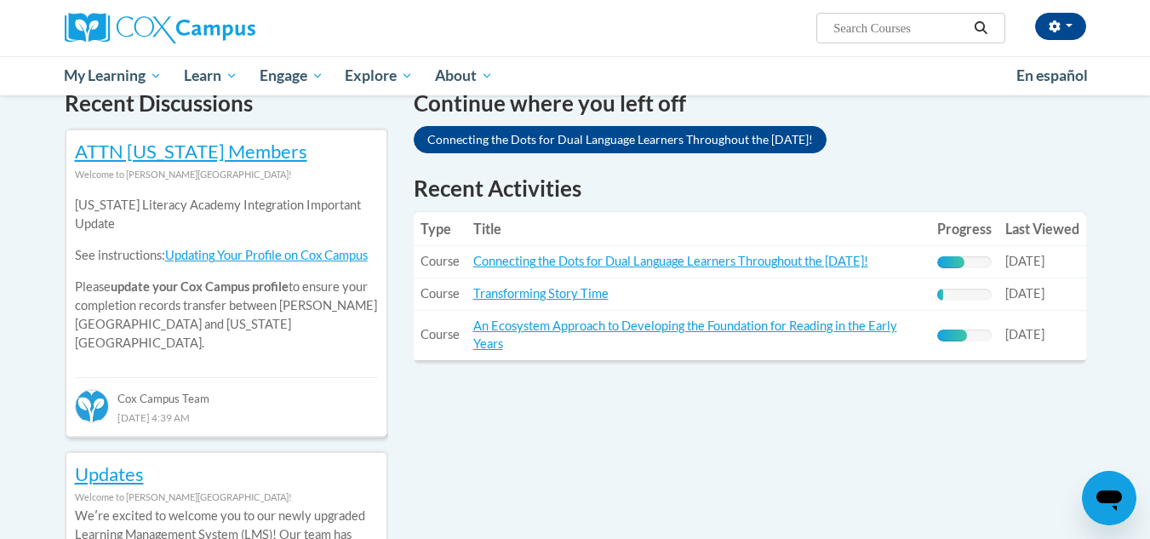
scroll to position [511, 0]
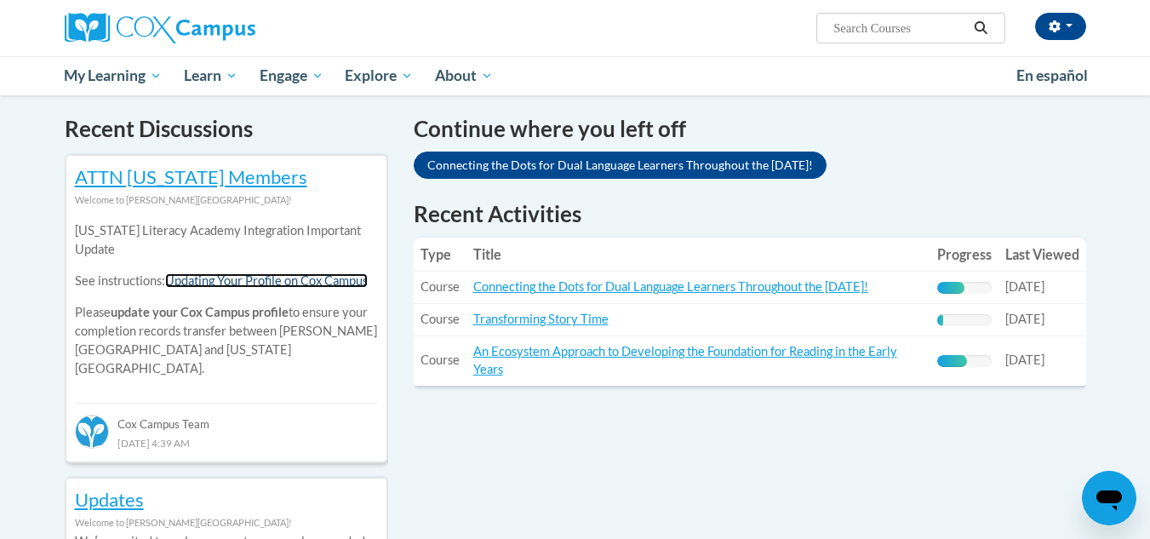
click at [257, 275] on link "Updating Your Profile on Cox Campus" at bounding box center [266, 280] width 203 height 14
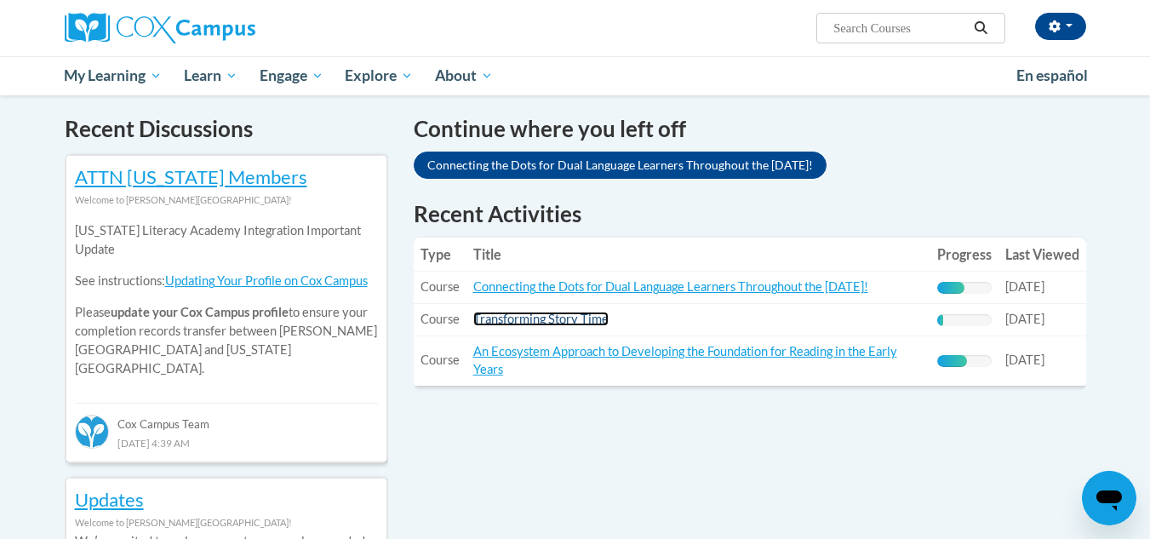
click at [553, 317] on link "Transforming Story Time" at bounding box center [540, 318] width 135 height 14
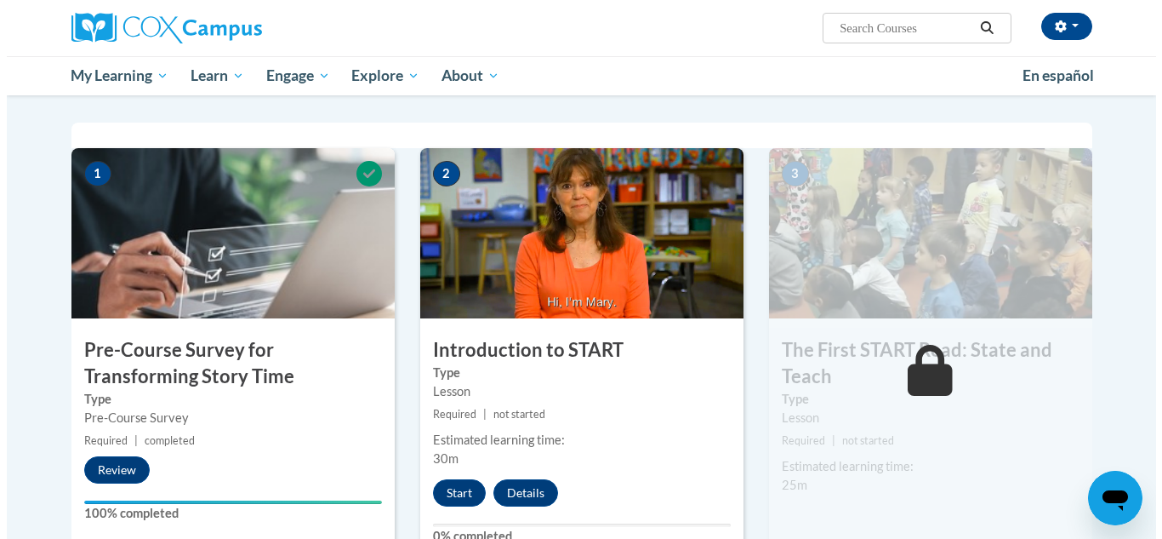
scroll to position [511, 0]
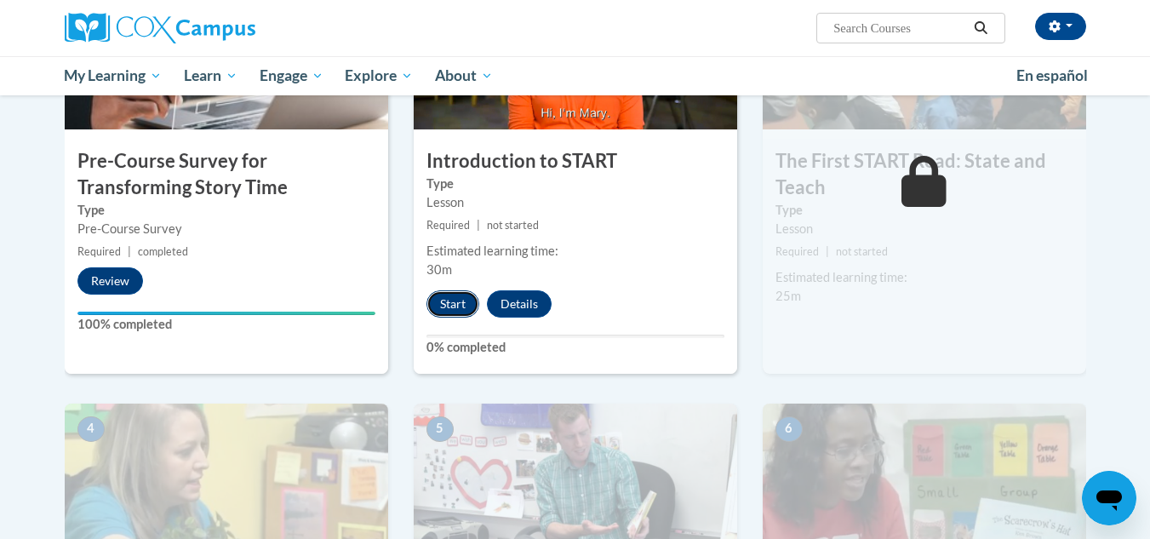
click at [449, 304] on button "Start" at bounding box center [452, 303] width 53 height 27
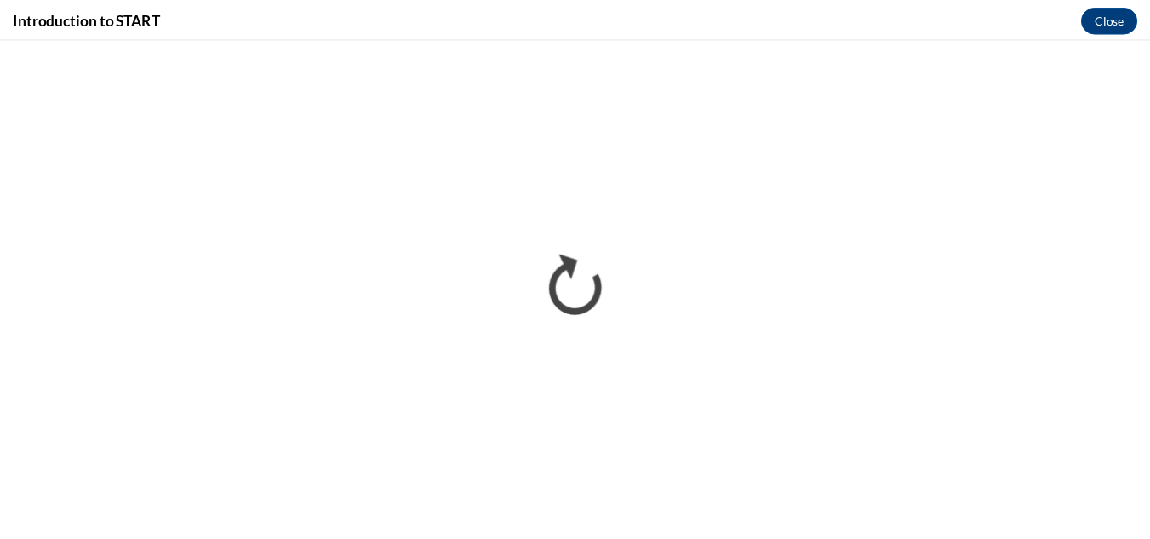
scroll to position [0, 0]
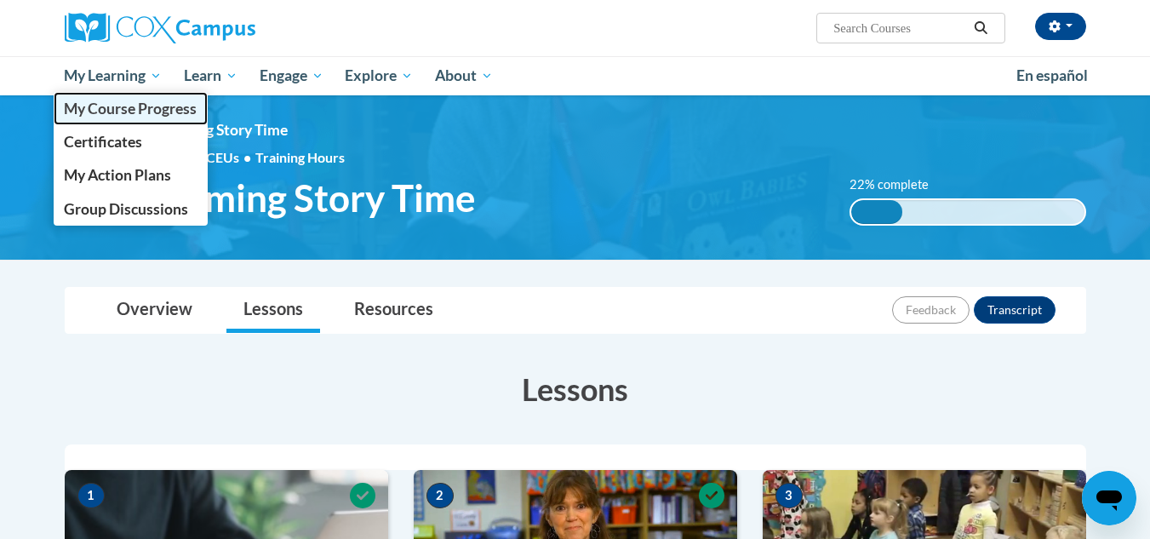
click at [115, 111] on span "My Course Progress" at bounding box center [130, 109] width 133 height 18
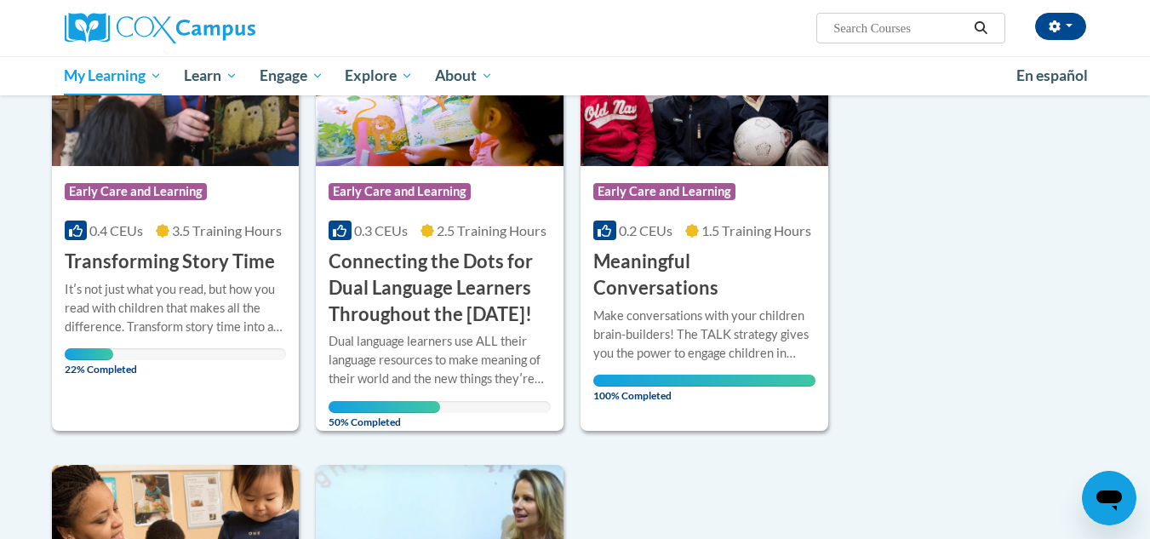
scroll to position [255, 0]
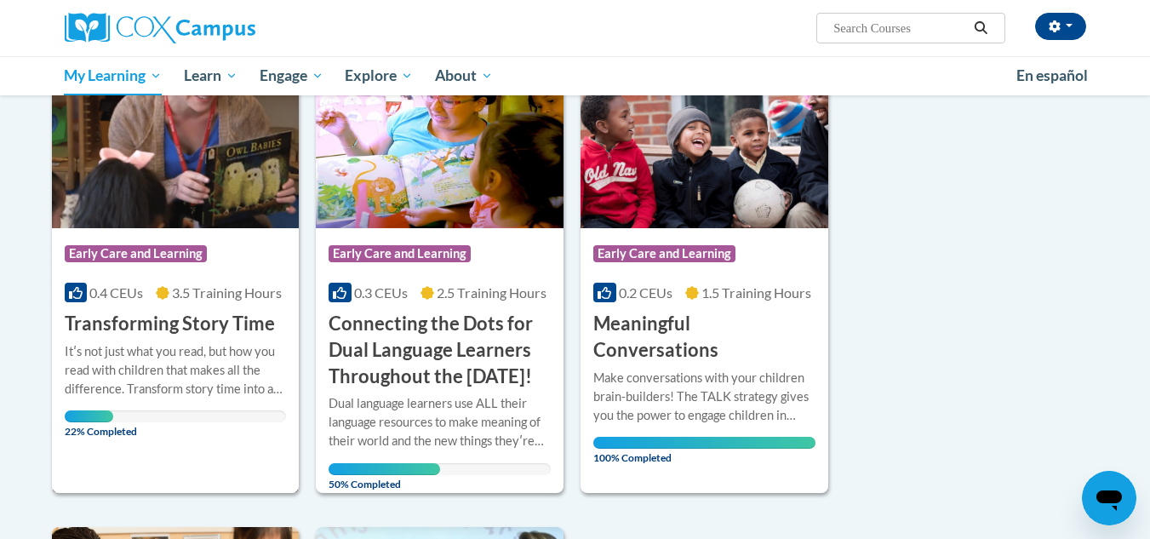
click at [89, 413] on span "22% Completed" at bounding box center [89, 423] width 49 height 27
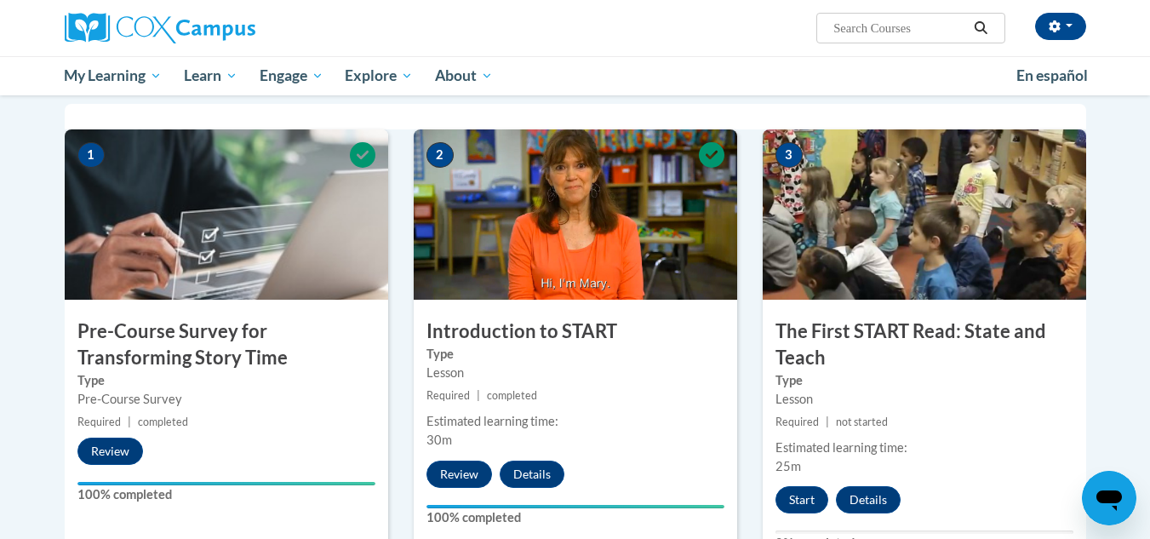
scroll to position [170, 0]
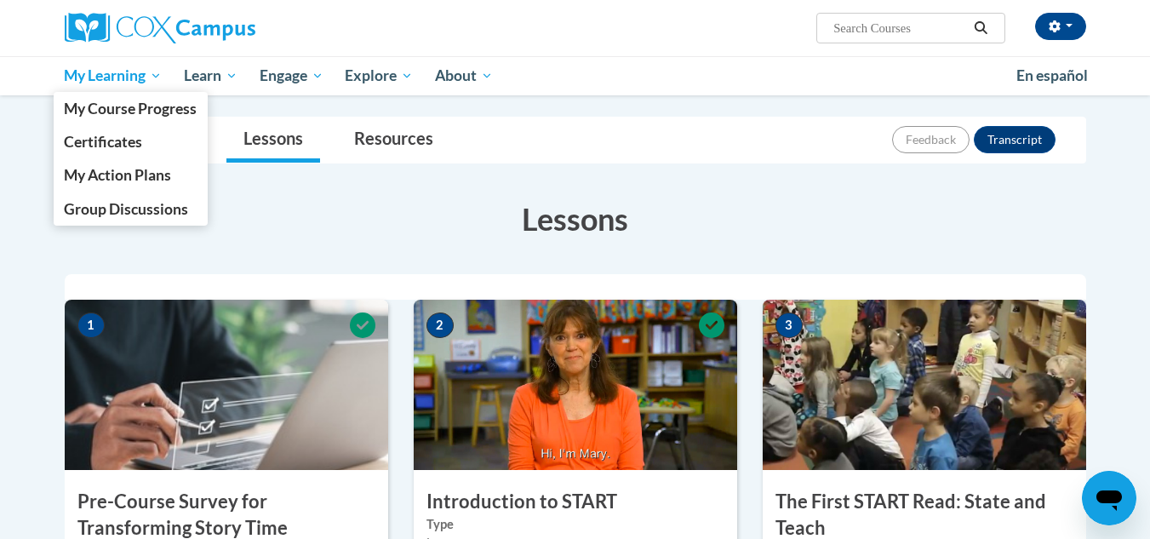
click at [85, 74] on span "My Learning" at bounding box center [113, 76] width 98 height 20
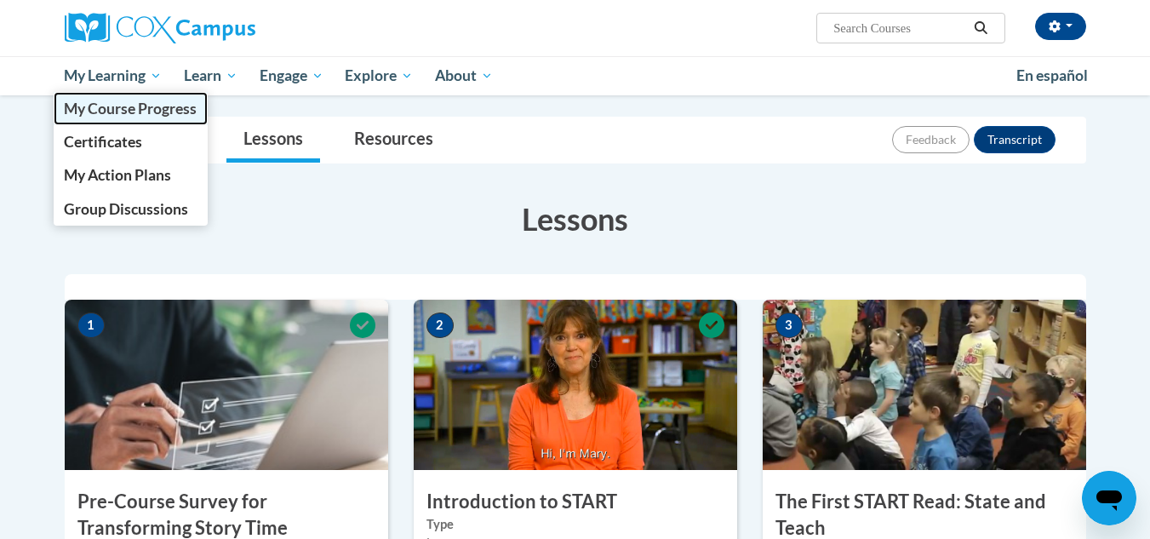
click at [128, 100] on span "My Course Progress" at bounding box center [130, 109] width 133 height 18
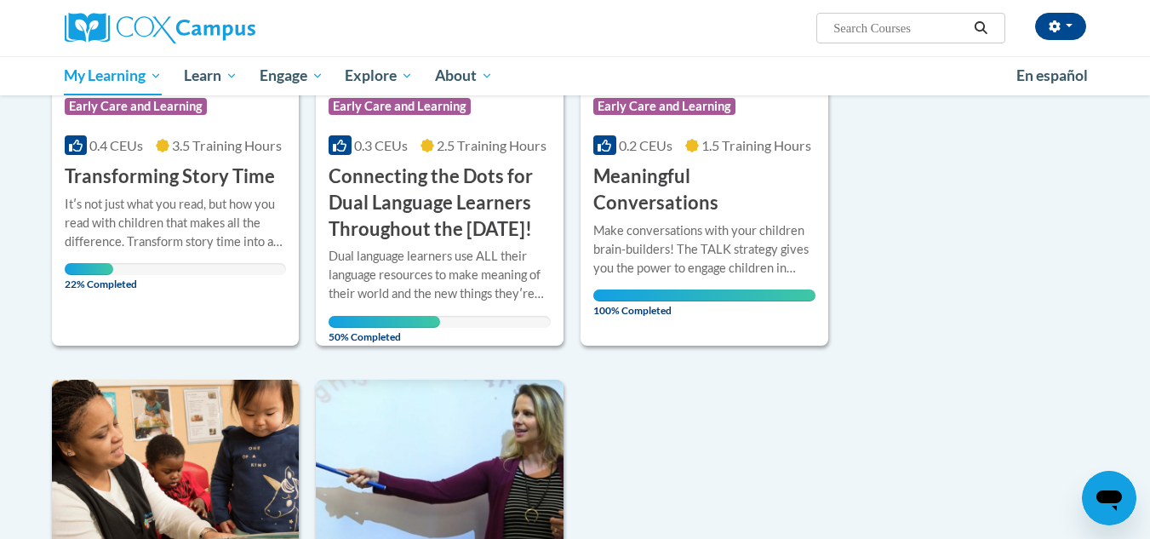
scroll to position [425, 0]
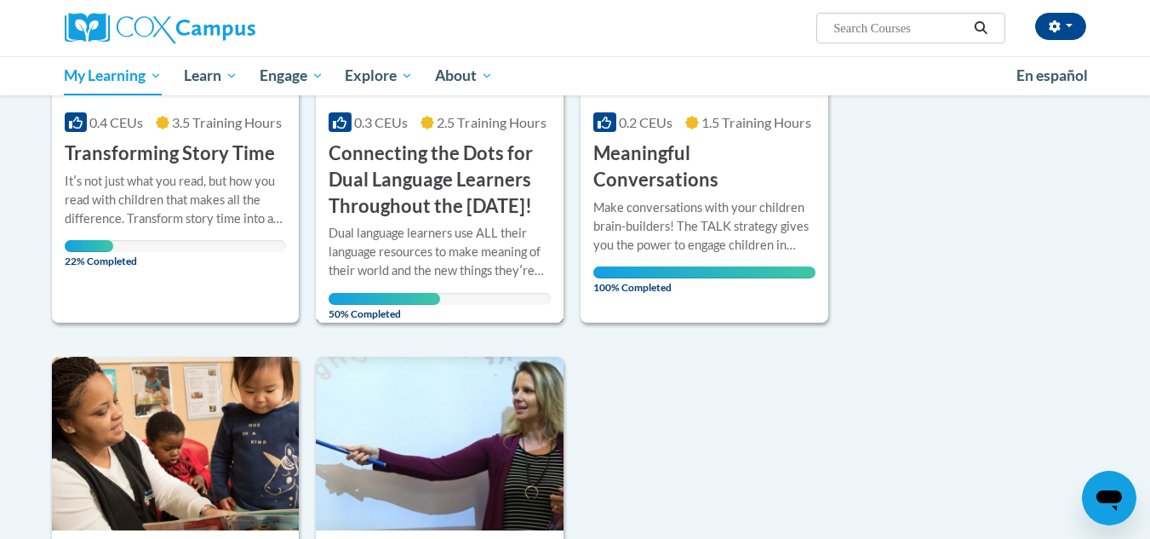
click at [434, 320] on span "50% Completed" at bounding box center [383, 306] width 111 height 27
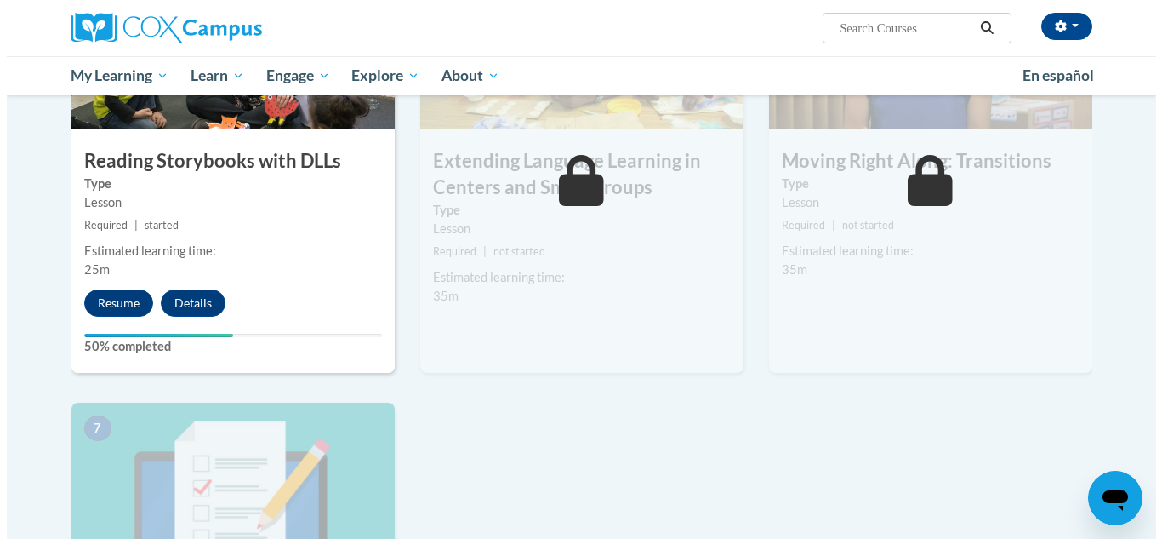
scroll to position [1021, 0]
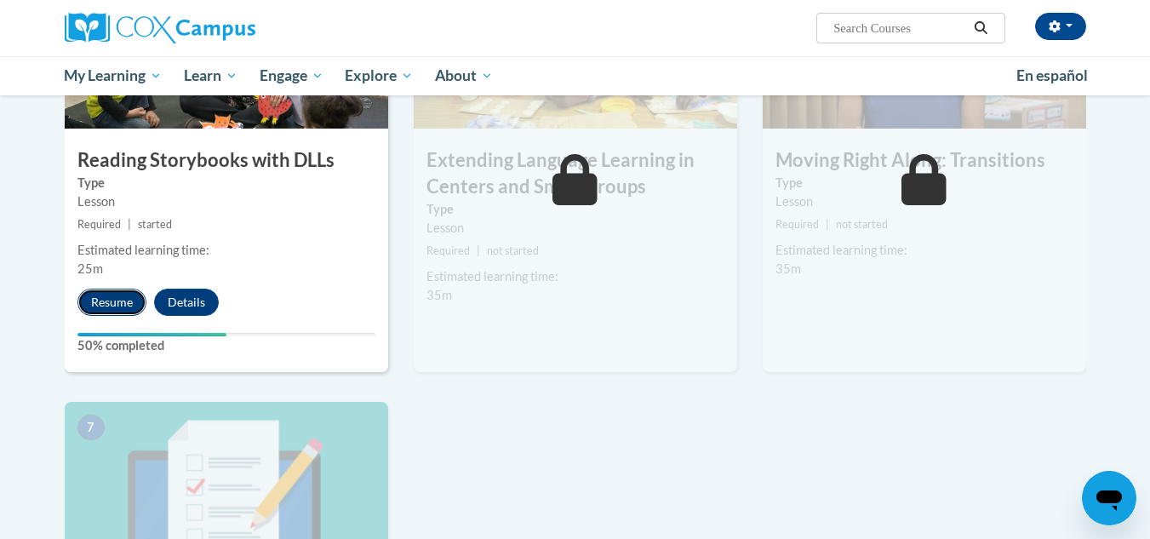
click at [111, 311] on button "Resume" at bounding box center [111, 301] width 69 height 27
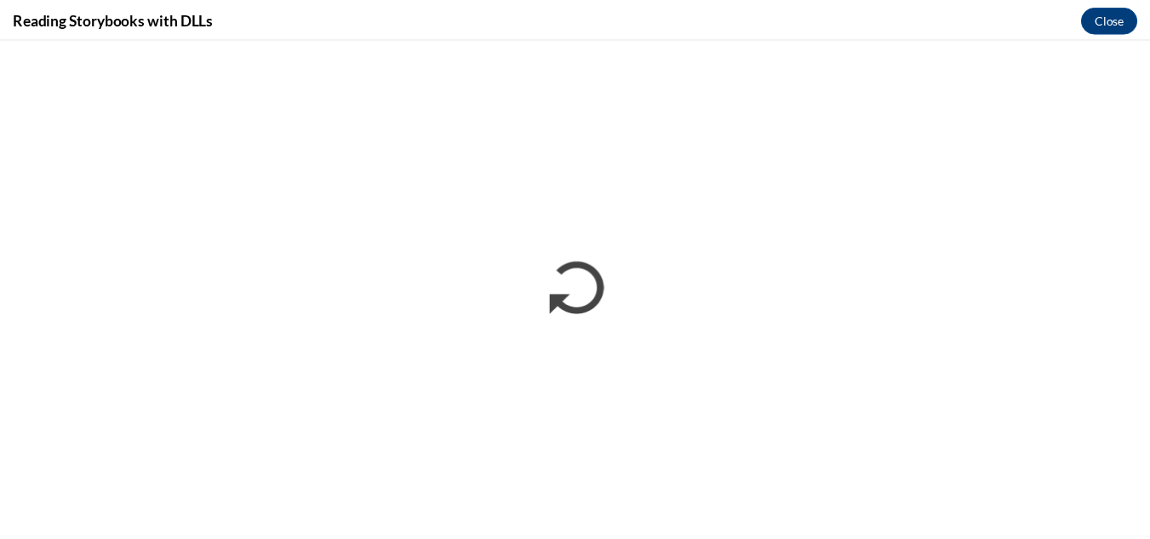
scroll to position [0, 0]
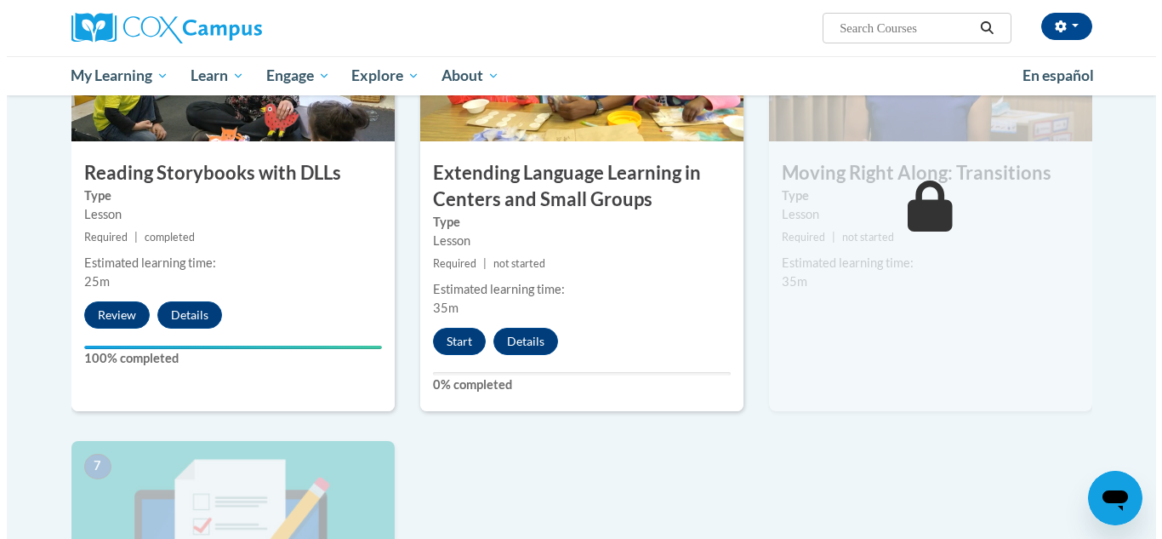
scroll to position [1021, 0]
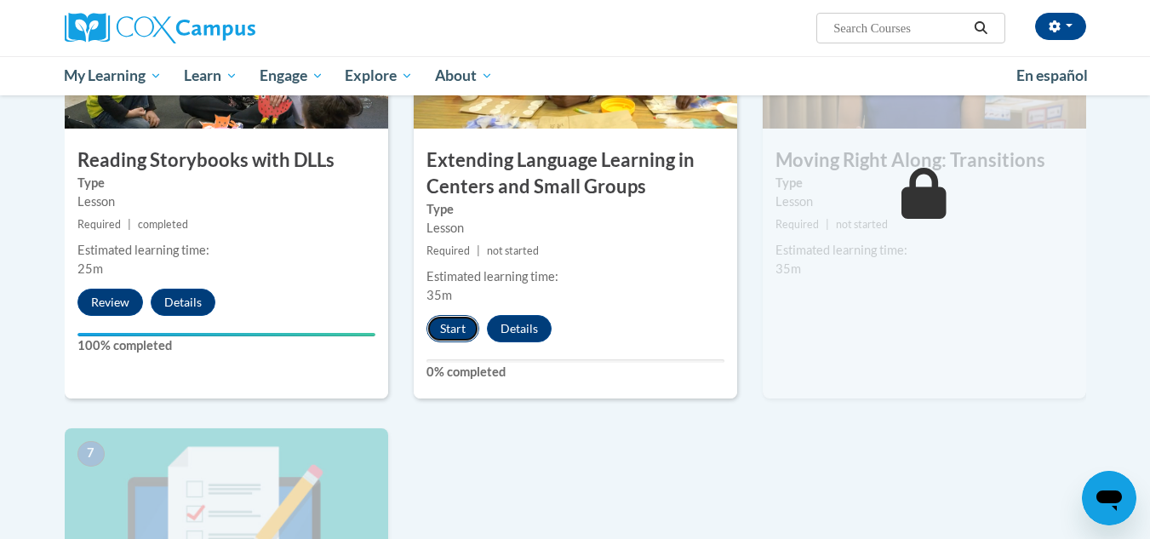
click at [460, 326] on button "Start" at bounding box center [452, 328] width 53 height 27
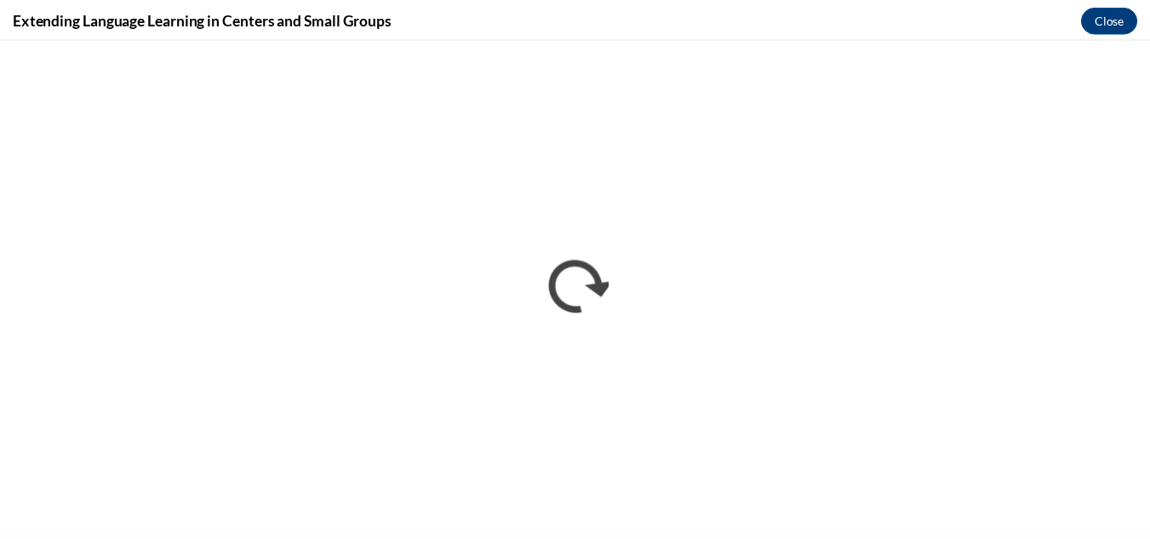
scroll to position [0, 0]
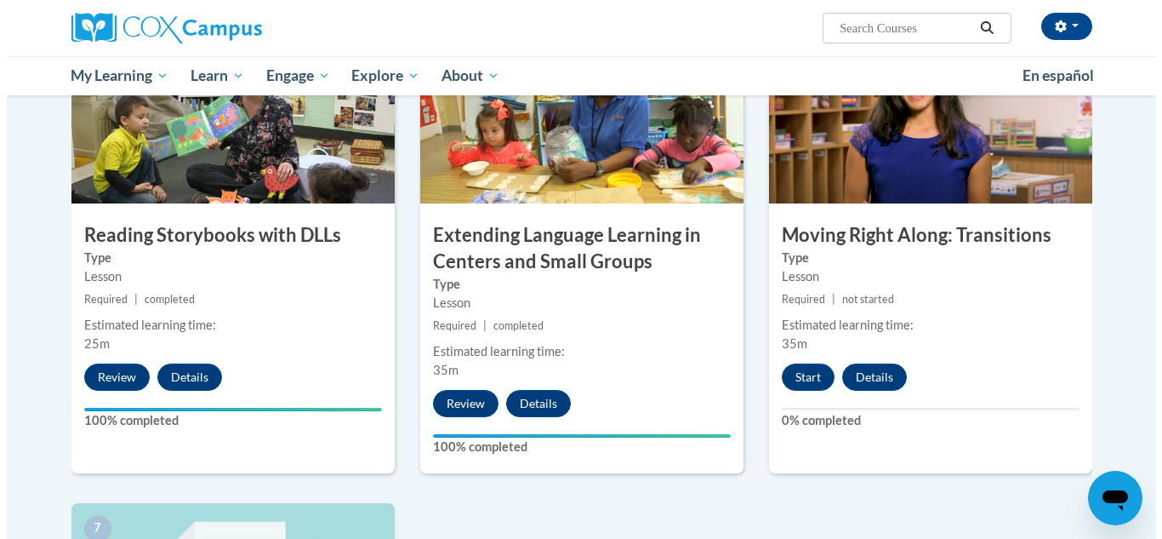
scroll to position [886, 0]
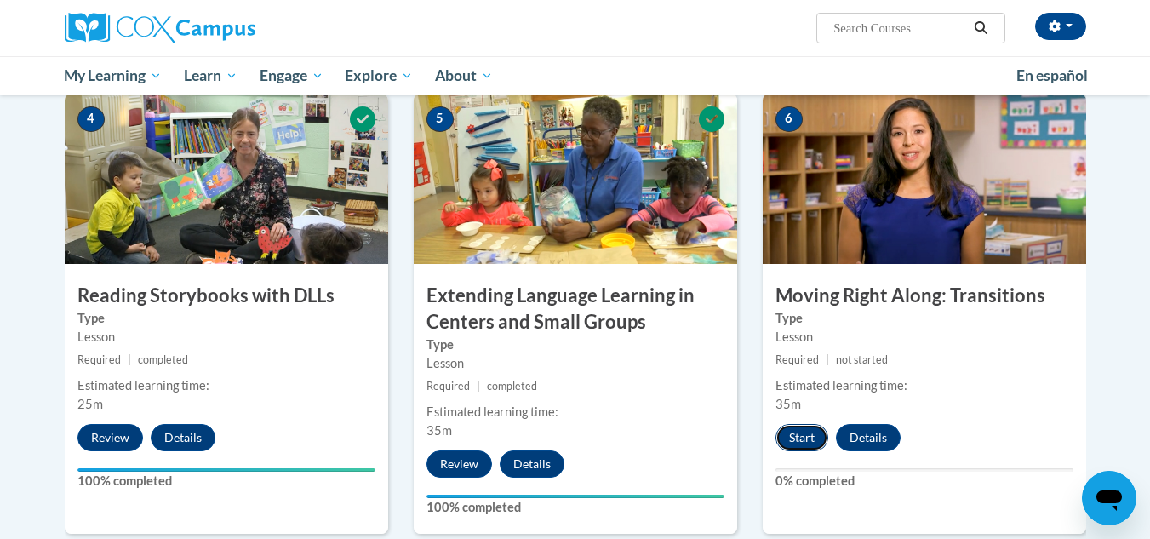
click at [809, 432] on button "Start" at bounding box center [801, 437] width 53 height 27
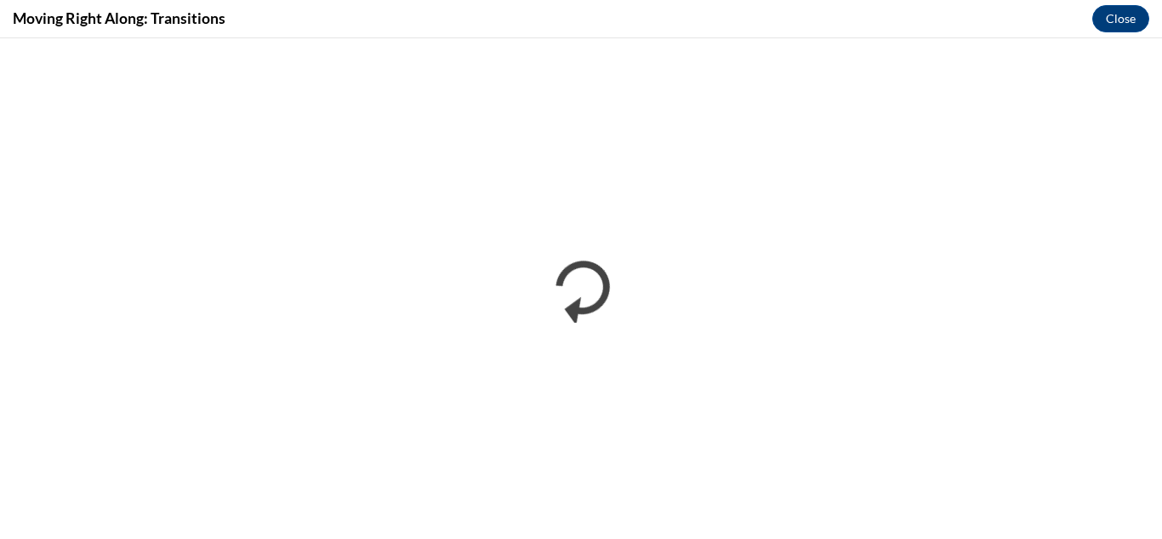
scroll to position [0, 0]
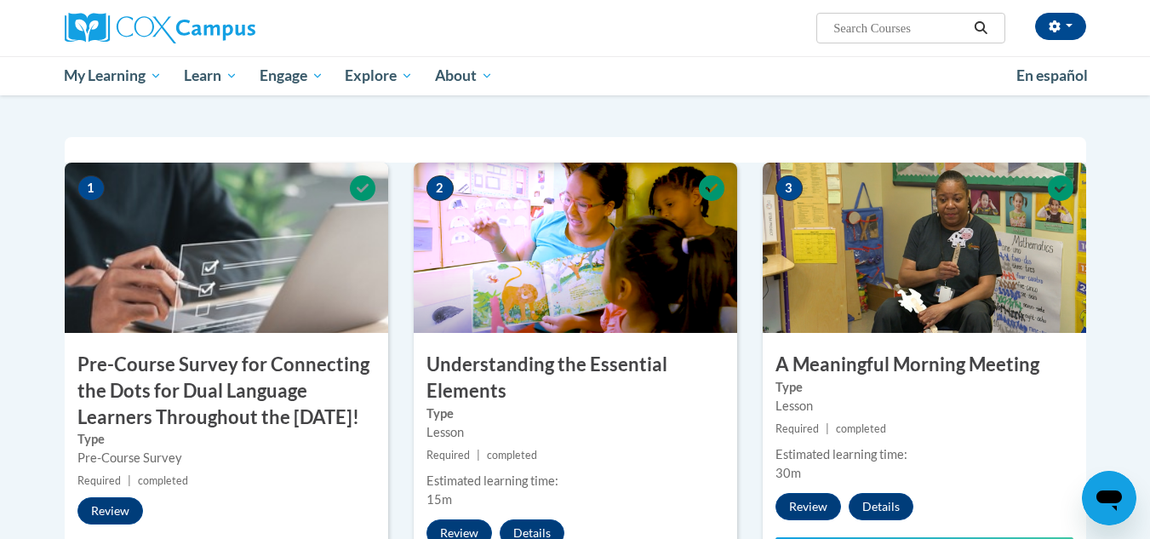
scroll to position [340, 0]
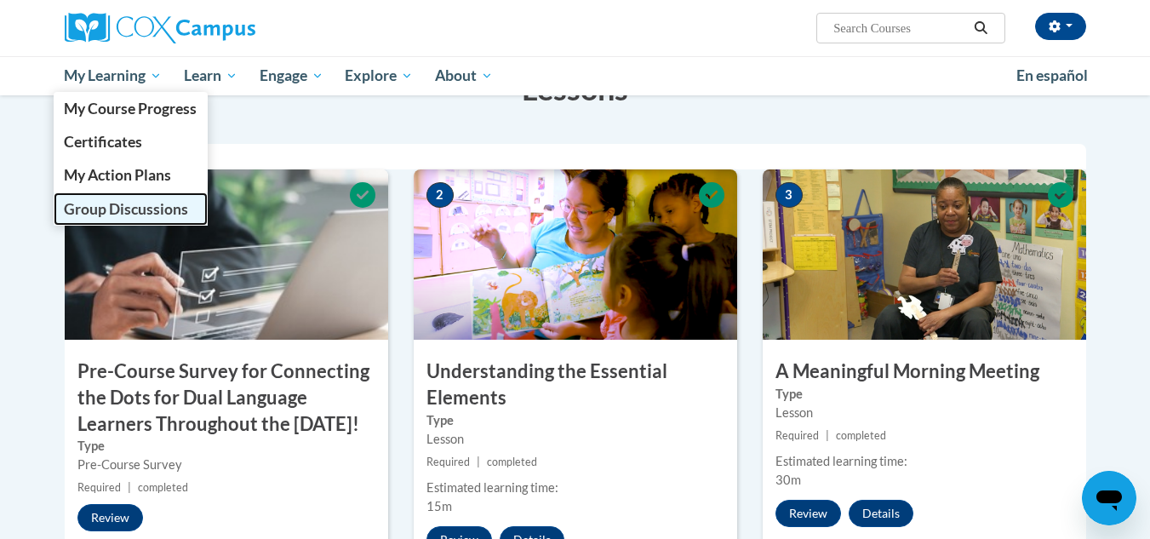
click at [116, 211] on span "Group Discussions" at bounding box center [126, 209] width 124 height 18
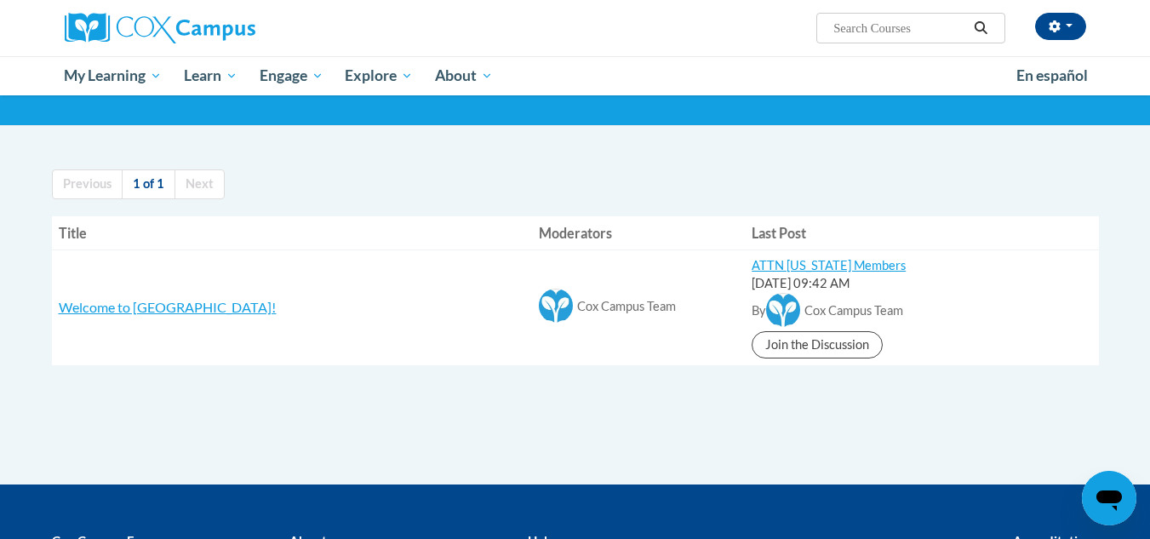
scroll to position [72, 0]
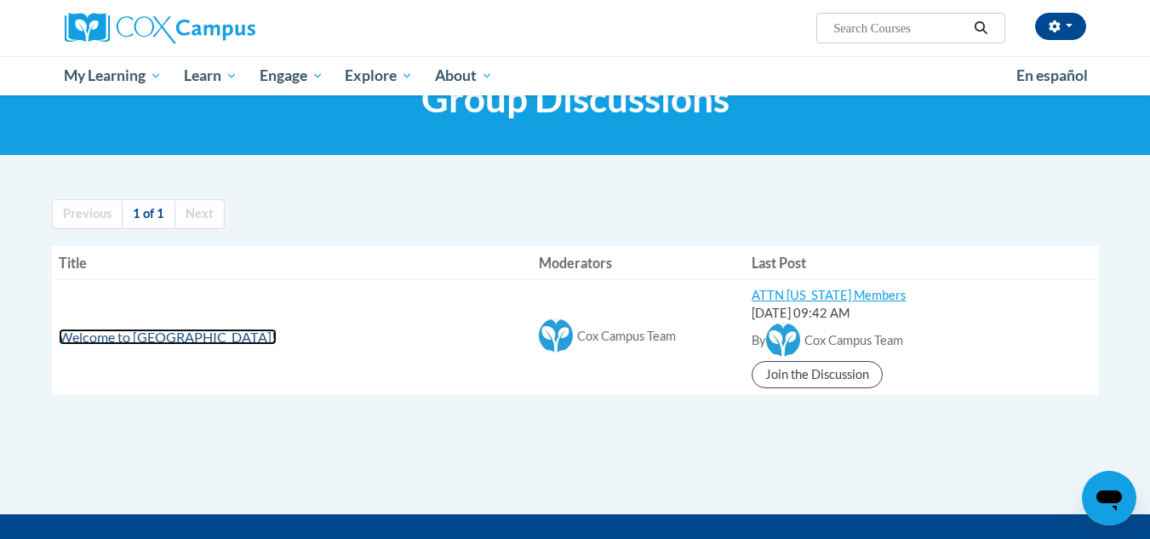
click at [109, 339] on span "Welcome to [GEOGRAPHIC_DATA]!" at bounding box center [168, 336] width 218 height 16
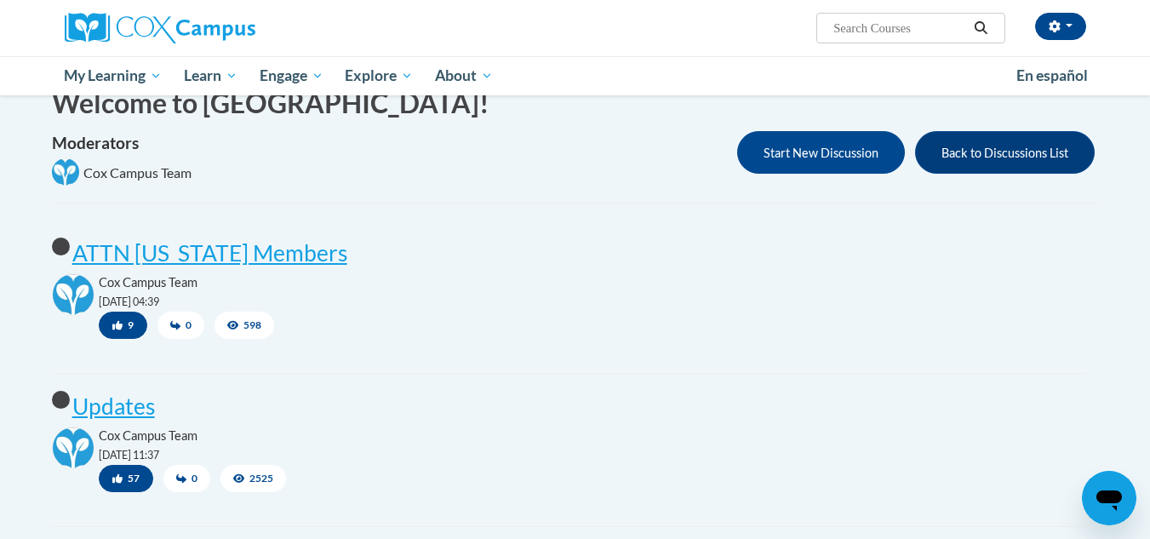
scroll to position [85, 0]
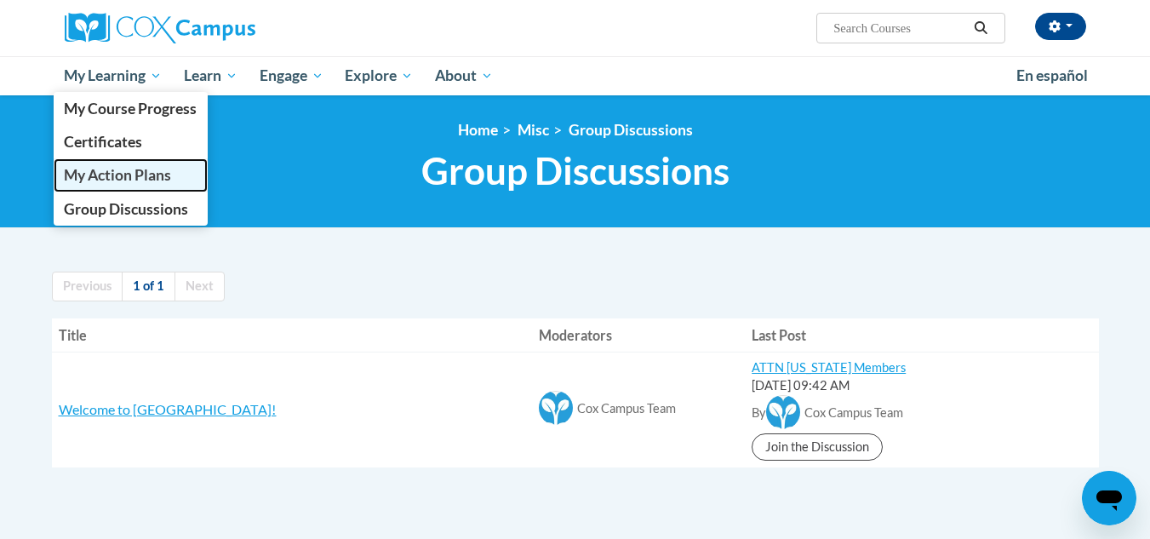
click at [80, 175] on span "My Action Plans" at bounding box center [117, 175] width 107 height 18
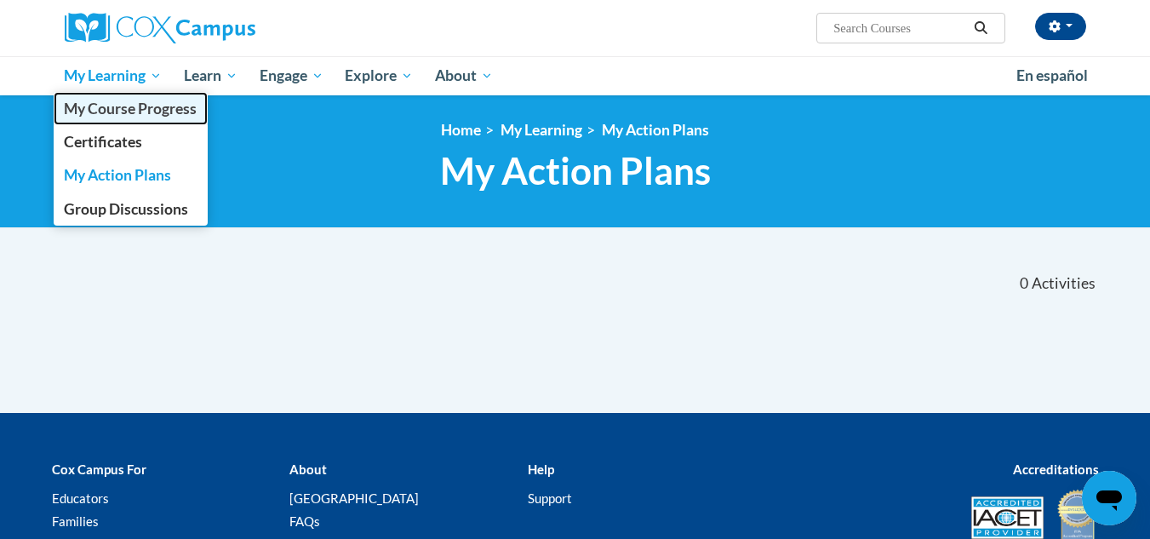
click at [126, 102] on span "My Course Progress" at bounding box center [130, 109] width 133 height 18
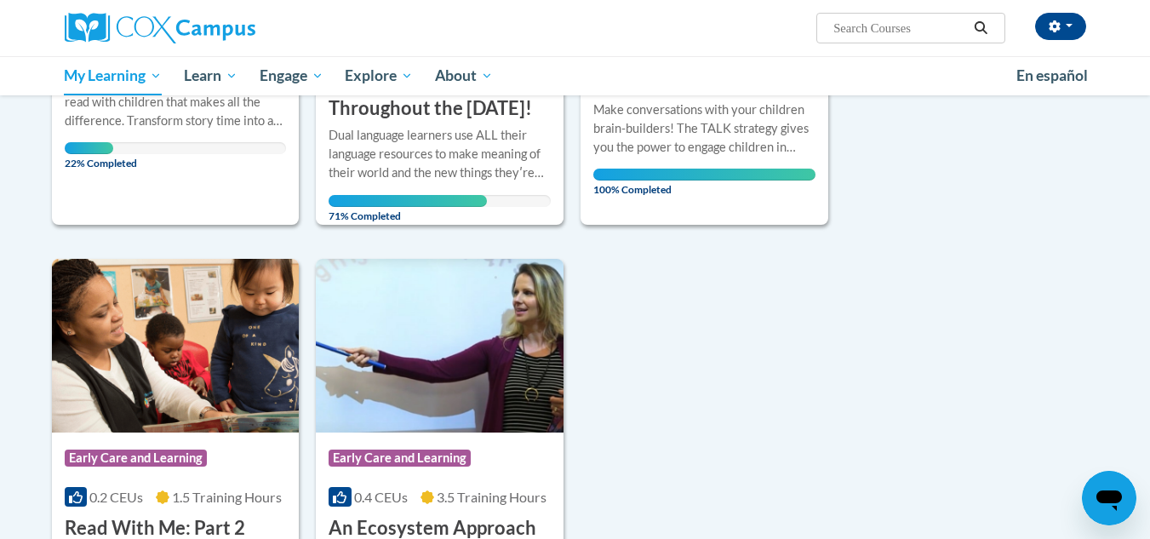
scroll to position [425, 0]
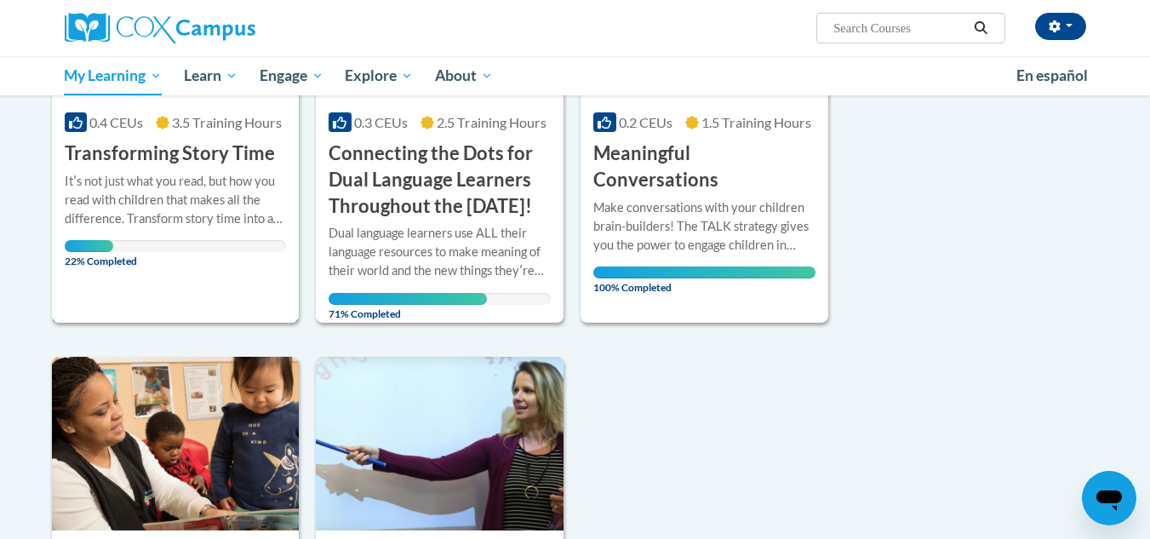
click at [177, 271] on div "Course Category: Early Care and Learning 0.4 CEUs 3.5 Training Hours COURSE Tra…" at bounding box center [176, 103] width 248 height 438
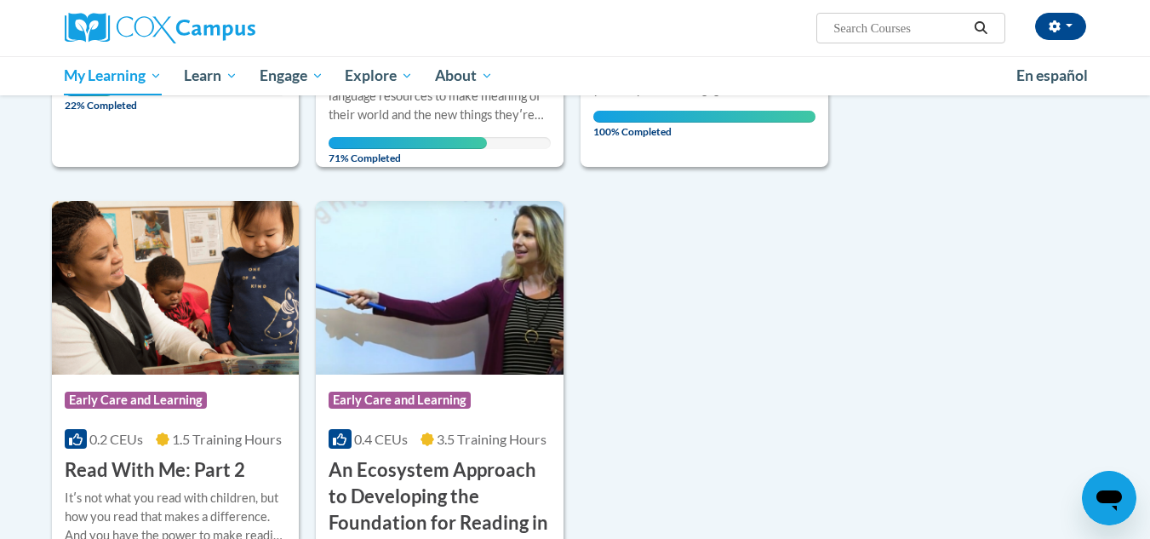
scroll to position [568, 0]
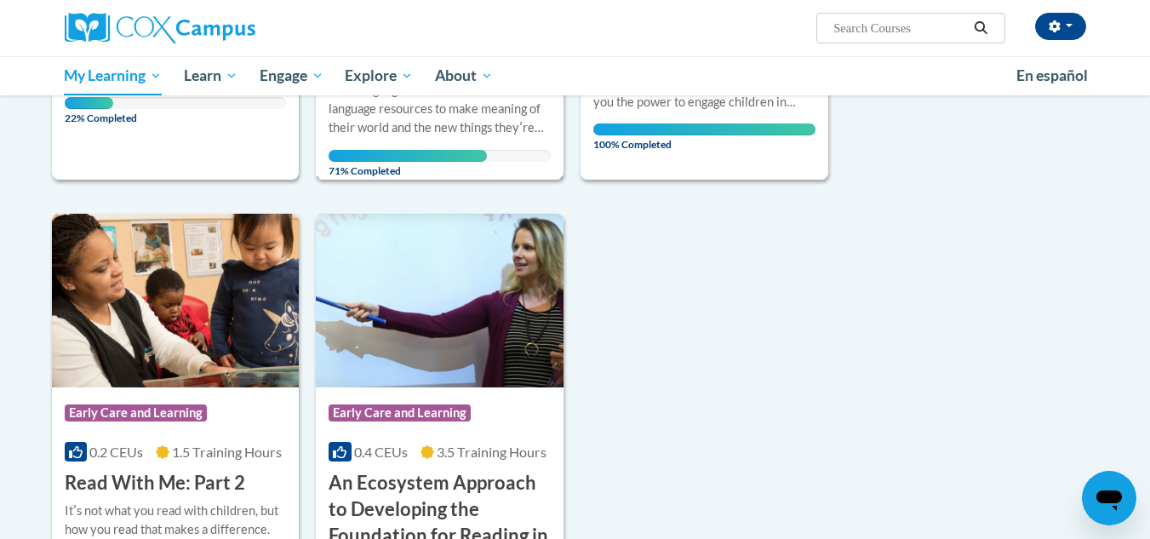
click at [434, 162] on div "Dual language learners use ALL their language resources to make meaning of thei…" at bounding box center [439, 121] width 222 height 81
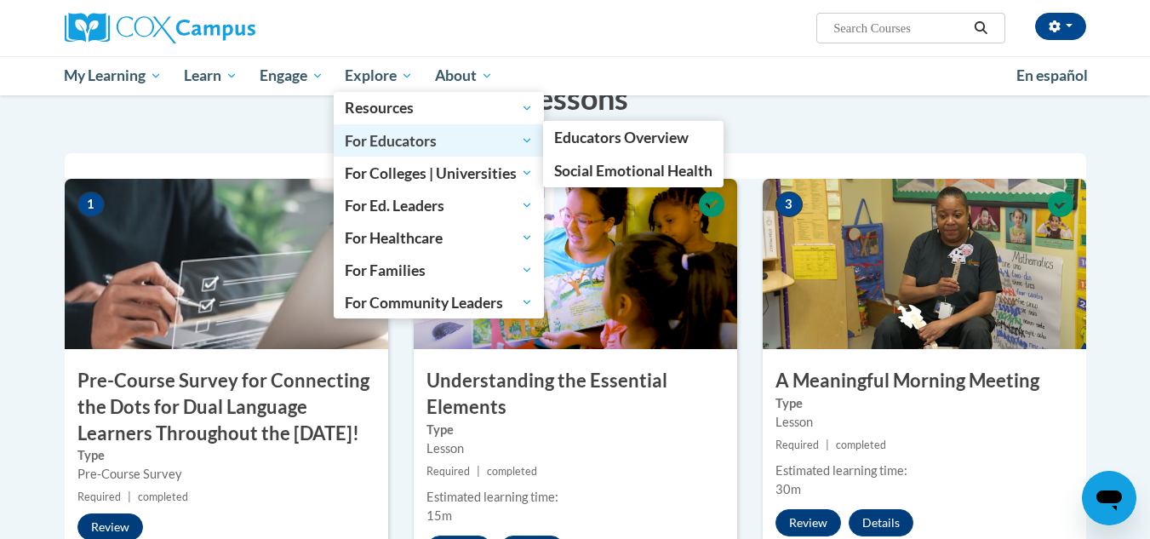
scroll to position [425, 0]
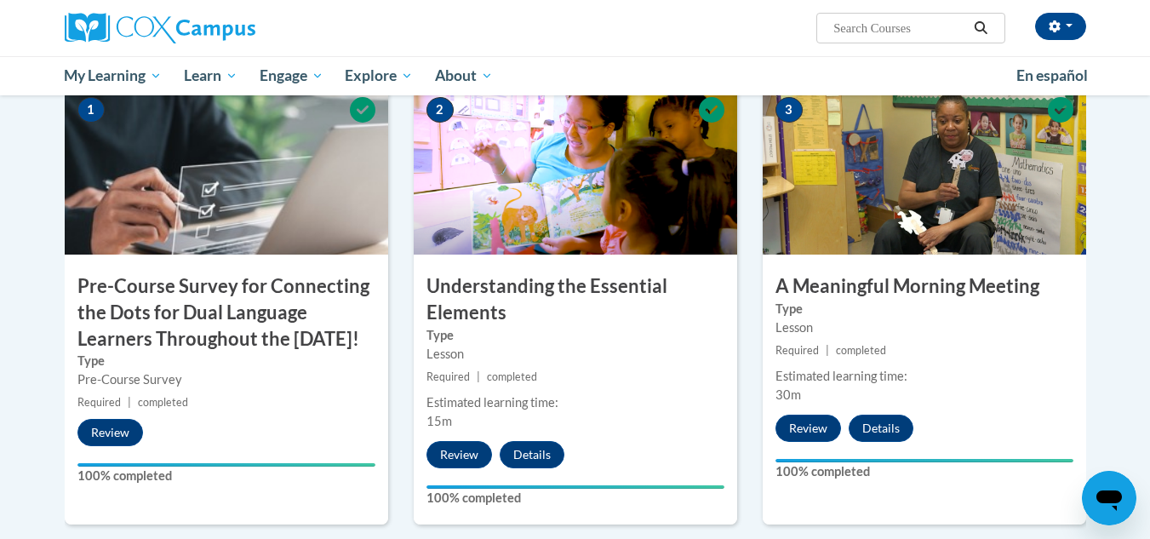
click at [746, 27] on div "[PERSON_NAME] ([GEOGRAPHIC_DATA]/New_York UTC-04:00) My Profile Inbox My Transc…" at bounding box center [750, 21] width 698 height 43
